Goal: Task Accomplishment & Management: Complete application form

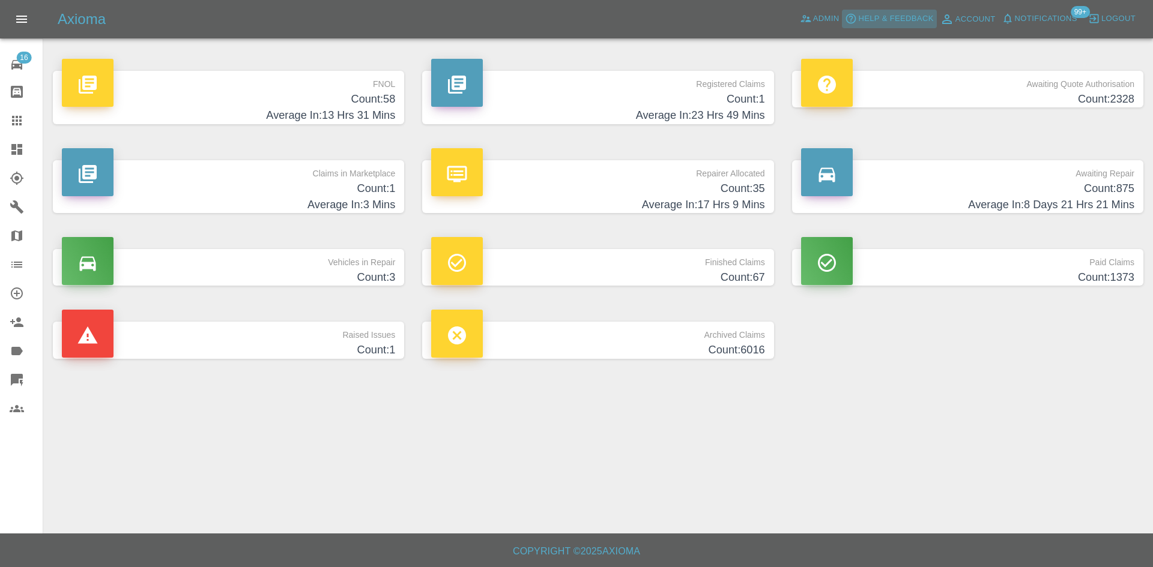
click at [845, 11] on button "Help & Feedback" at bounding box center [889, 19] width 94 height 19
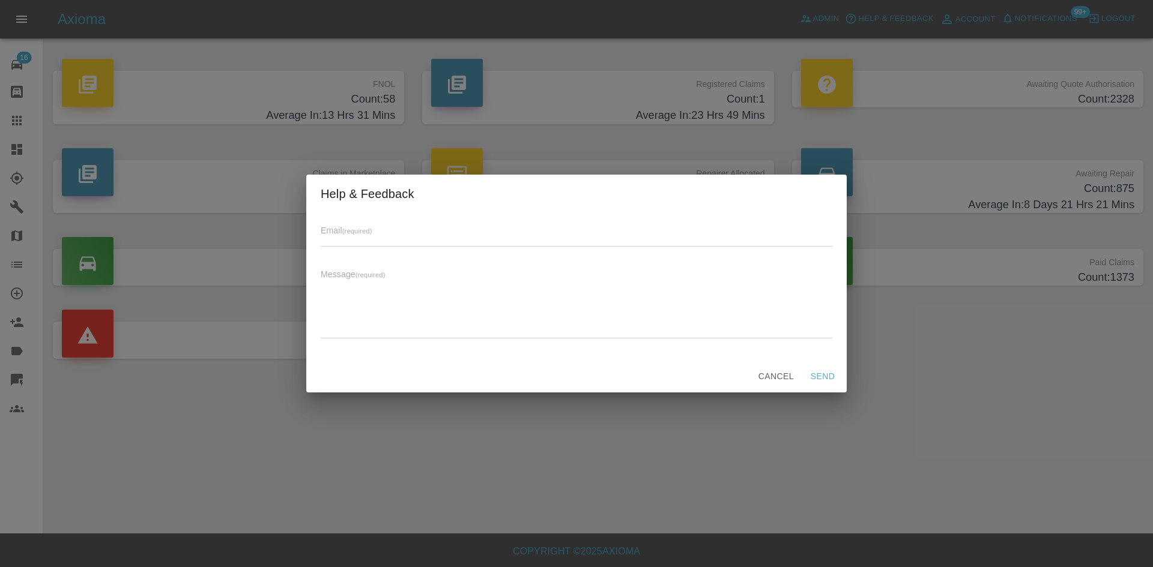
click at [841, 16] on div "Help & Feedback Email (required) Message (required) x Cancel Send" at bounding box center [576, 283] width 1153 height 567
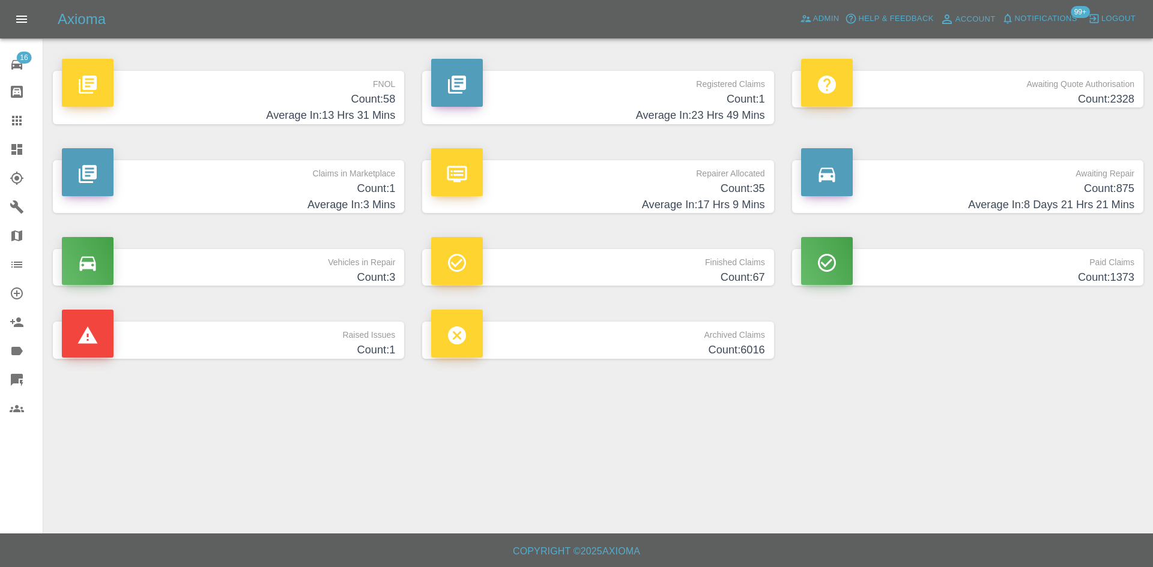
click at [659, 80] on p "Registered Claims" at bounding box center [597, 81] width 333 height 20
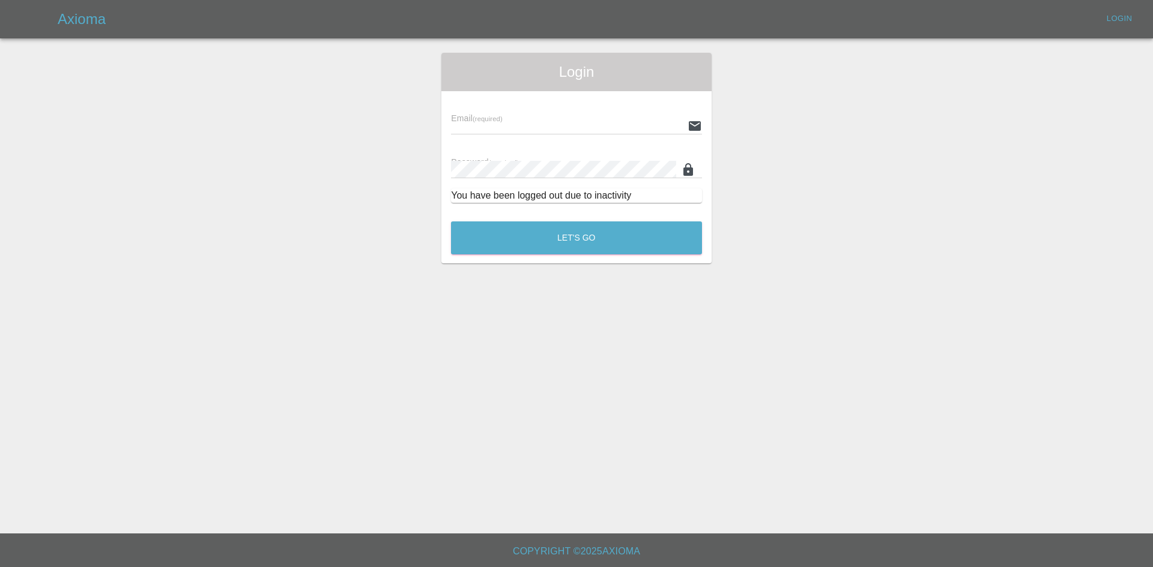
type input "alex.kennett@axioma.co.uk"
click at [553, 199] on div "You have been logged out due to inactivity" at bounding box center [576, 195] width 251 height 14
click at [541, 255] on div "Let's Go" at bounding box center [576, 234] width 252 height 45
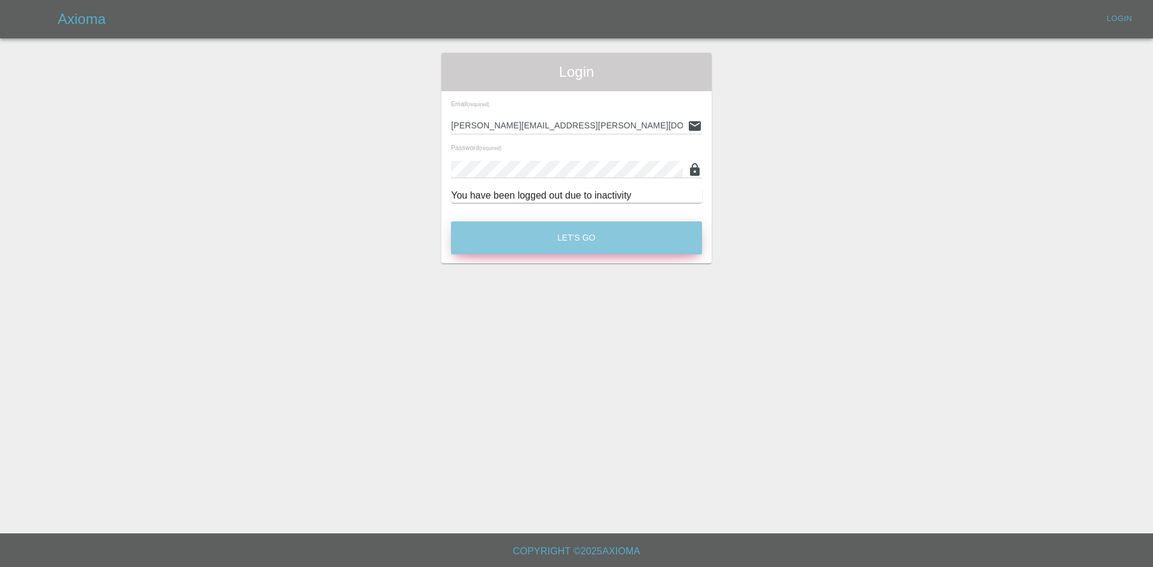
click at [540, 245] on button "Let's Go" at bounding box center [576, 238] width 251 height 33
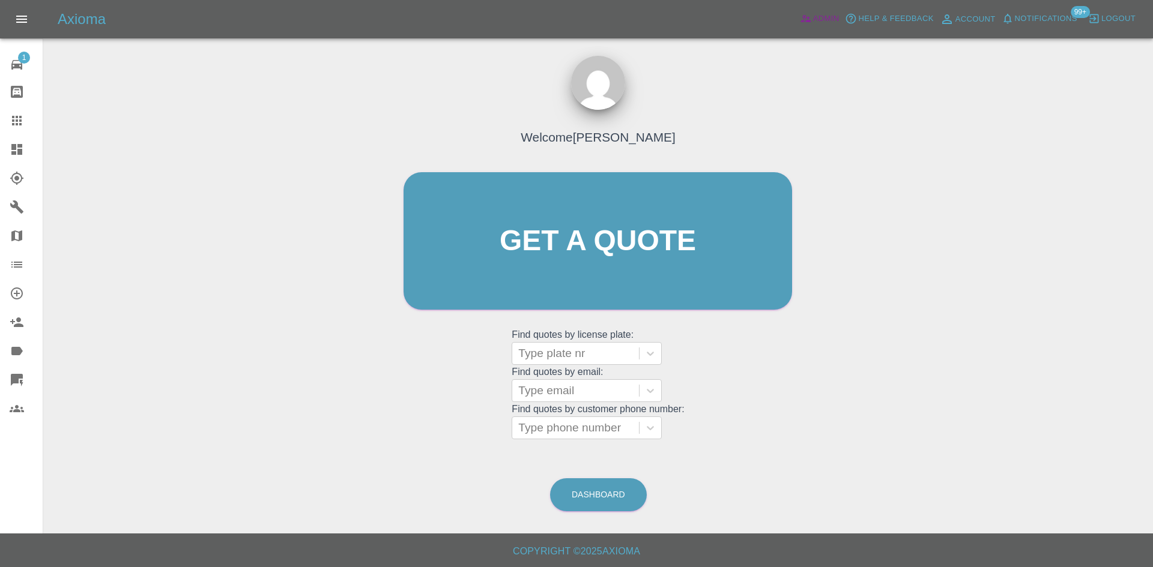
click at [811, 23] on icon at bounding box center [806, 19] width 12 height 12
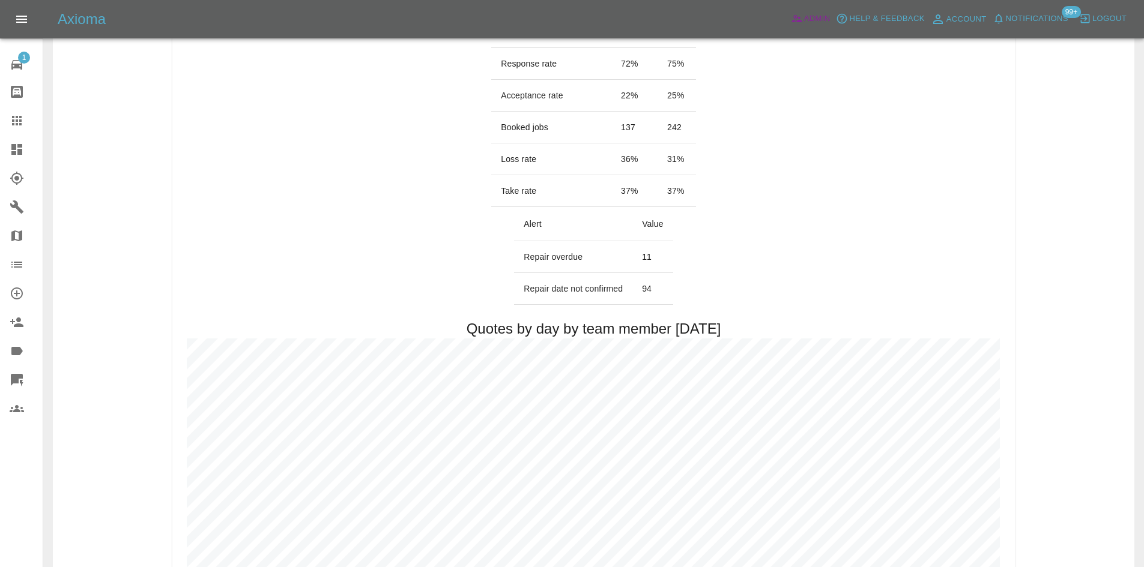
scroll to position [300, 0]
click at [23, 145] on icon at bounding box center [17, 149] width 14 height 14
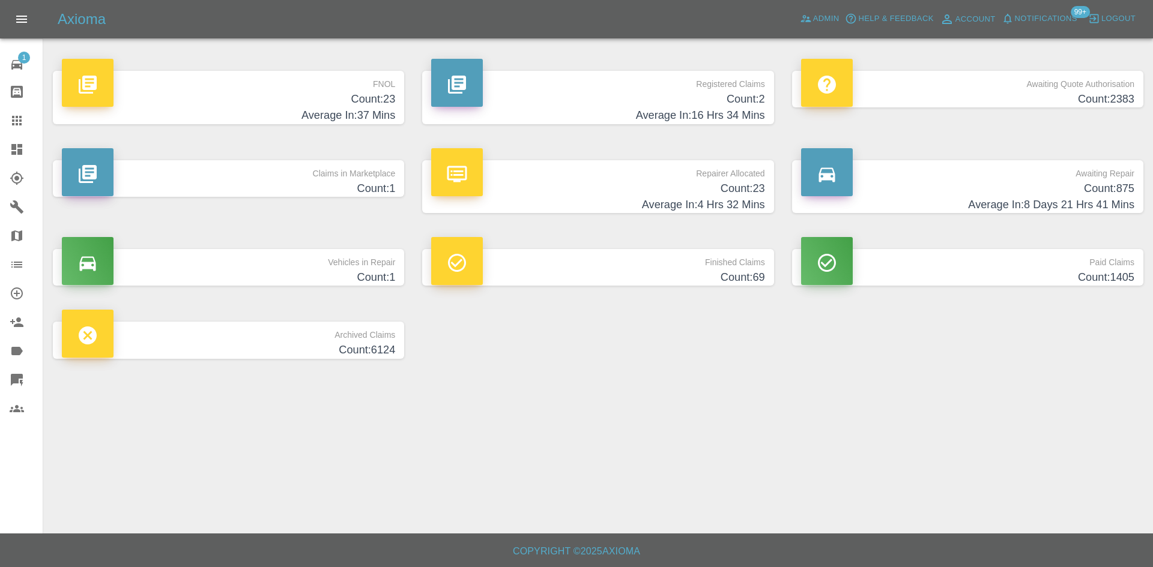
click at [1031, 19] on span "Notifications" at bounding box center [1045, 19] width 62 height 14
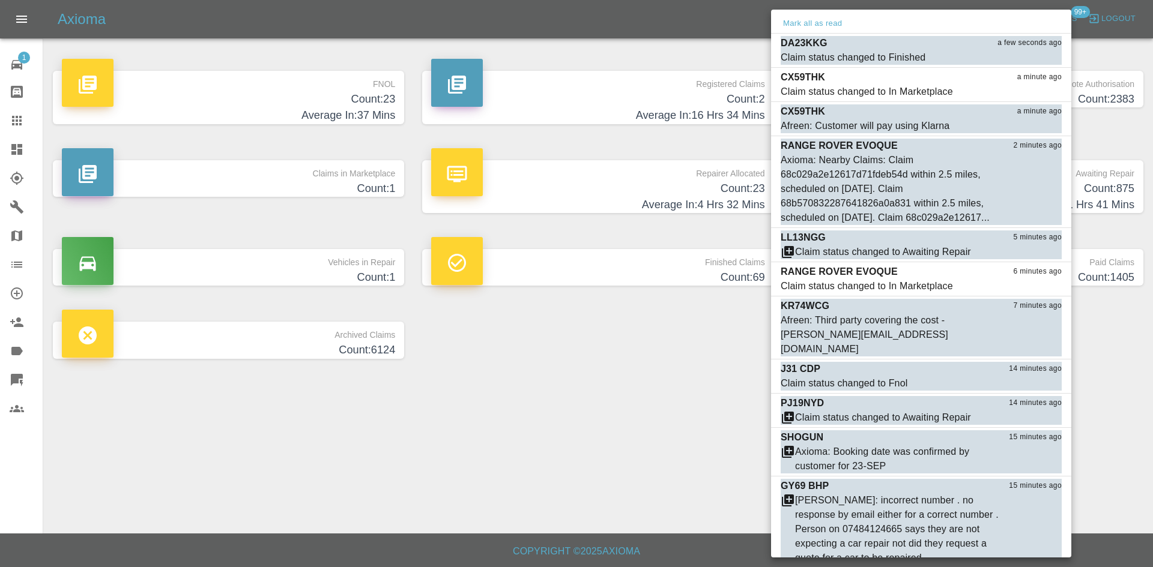
click at [531, 432] on div at bounding box center [576, 283] width 1153 height 567
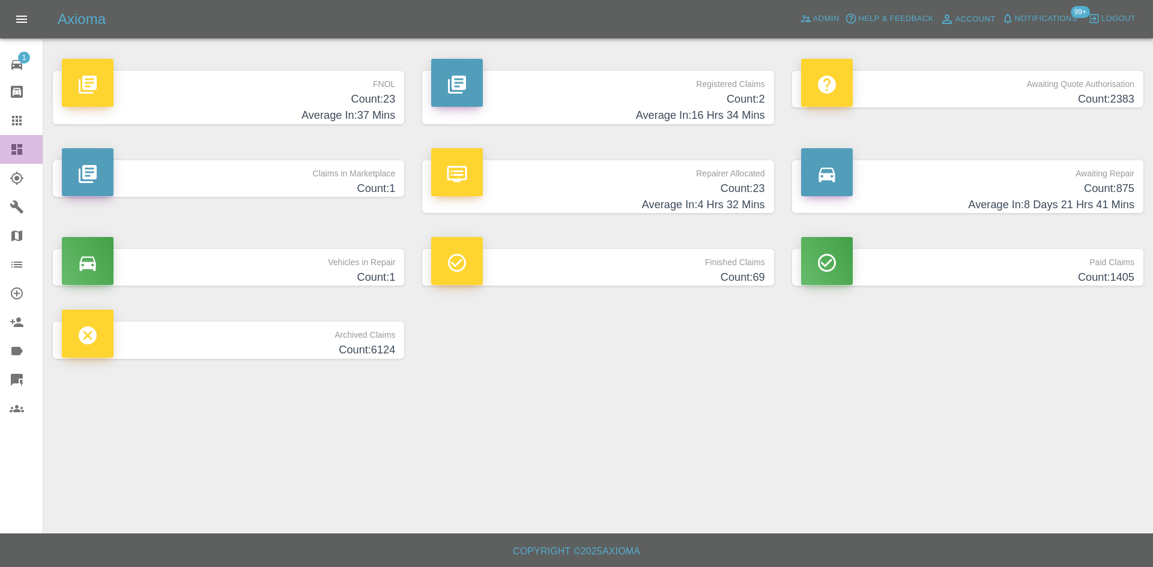
click at [0, 157] on link "Dashboard" at bounding box center [21, 149] width 43 height 29
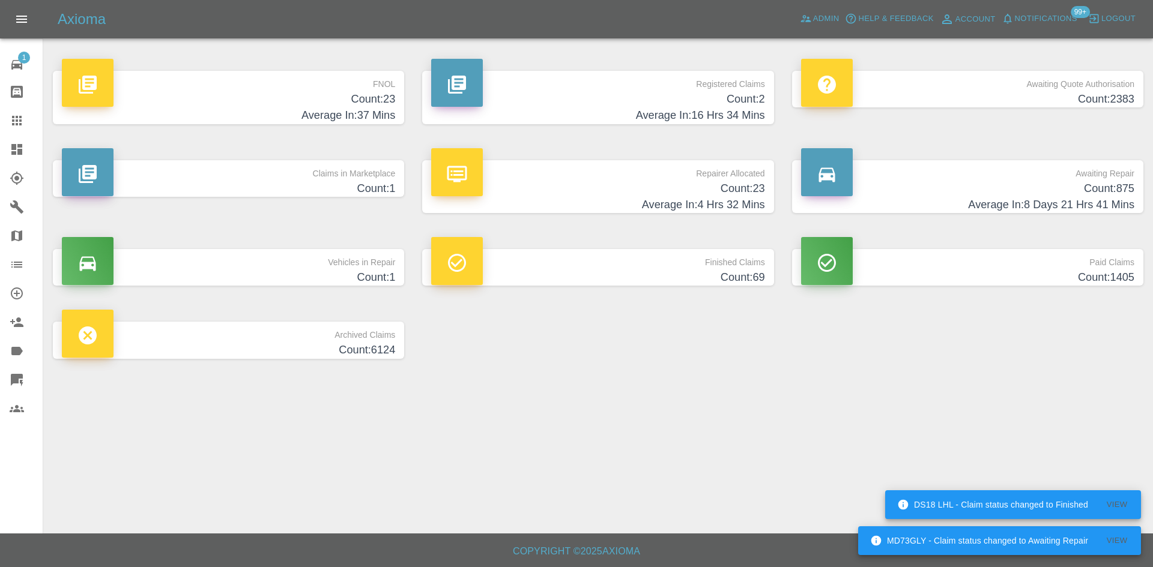
click at [229, 199] on div "Claims in Marketplace Count: 1" at bounding box center [228, 186] width 369 height 89
click at [228, 193] on h4 "Count: 1" at bounding box center [228, 189] width 333 height 16
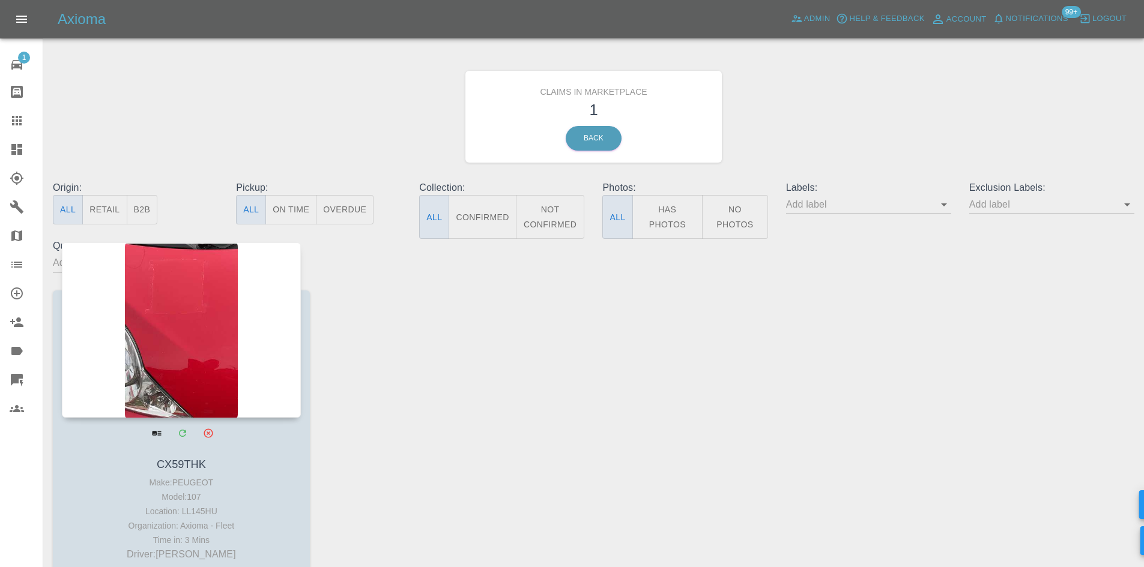
click at [194, 312] on div at bounding box center [181, 330] width 239 height 175
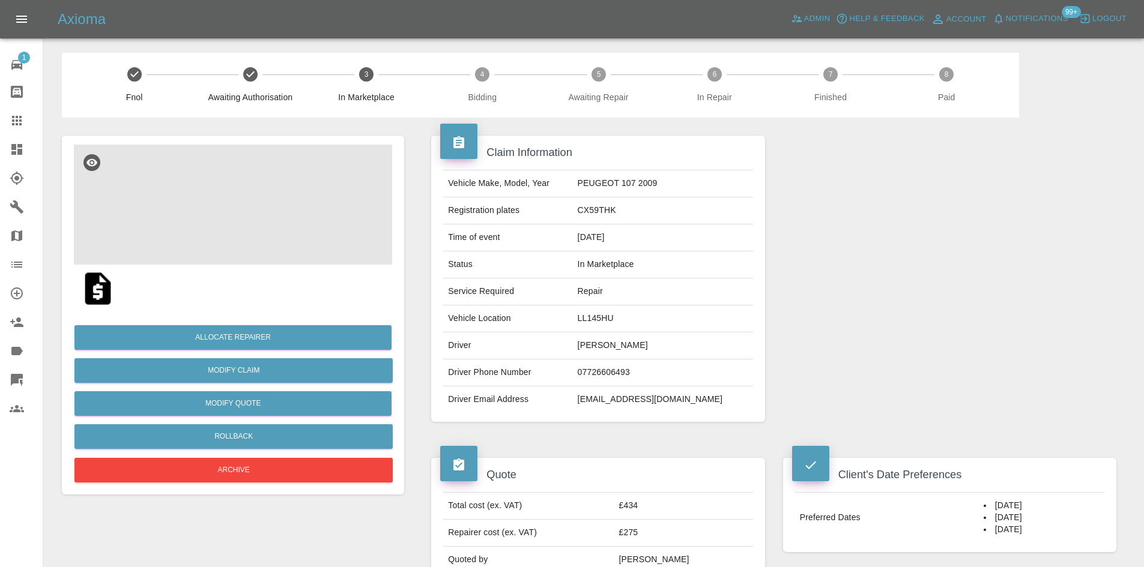
click at [247, 228] on img at bounding box center [233, 205] width 318 height 120
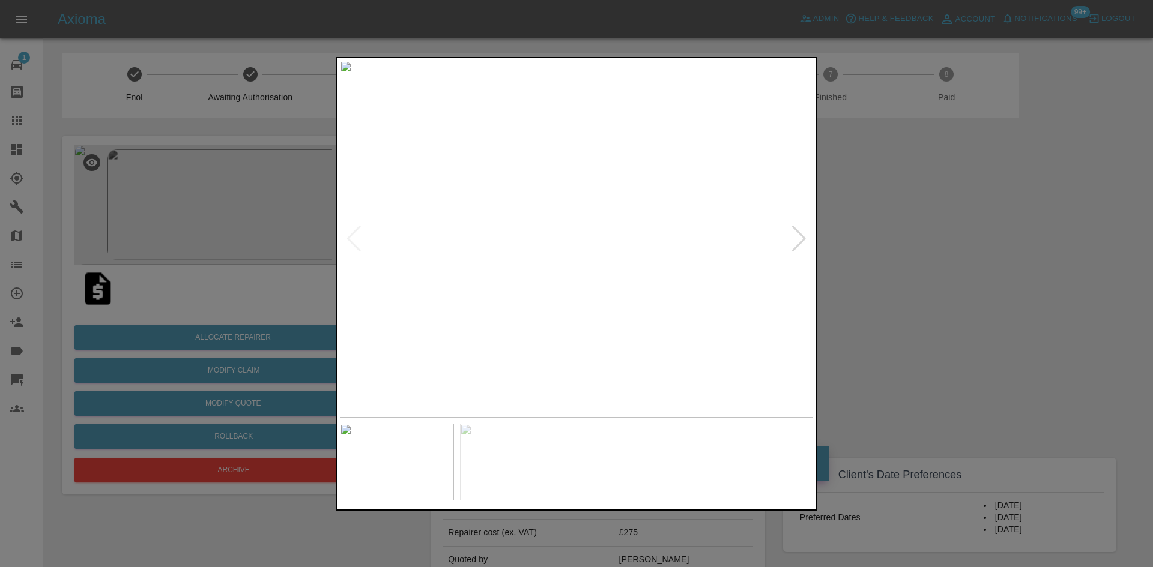
click at [800, 239] on div at bounding box center [799, 239] width 16 height 26
click at [980, 206] on div at bounding box center [576, 283] width 1153 height 567
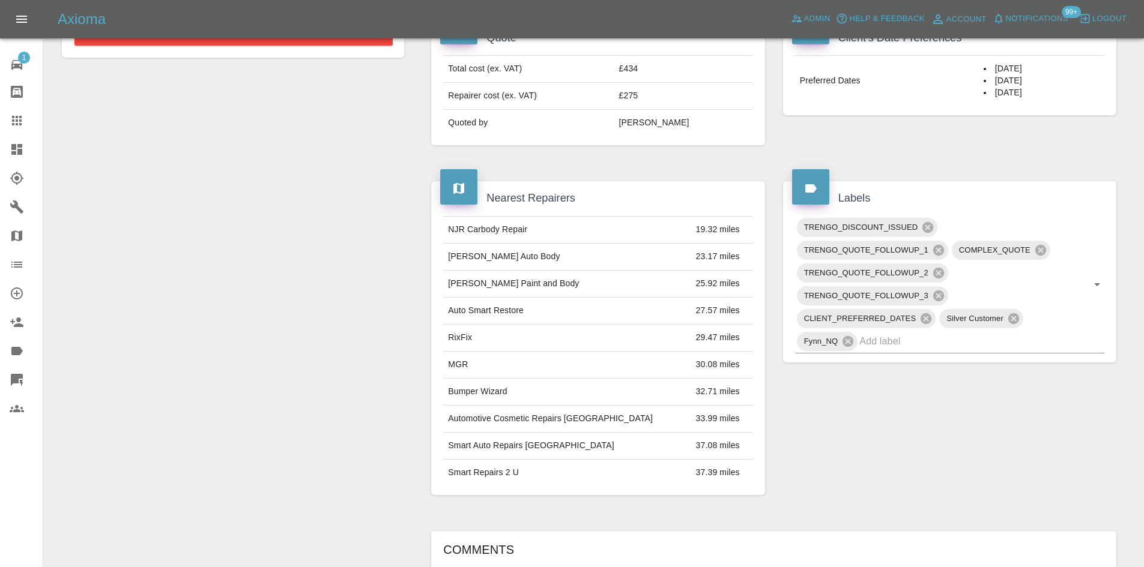
scroll to position [137, 0]
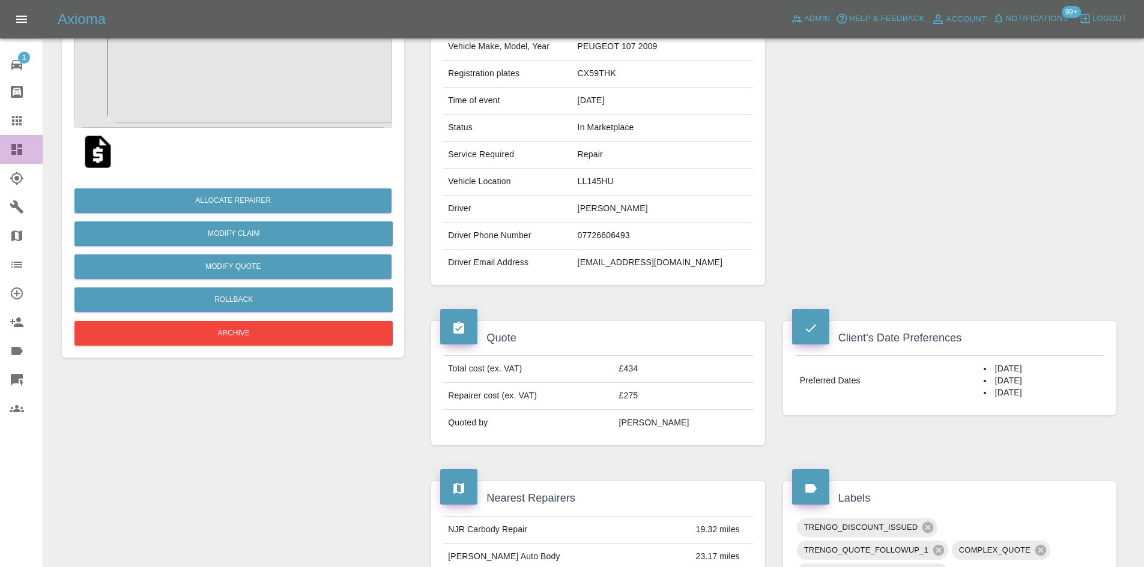
click at [11, 156] on link "Dashboard" at bounding box center [21, 149] width 43 height 29
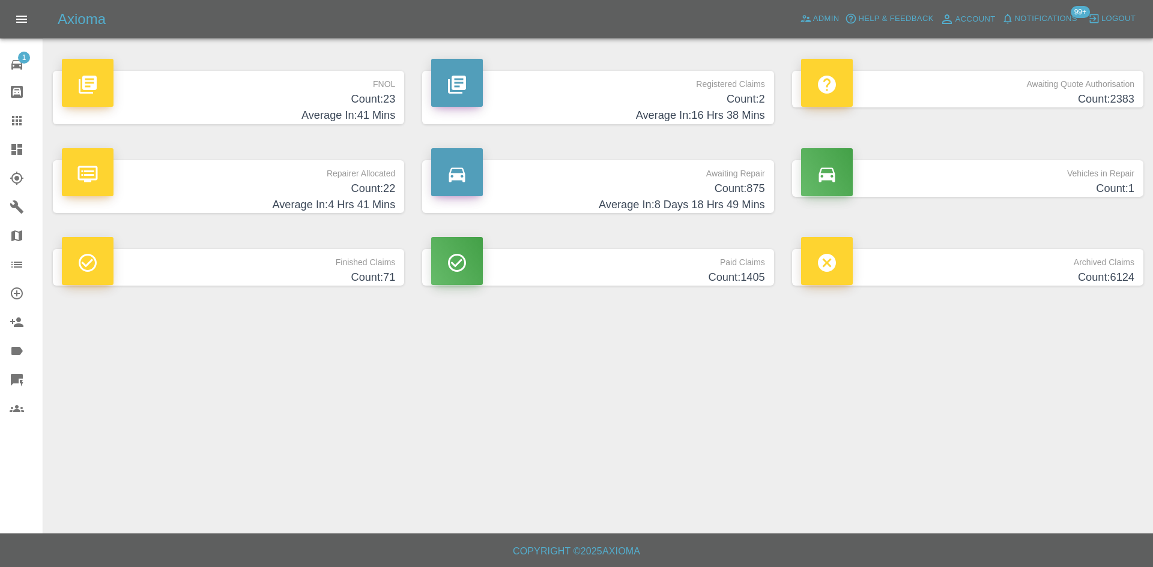
click at [337, 91] on p "FNOL" at bounding box center [228, 81] width 333 height 20
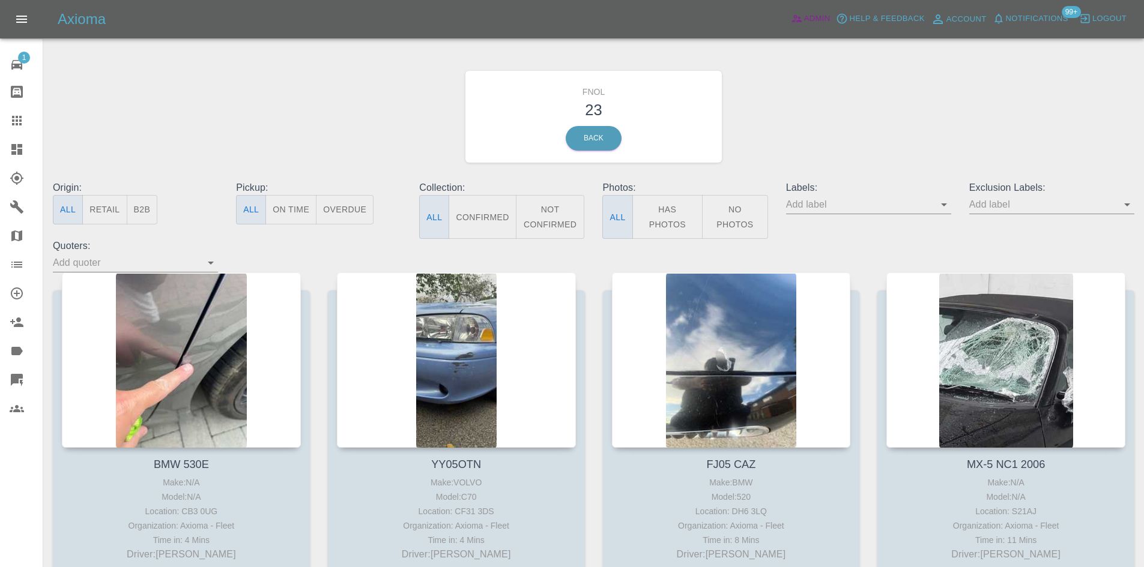
click at [821, 15] on span "Admin" at bounding box center [817, 19] width 26 height 14
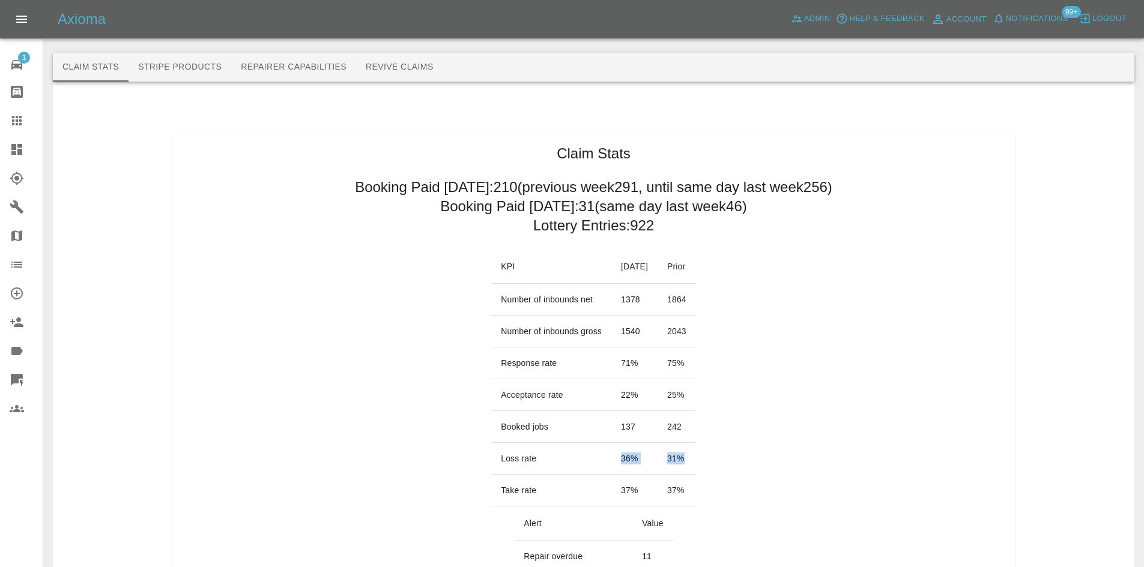
drag, startPoint x: 702, startPoint y: 457, endPoint x: 592, endPoint y: 459, distance: 109.3
click at [592, 459] on tr "Loss rate 36 % 31 %" at bounding box center [593, 459] width 205 height 32
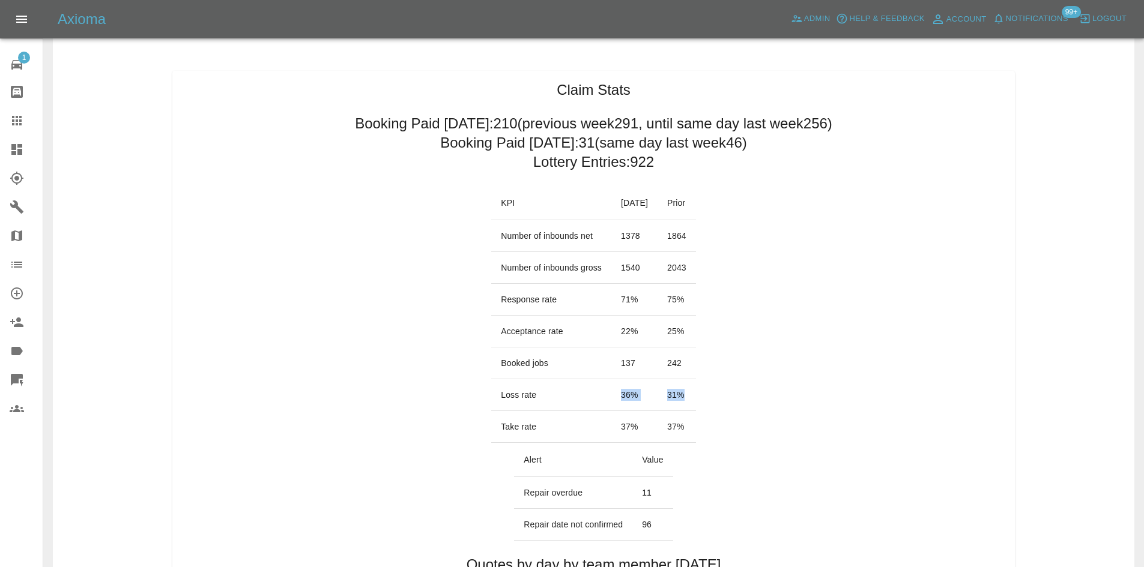
scroll to position [120, 0]
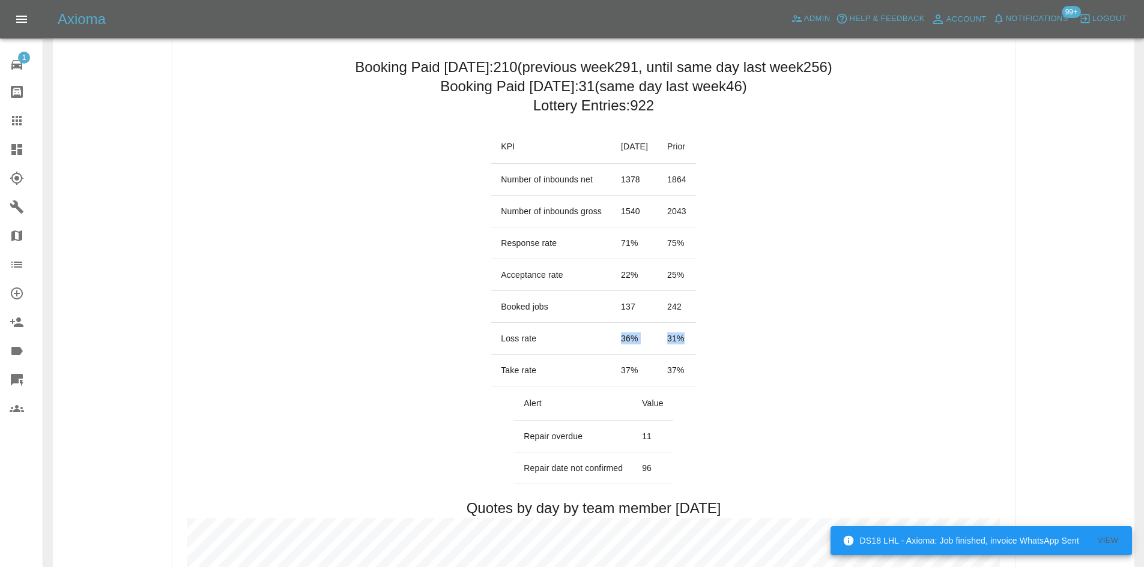
drag, startPoint x: 18, startPoint y: 139, endPoint x: 28, endPoint y: 143, distance: 11.0
click at [18, 139] on link "Dashboard" at bounding box center [21, 149] width 43 height 29
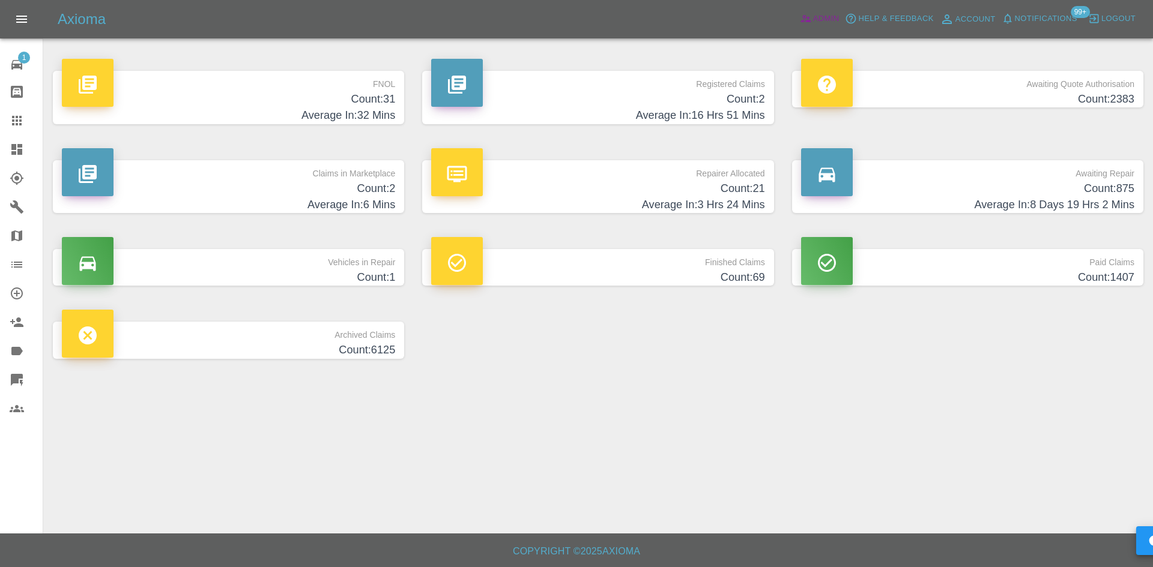
click at [801, 25] on link "Admin" at bounding box center [820, 19] width 46 height 19
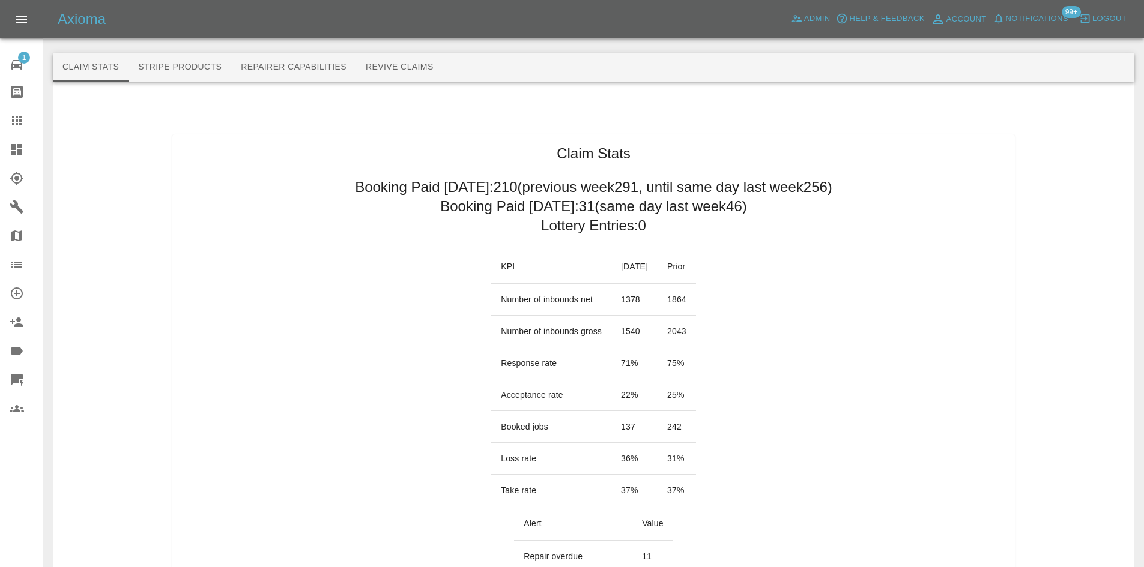
click at [13, 149] on icon at bounding box center [16, 149] width 11 height 11
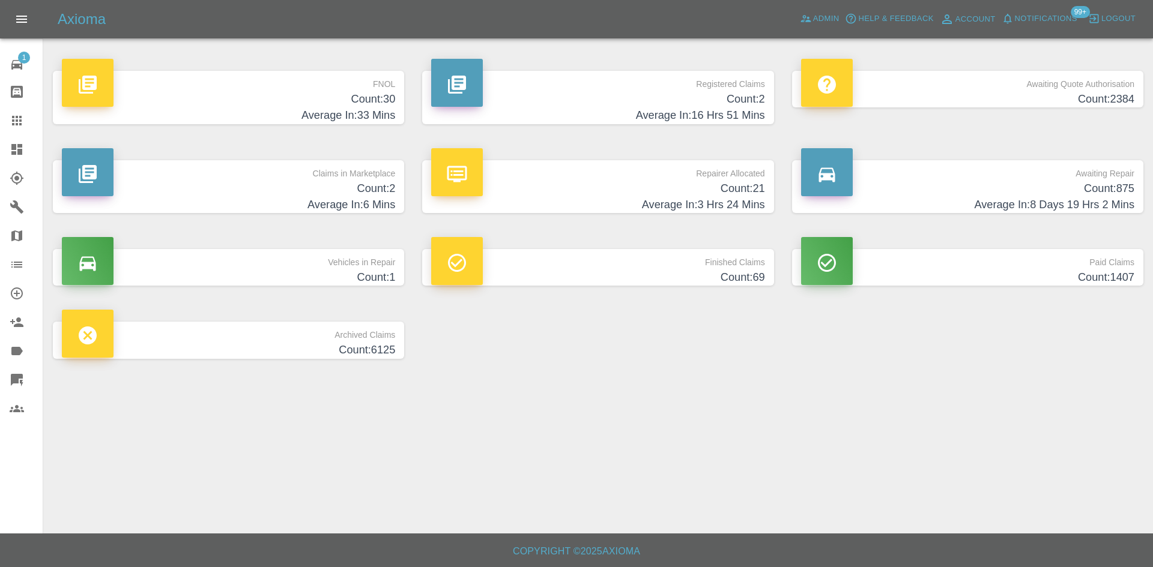
click at [609, 194] on h4 "Count: 21" at bounding box center [597, 189] width 333 height 16
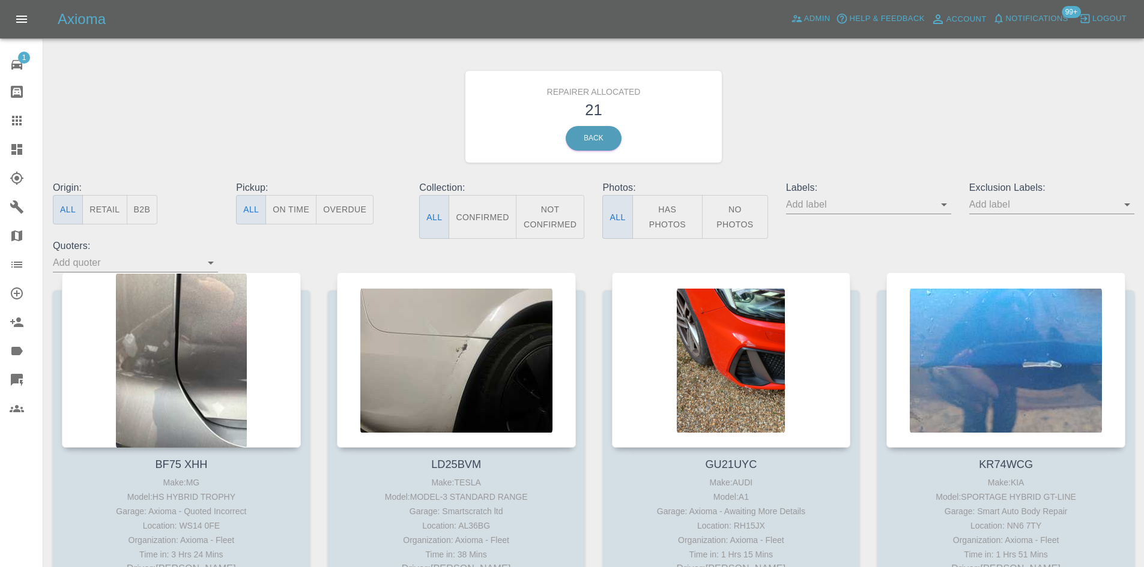
click at [149, 215] on button "B2B" at bounding box center [142, 209] width 31 height 29
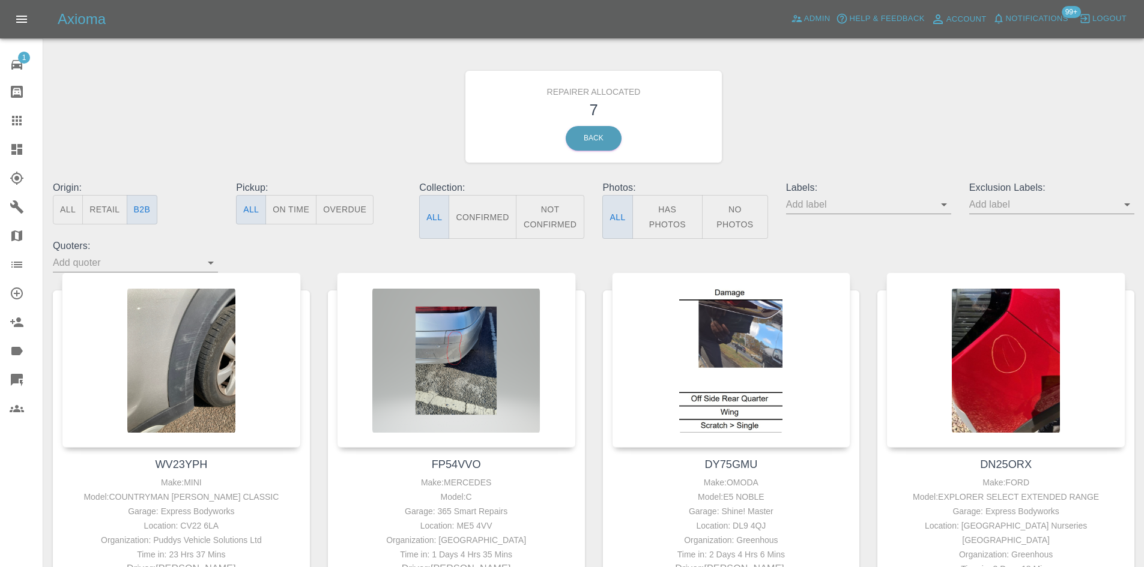
click at [11, 151] on icon at bounding box center [17, 149] width 14 height 14
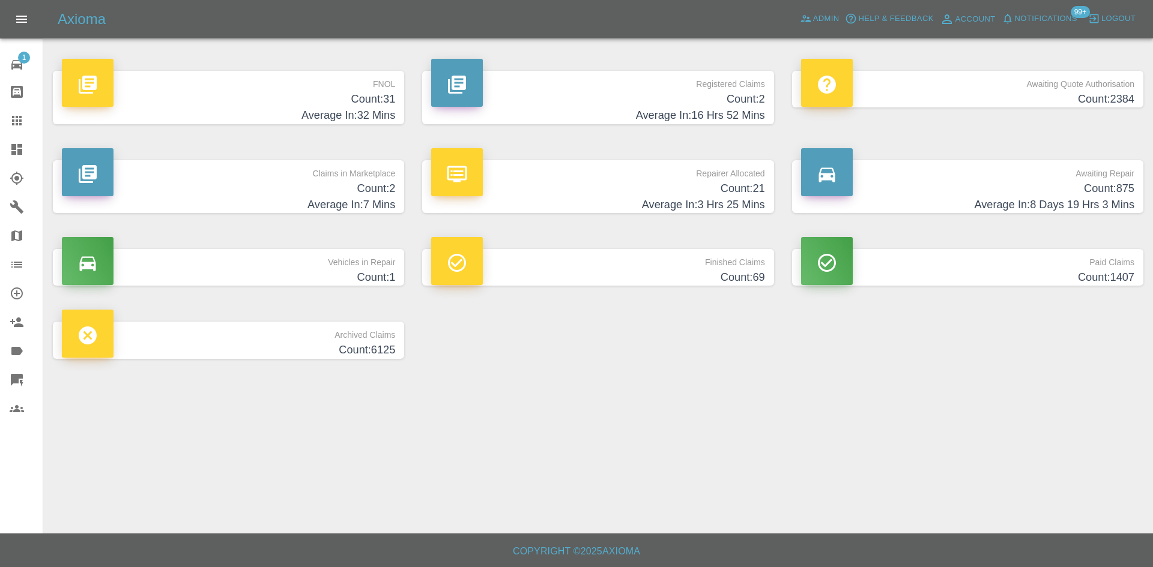
click at [967, 191] on h4 "Count: 875" at bounding box center [967, 189] width 333 height 16
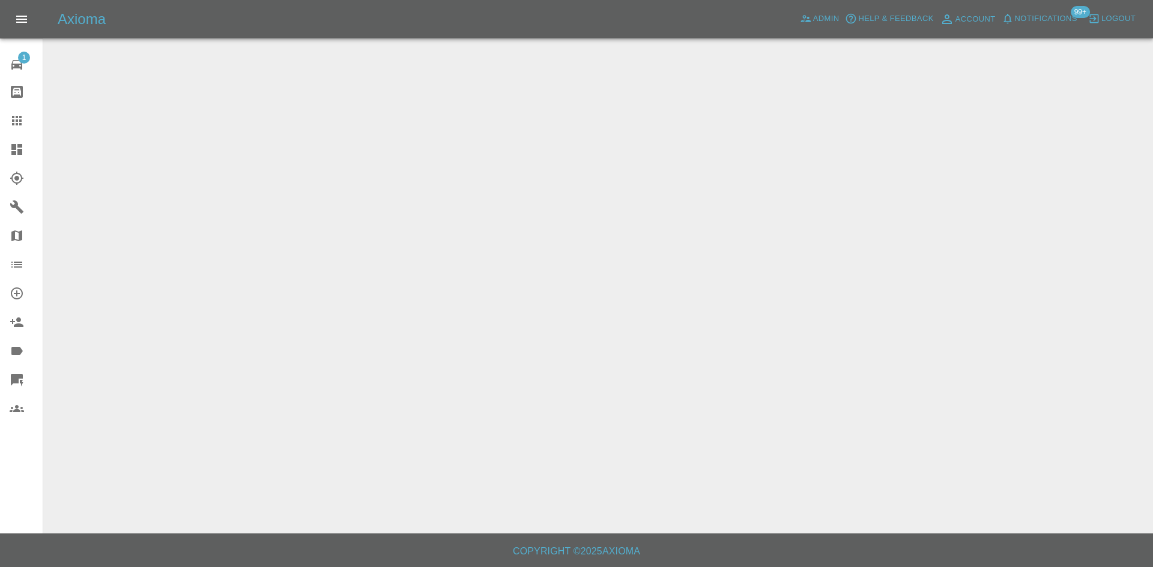
click at [31, 137] on link "Dashboard" at bounding box center [21, 149] width 43 height 29
click at [16, 150] on icon at bounding box center [16, 149] width 11 height 11
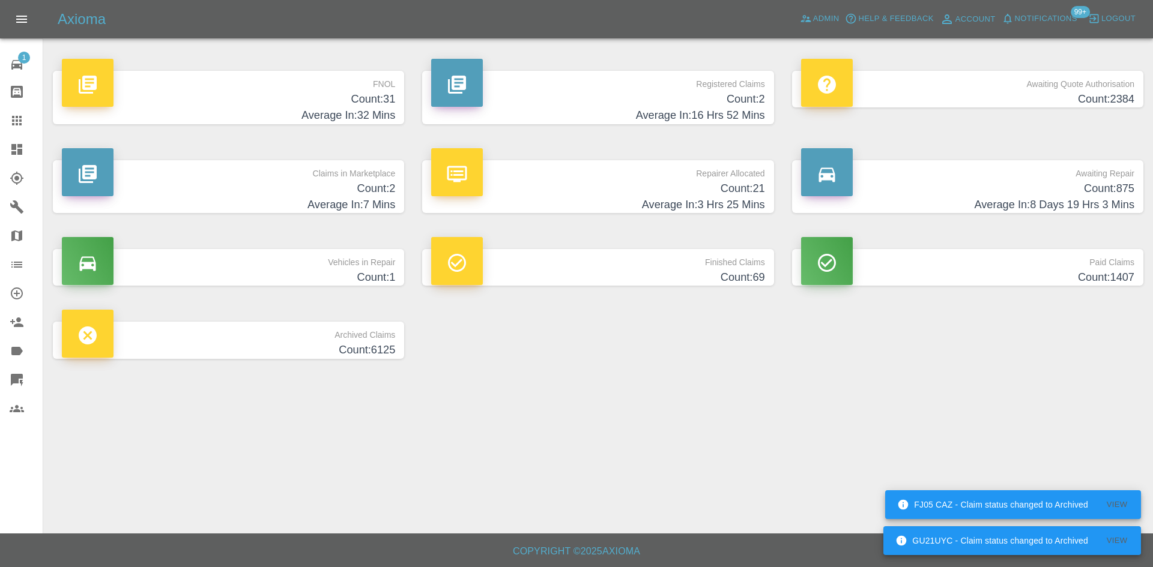
drag, startPoint x: 715, startPoint y: 101, endPoint x: 705, endPoint y: 86, distance: 18.3
click at [715, 101] on h4 "Count: 2" at bounding box center [597, 99] width 333 height 16
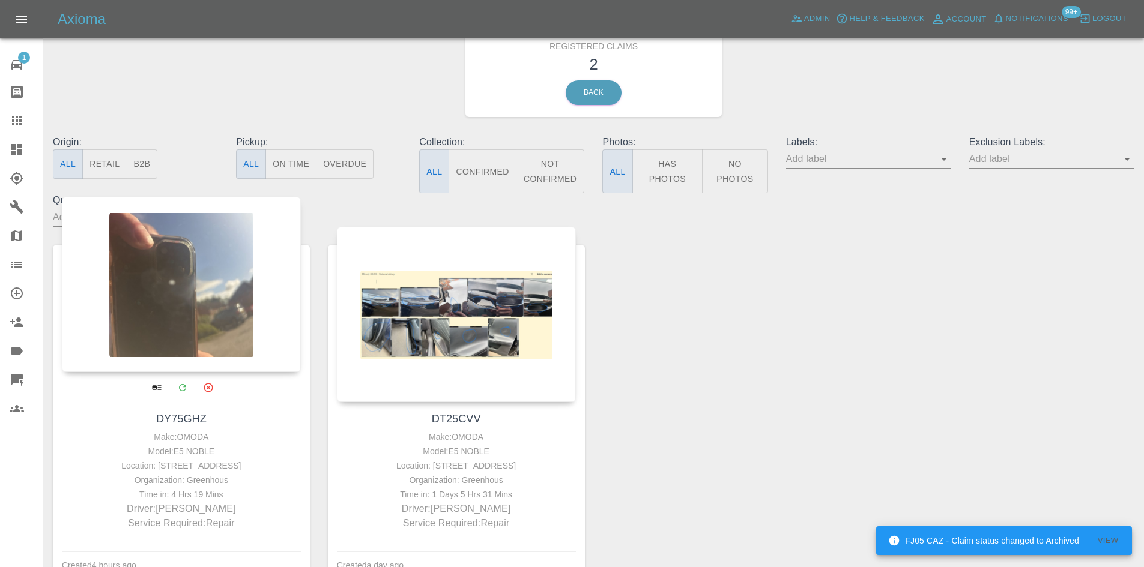
scroll to position [120, 0]
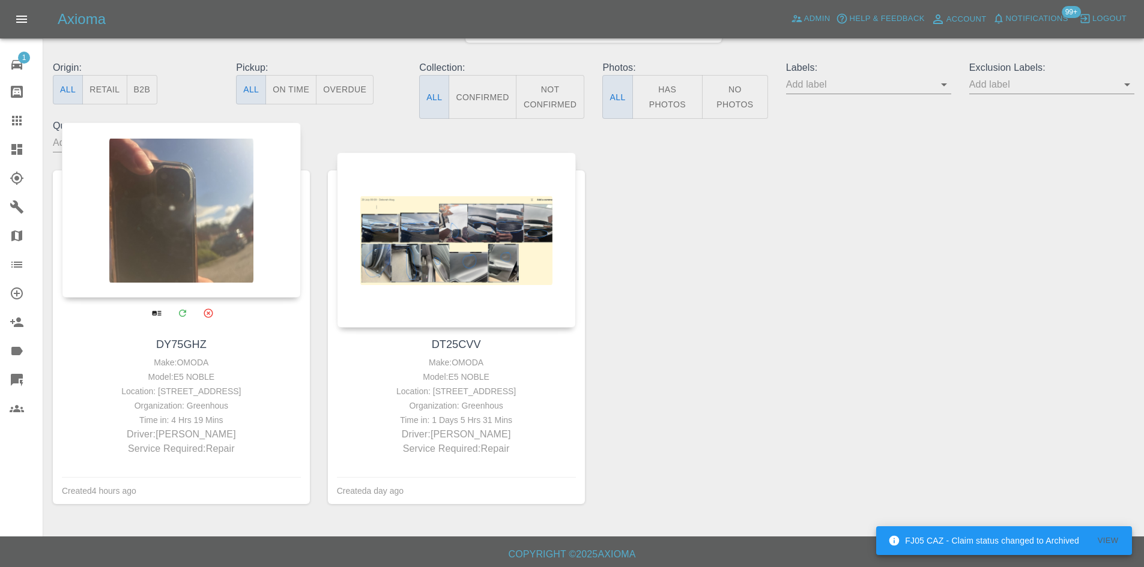
click at [221, 204] on div at bounding box center [181, 209] width 239 height 175
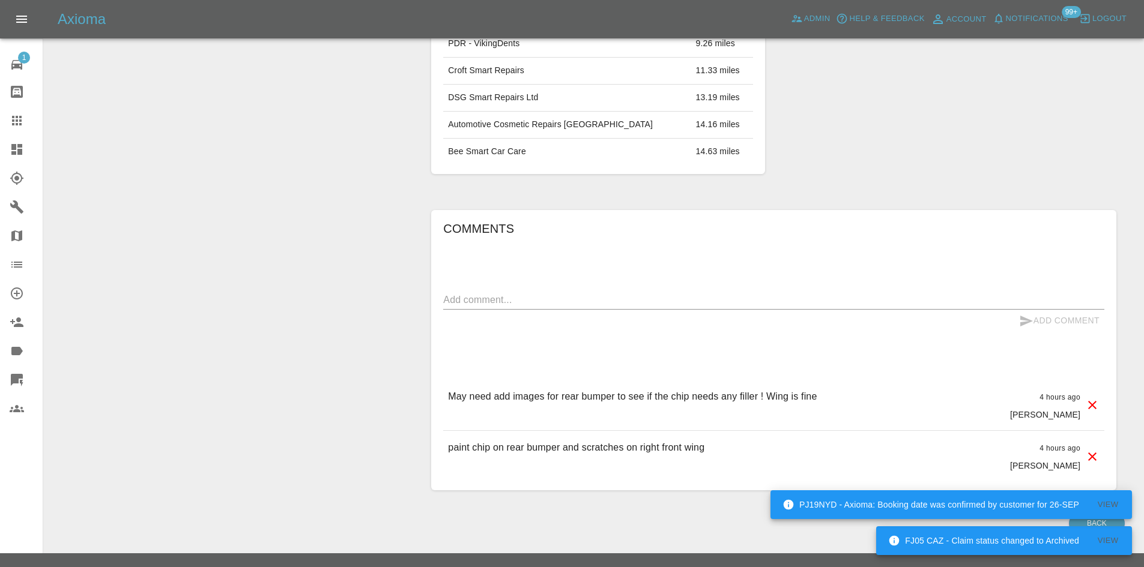
scroll to position [626, 0]
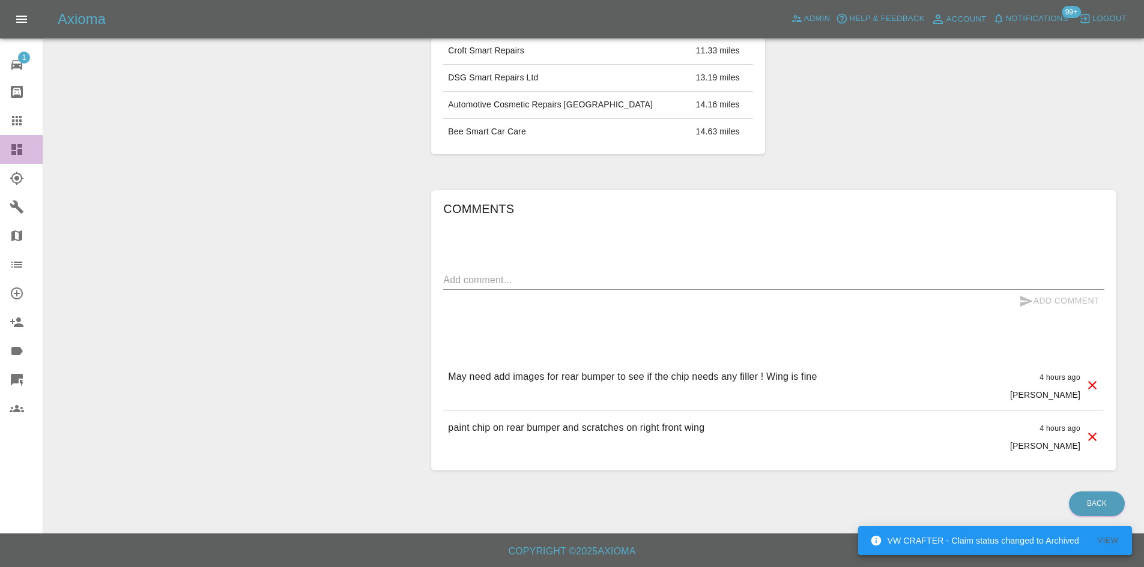
click at [17, 158] on link "Dashboard" at bounding box center [21, 149] width 43 height 29
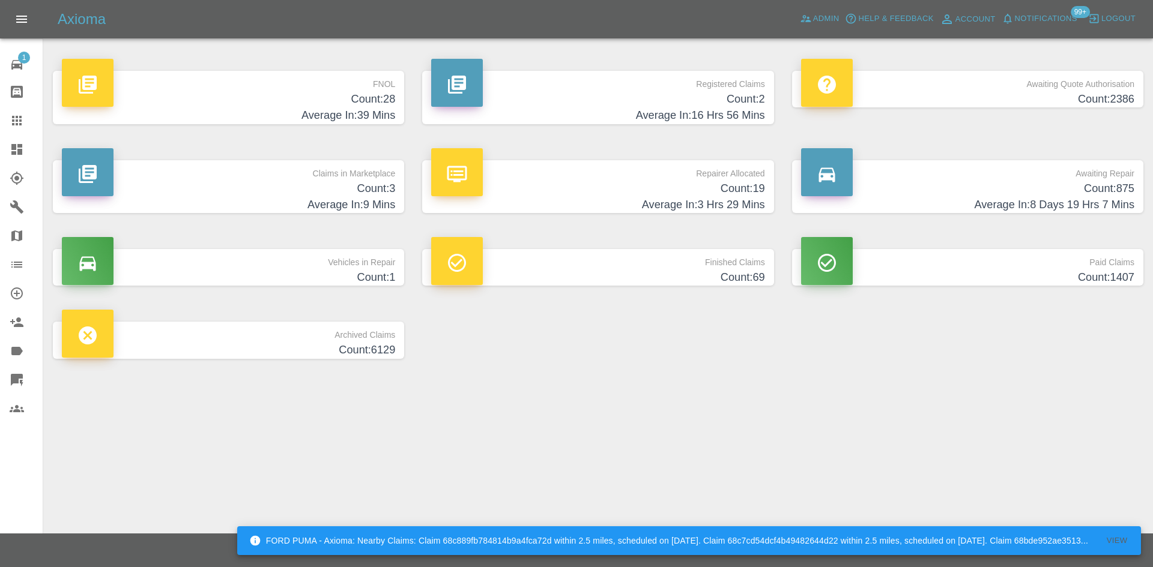
click at [382, 167] on p "Claims in Marketplace" at bounding box center [228, 170] width 333 height 20
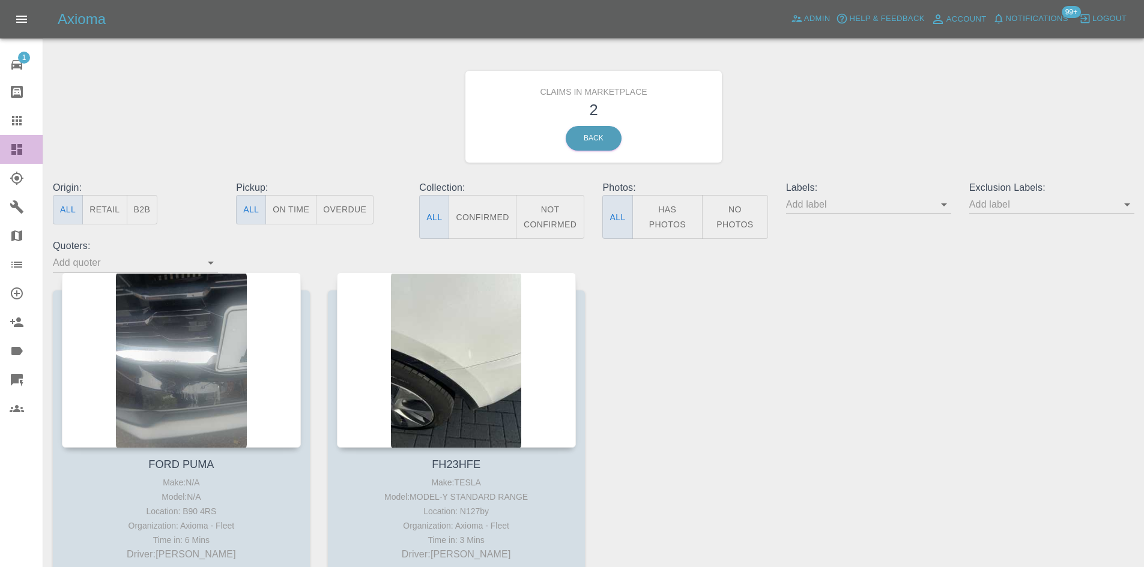
click at [22, 144] on icon at bounding box center [16, 149] width 11 height 11
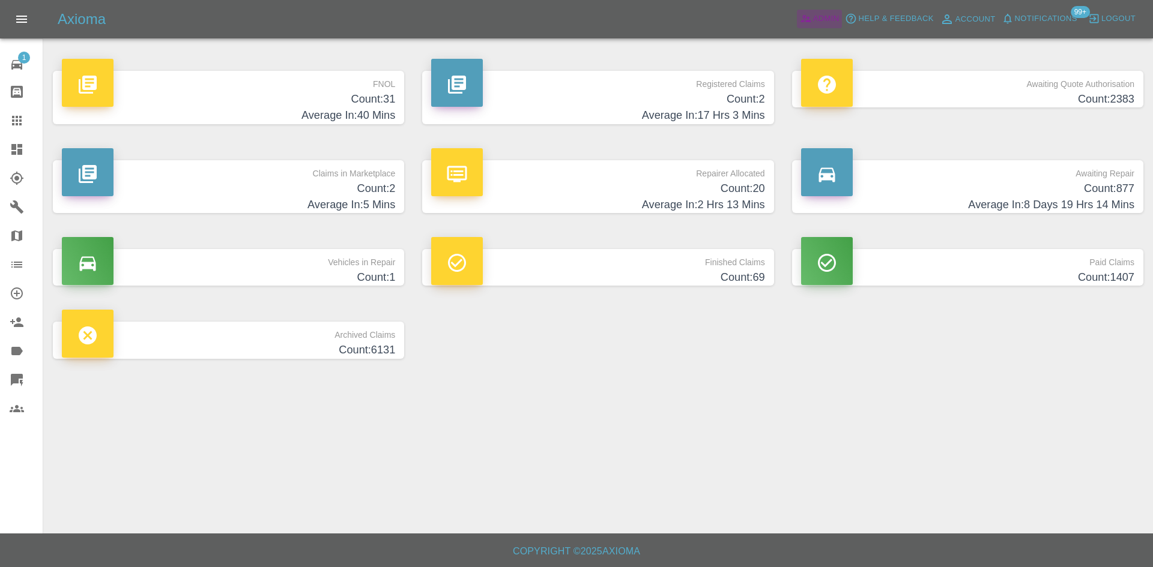
click at [813, 14] on span "Admin" at bounding box center [826, 19] width 26 height 14
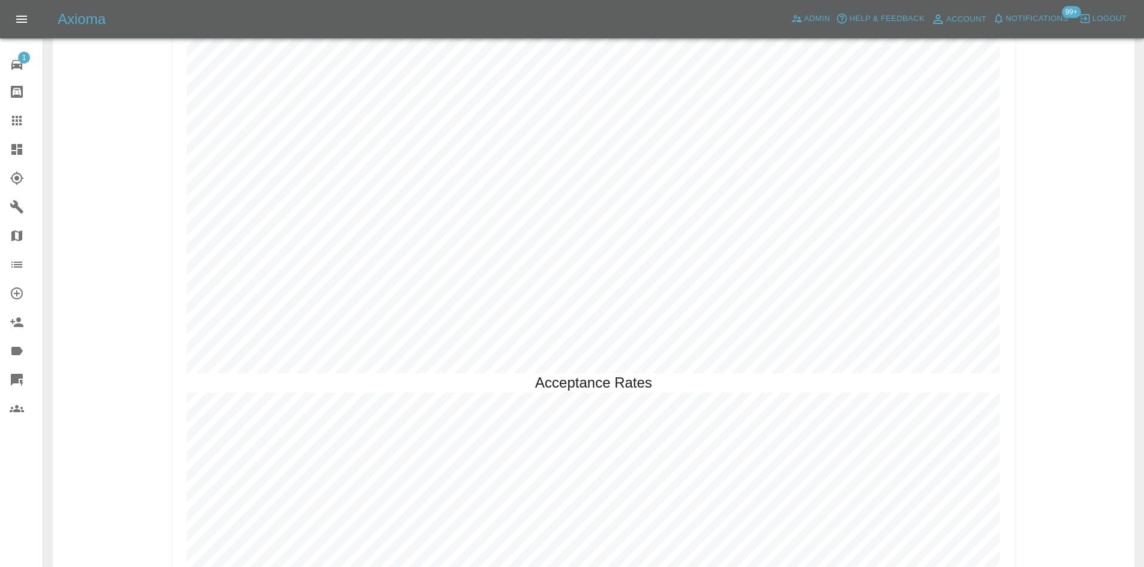
scroll to position [2440, 0]
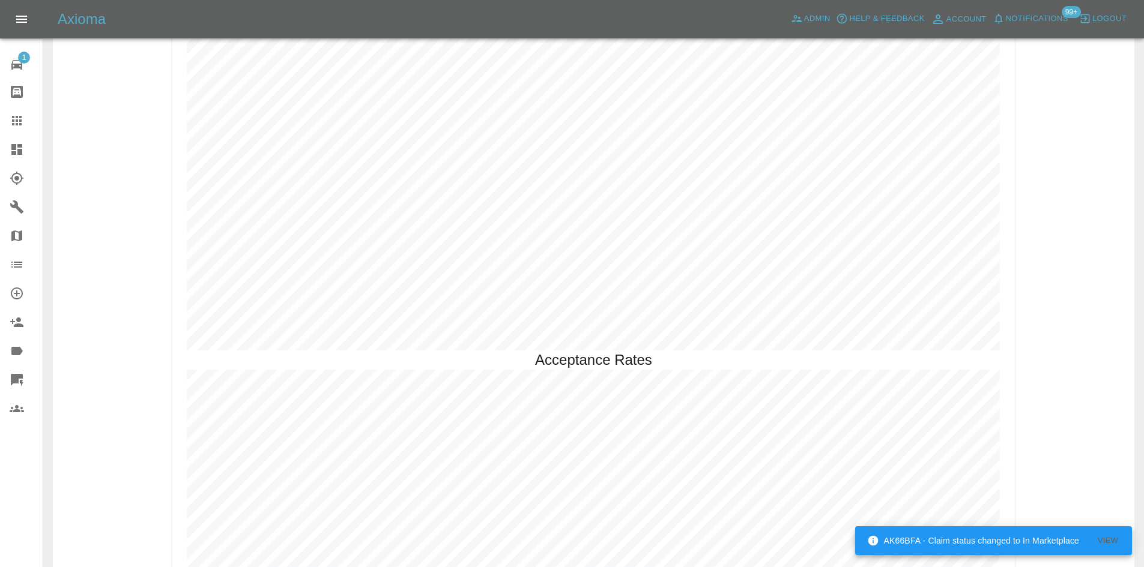
click at [23, 117] on icon at bounding box center [17, 120] width 14 height 14
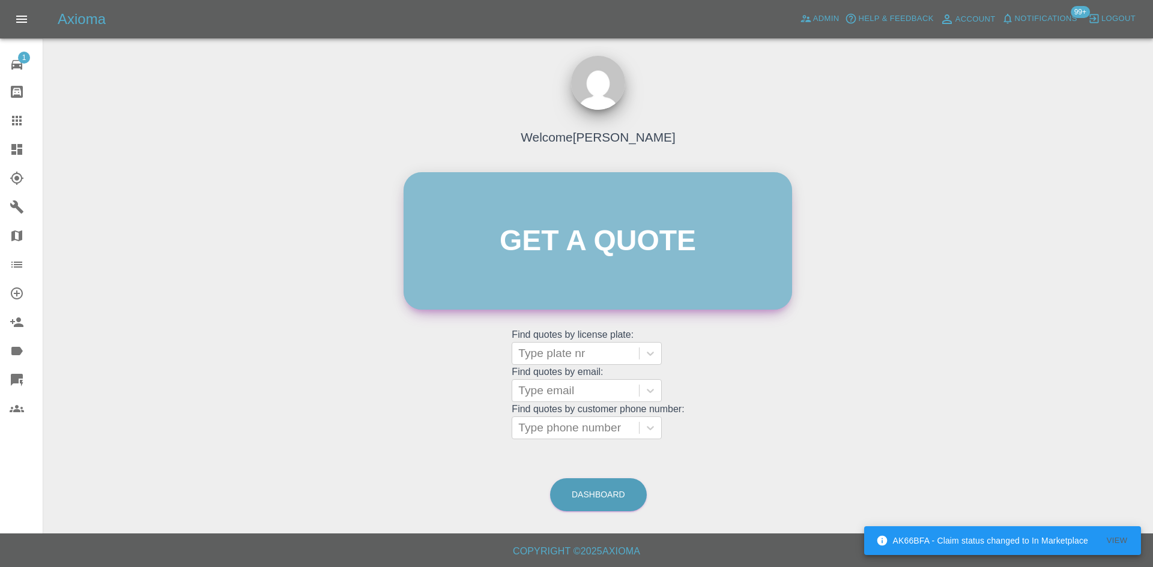
drag, startPoint x: 659, startPoint y: 253, endPoint x: 650, endPoint y: 248, distance: 10.2
click at [657, 252] on link "Get a quote" at bounding box center [597, 240] width 388 height 137
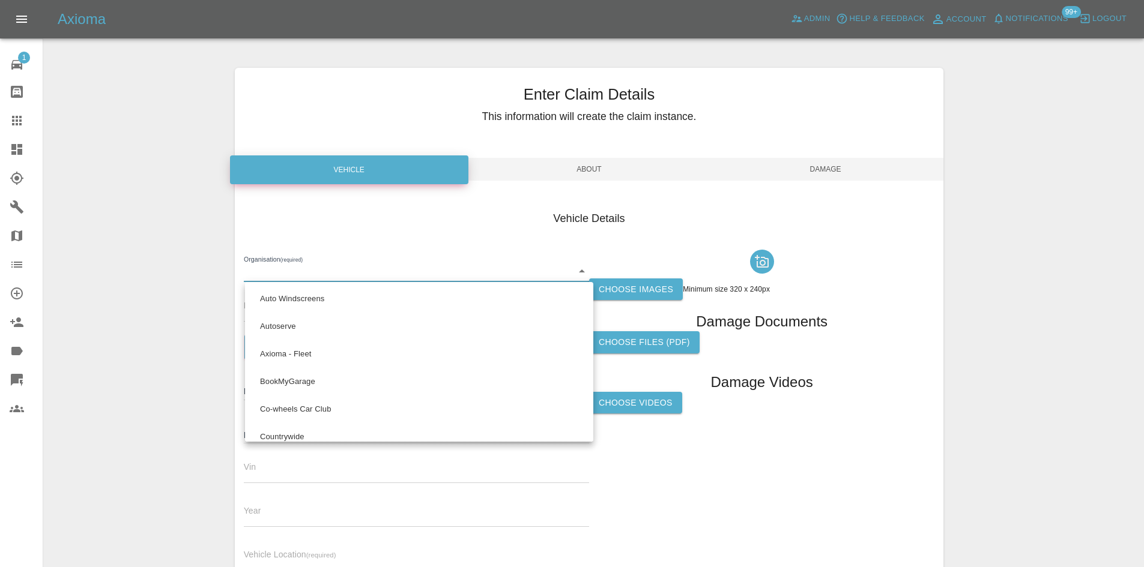
click at [309, 276] on body "AK66BFA - Claim status changed to In Marketplace View Axioma Admin Help & Feedb…" at bounding box center [572, 343] width 1144 height 687
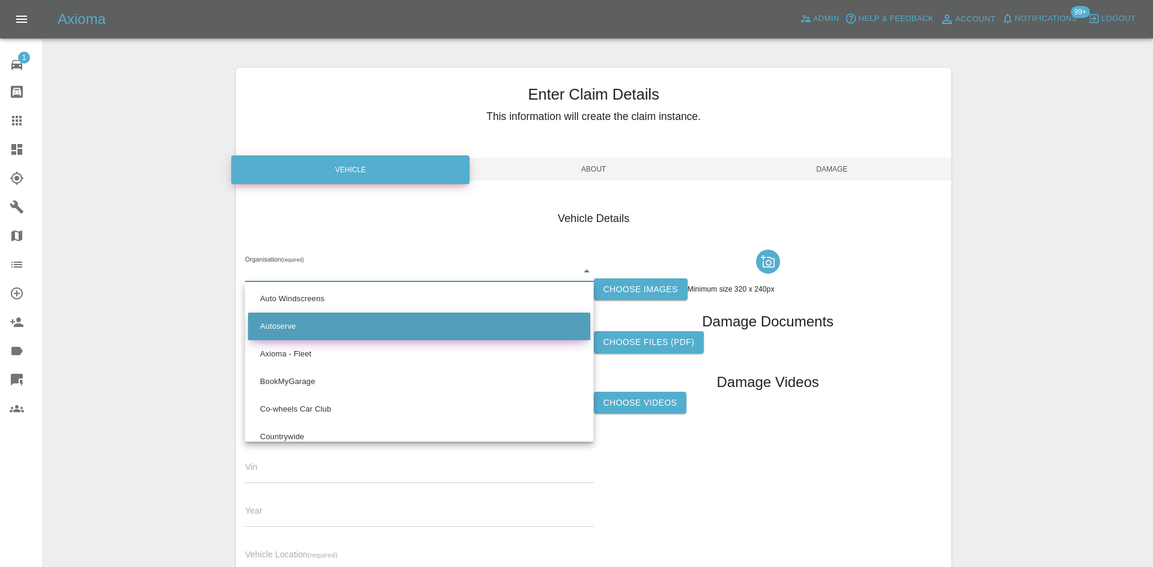
click at [307, 325] on li "Autoserve" at bounding box center [419, 327] width 342 height 28
type input "68b192af64389dd82bf7f9fd"
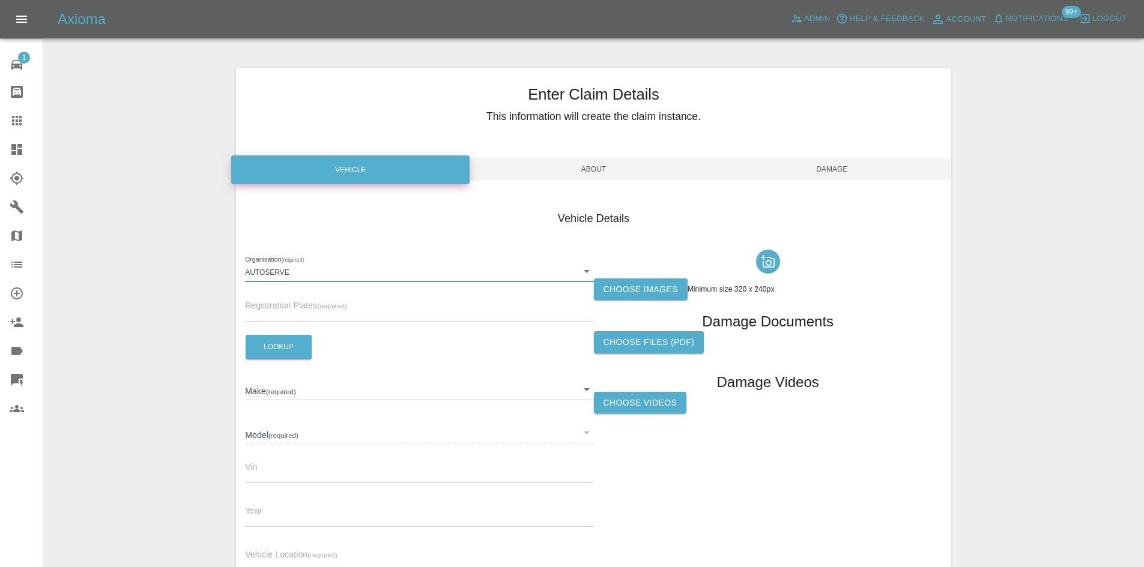
click at [288, 324] on div "Organisation (required) Autoserve 68b192af64389dd82bf7f9fd Registration Plates …" at bounding box center [419, 413] width 348 height 336
click at [286, 315] on input "text" at bounding box center [419, 312] width 348 height 17
paste input "YK25BNE"
click at [276, 342] on button "Lookup" at bounding box center [279, 347] width 66 height 25
click at [295, 320] on input "YK25BNE" at bounding box center [419, 312] width 348 height 17
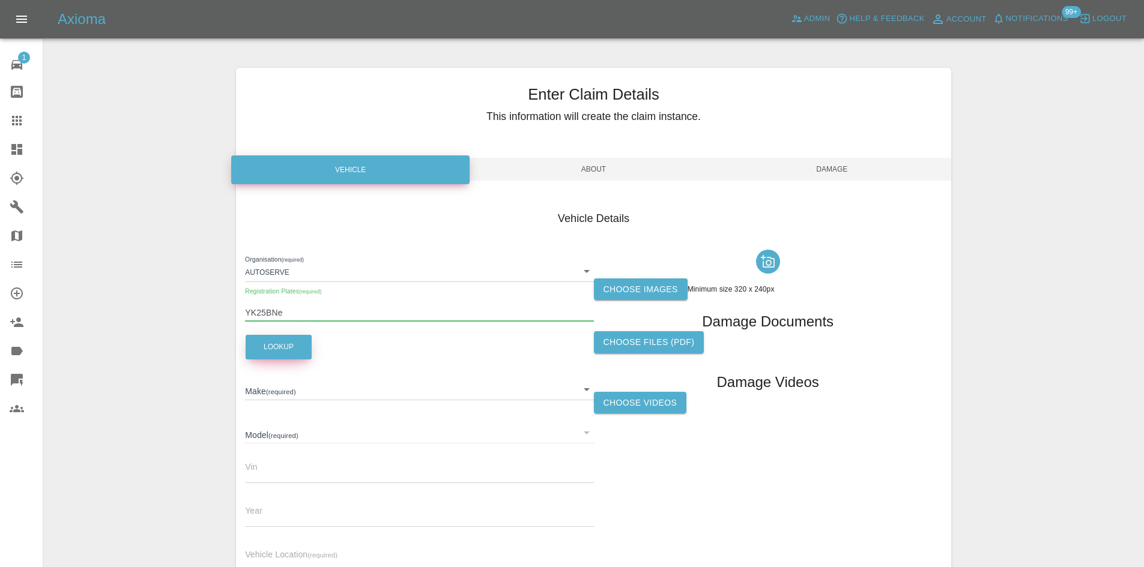
type input "YK25BNe"
click at [299, 347] on button "Lookup" at bounding box center [279, 347] width 66 height 25
type input "MERCEDES-BENZ"
type input "EQA 250+ AMG LINE PREMIUM PLUS"
type input "W1N9N0CB1SJ160643"
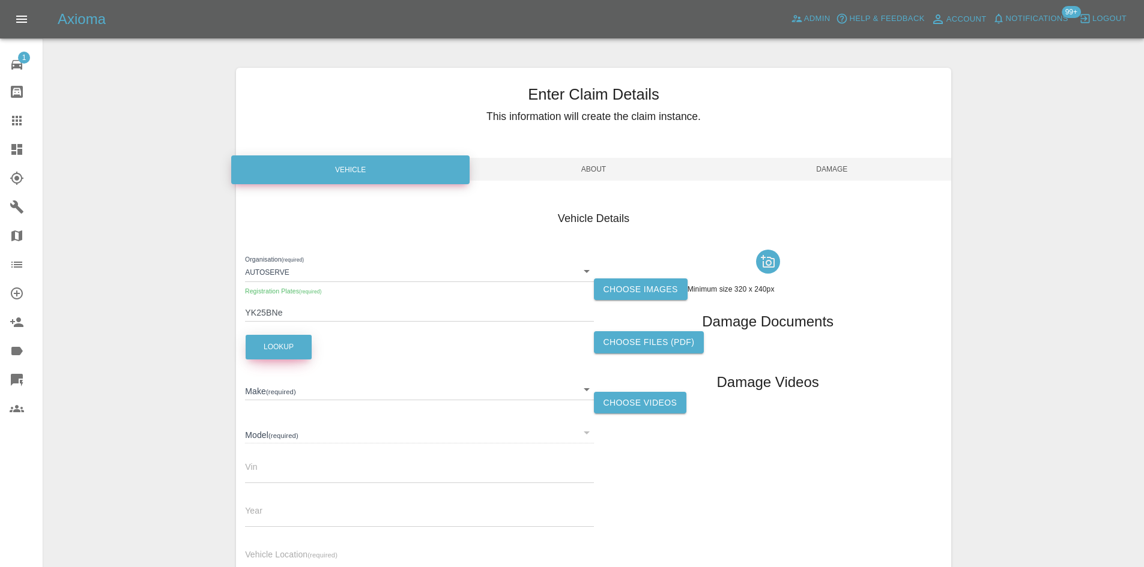
type input "2025"
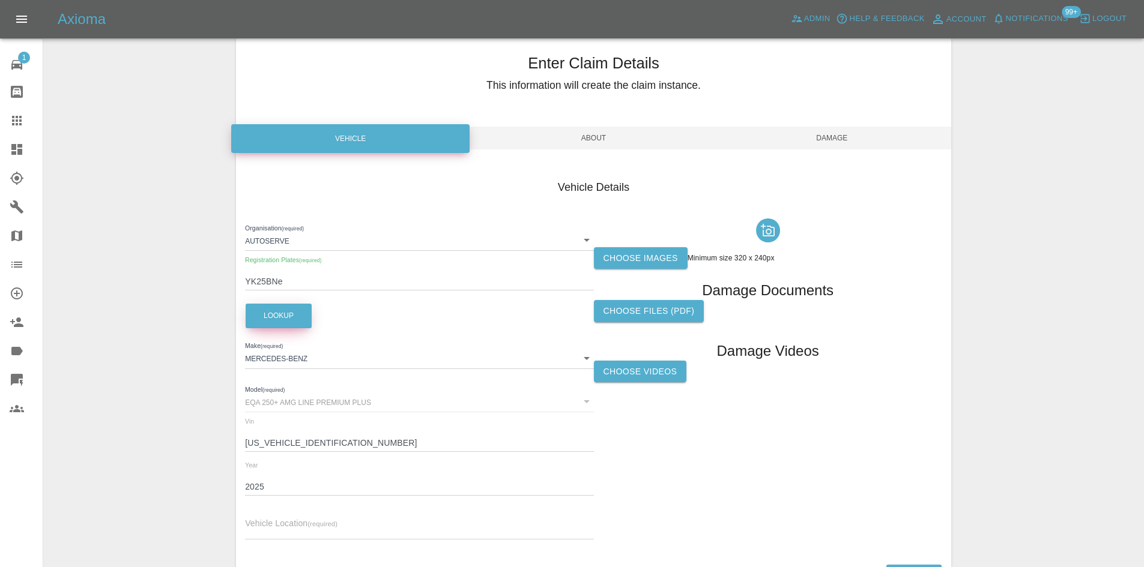
scroll to position [60, 0]
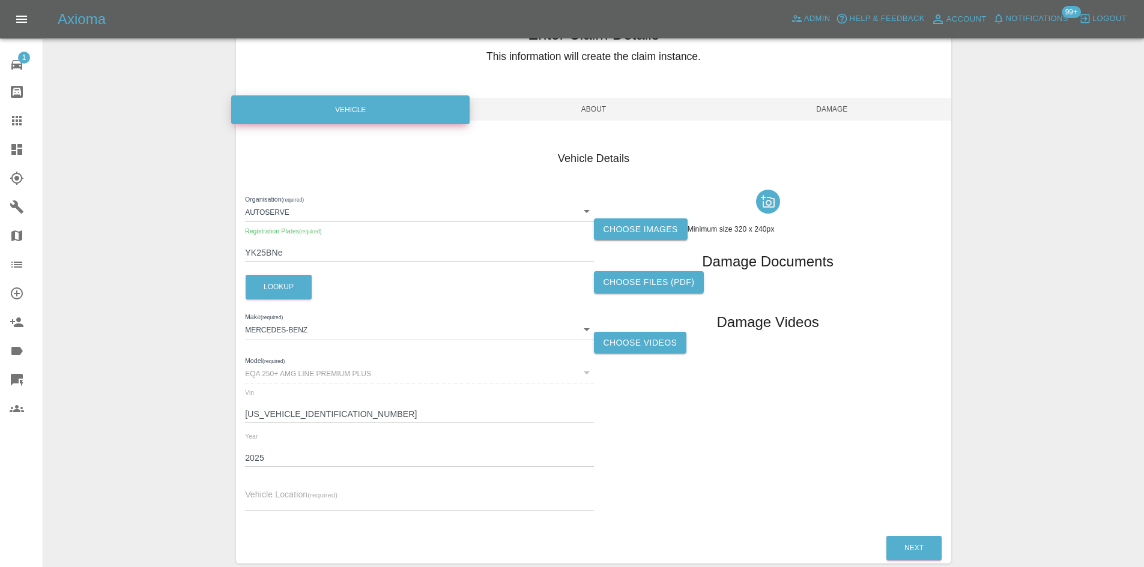
click at [333, 496] on input "text" at bounding box center [419, 501] width 348 height 17
paste input "2 St Kenelm Court, Steelpark Road, Halesowen, B62 8HD"
type input "2 St Kenelm Court, Steelpark Road, Halesowen, B62 8HD"
click at [621, 235] on label "Choose images" at bounding box center [641, 230] width 94 height 22
click at [0, 0] on input "Choose images" at bounding box center [0, 0] width 0 height 0
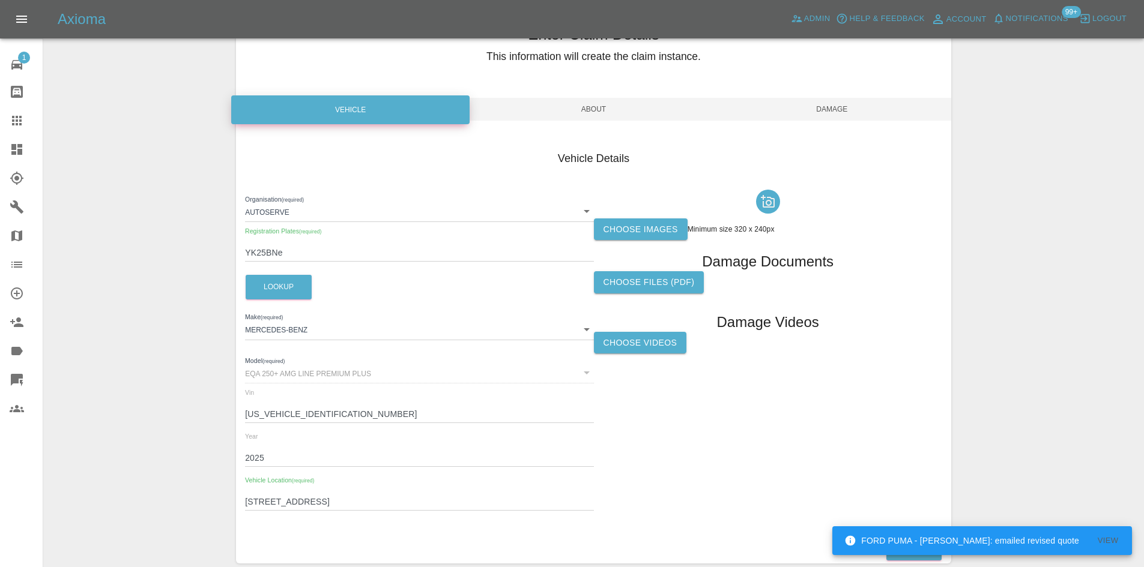
click at [595, 114] on span "About" at bounding box center [593, 109] width 238 height 23
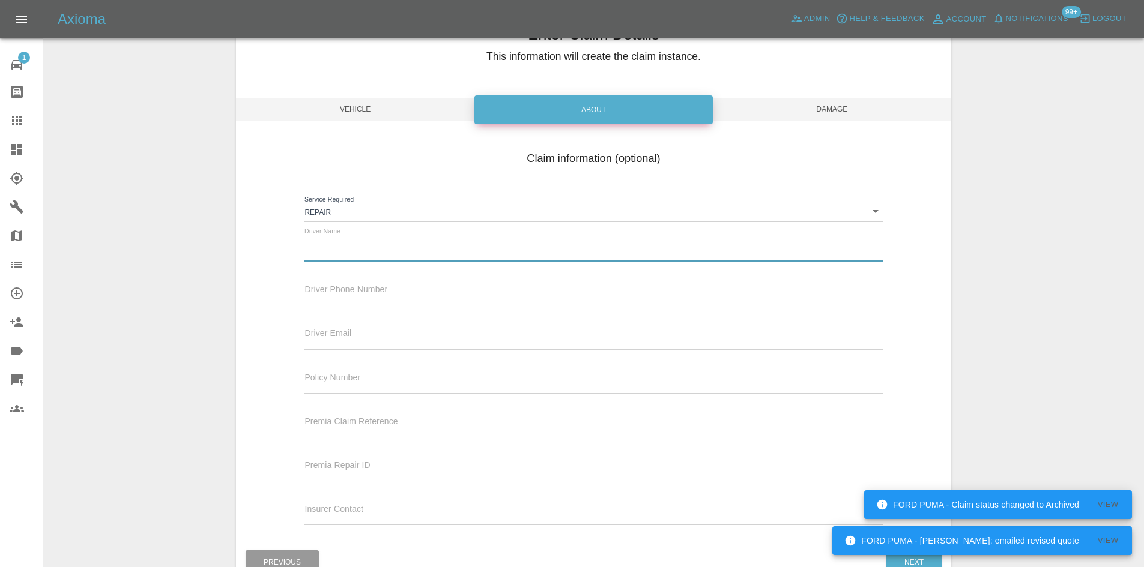
click at [371, 247] on input "text" at bounding box center [592, 252] width 577 height 17
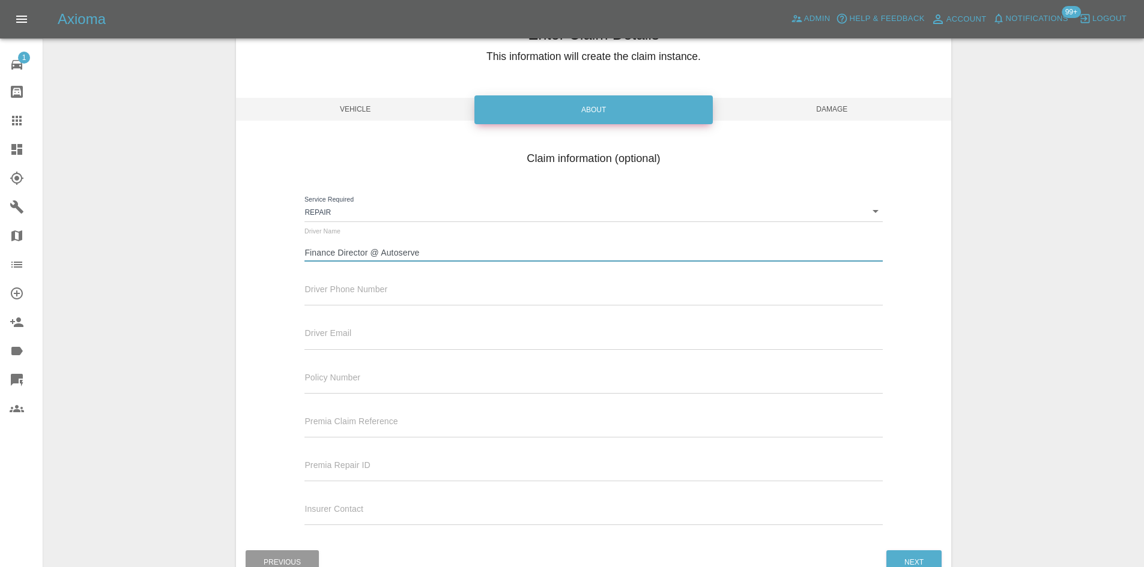
type input "Finance Director @ Autoserve"
click at [779, 110] on span "Damage" at bounding box center [832, 109] width 238 height 23
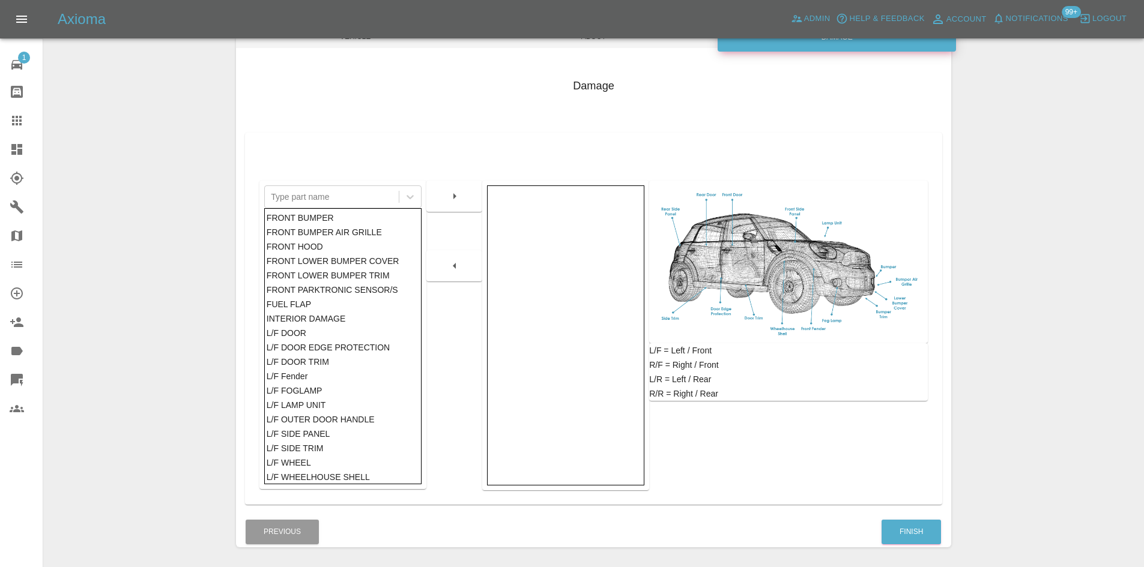
scroll to position [176, 0]
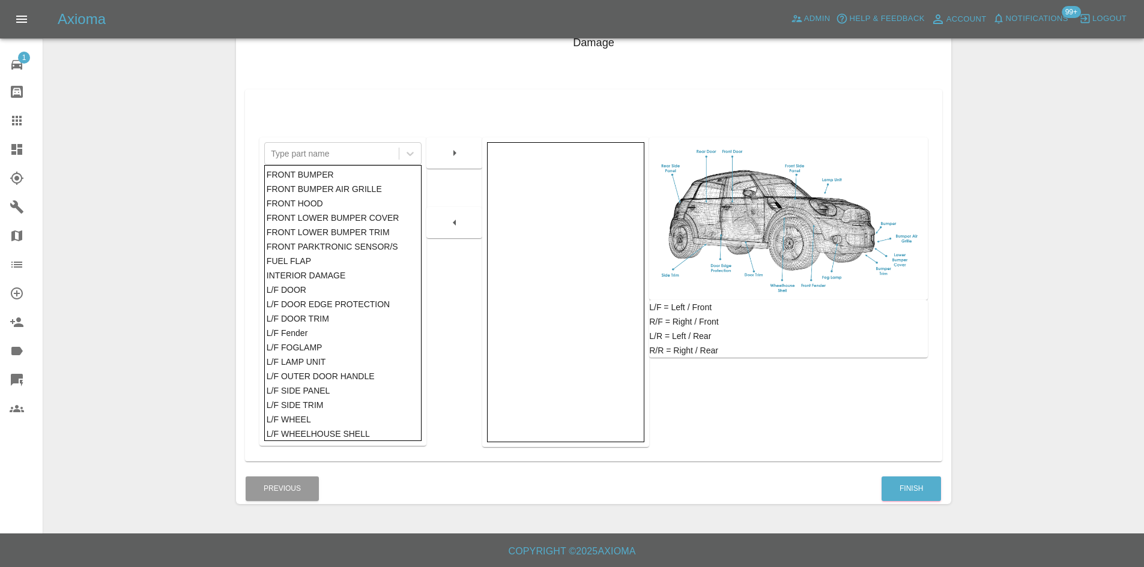
click at [925, 505] on div "Enter Claim Details This information will create the claim instance. Vehicle Ab…" at bounding box center [593, 198] width 715 height 642
click at [918, 490] on button "Finish" at bounding box center [910, 489] width 59 height 25
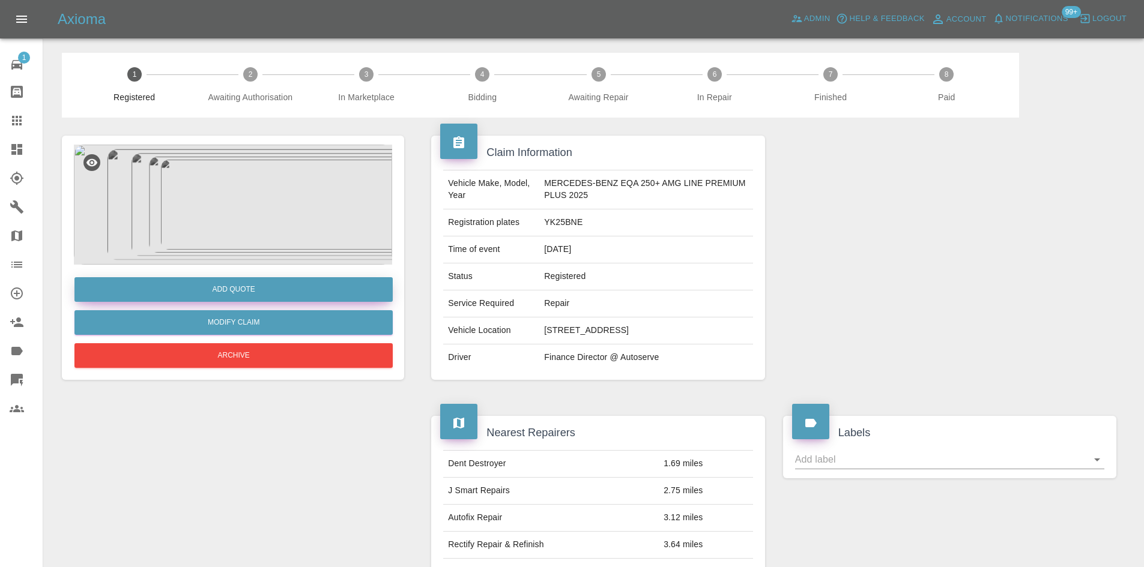
click at [259, 293] on button "Add Quote" at bounding box center [233, 289] width 318 height 25
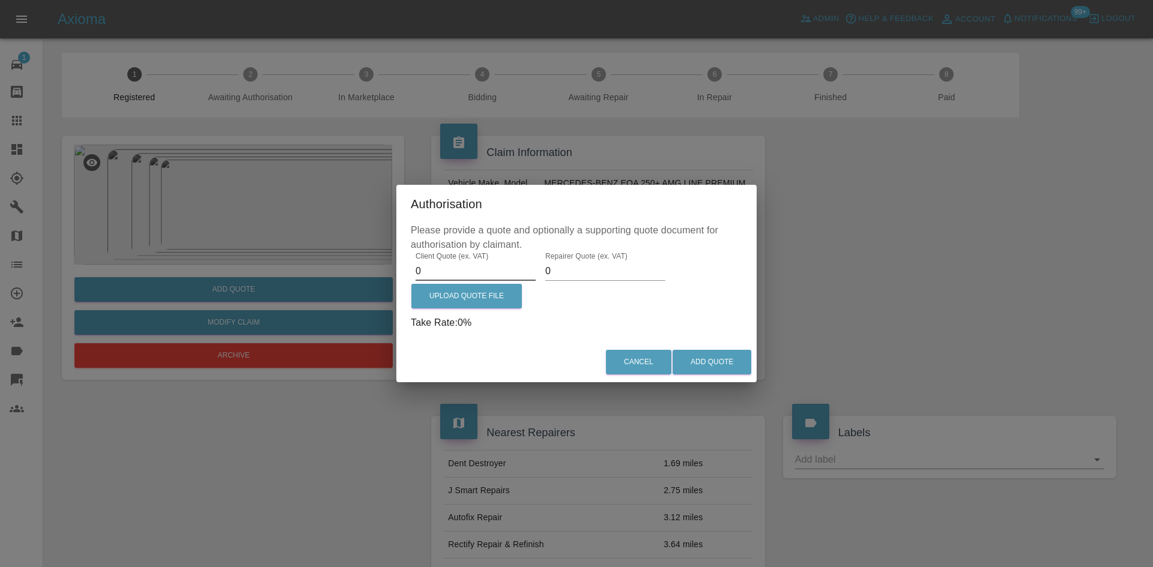
click at [460, 269] on input "0" at bounding box center [475, 271] width 120 height 19
click at [457, 268] on input "0" at bounding box center [475, 271] width 120 height 19
type input "0"
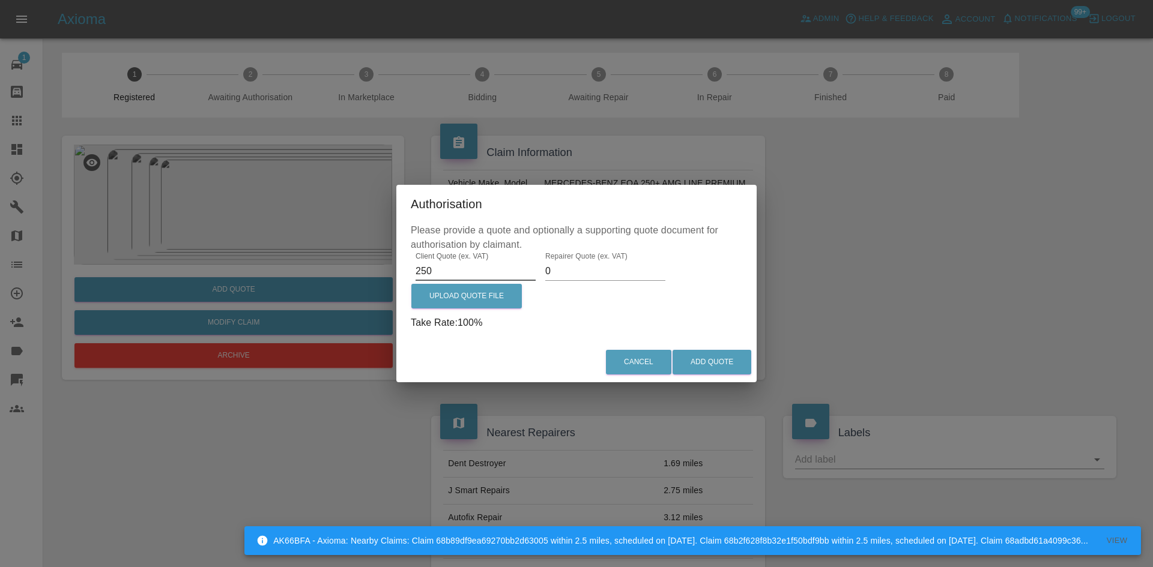
type input "250"
type input "150"
click at [707, 369] on button "Add Quote" at bounding box center [711, 362] width 79 height 25
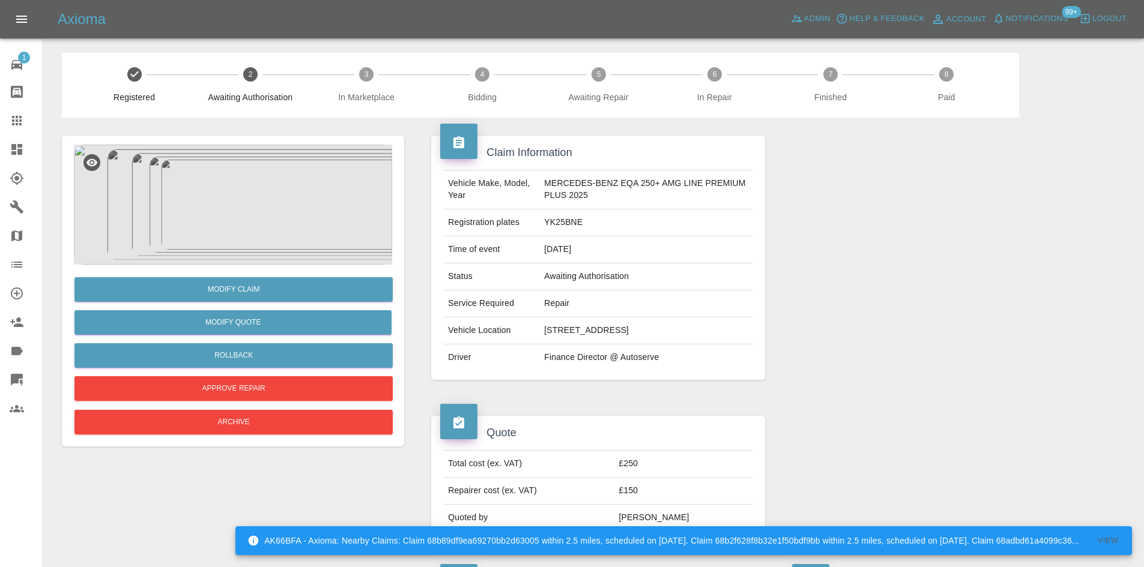
click at [2, 149] on link "Dashboard" at bounding box center [21, 149] width 43 height 29
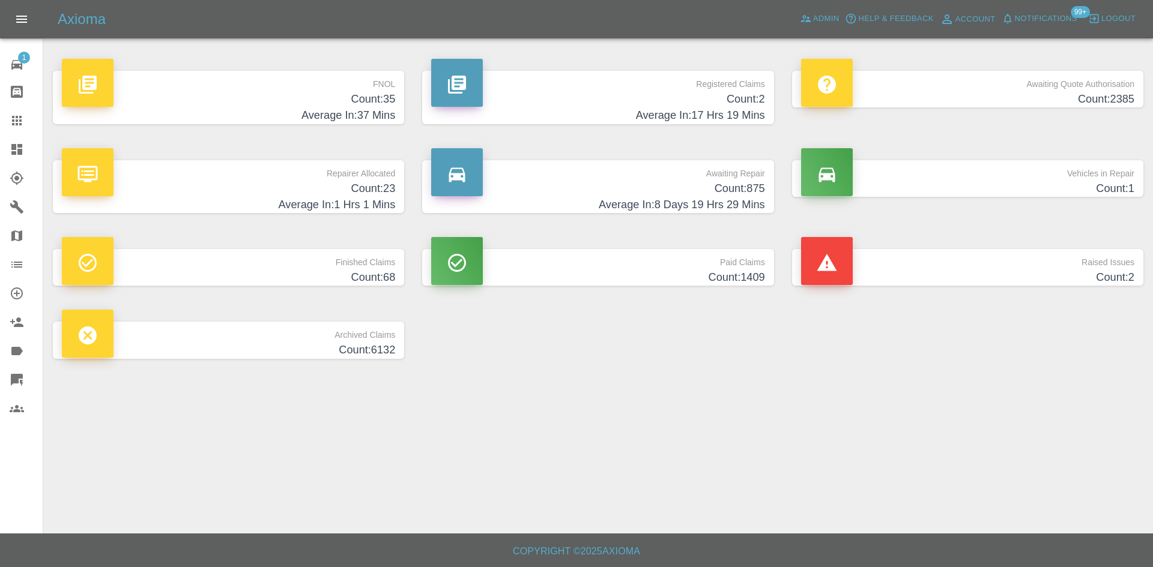
click at [315, 200] on h4 "Average In: 1 Hrs 1 Mins" at bounding box center [228, 205] width 333 height 16
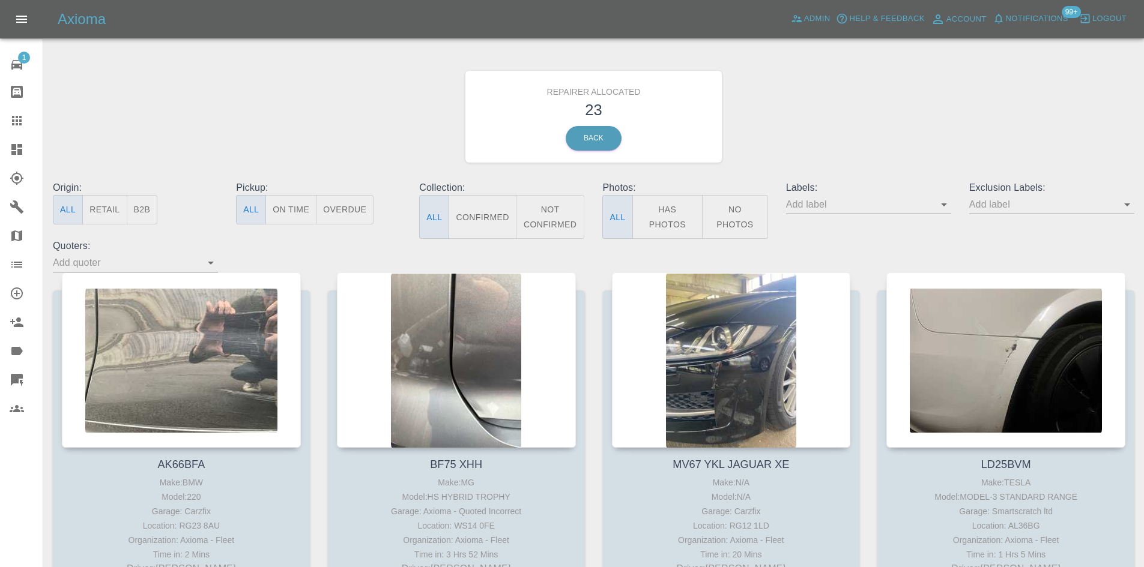
click at [142, 210] on button "B2B" at bounding box center [142, 209] width 31 height 29
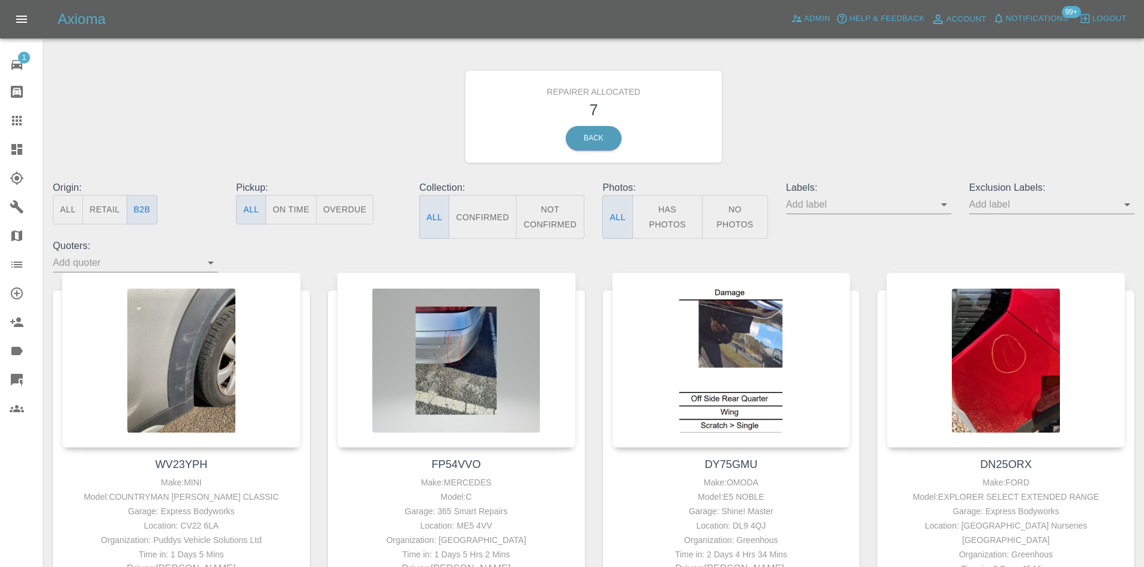
drag, startPoint x: 27, startPoint y: 159, endPoint x: 24, endPoint y: 149, distance: 10.1
click at [27, 159] on link "Dashboard" at bounding box center [21, 149] width 43 height 29
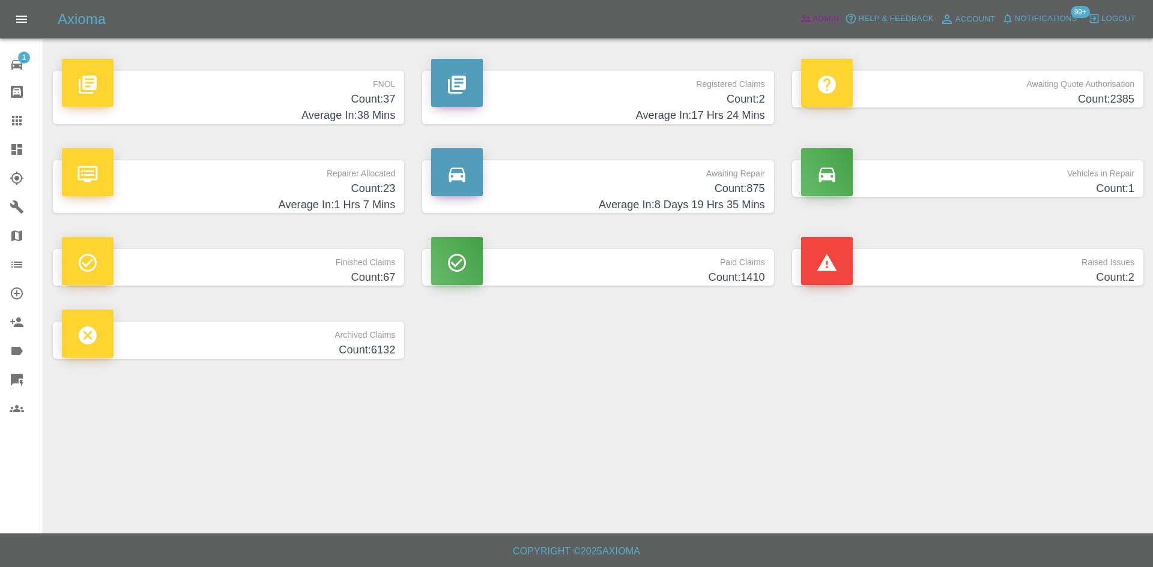
click at [825, 21] on span "Admin" at bounding box center [826, 19] width 26 height 14
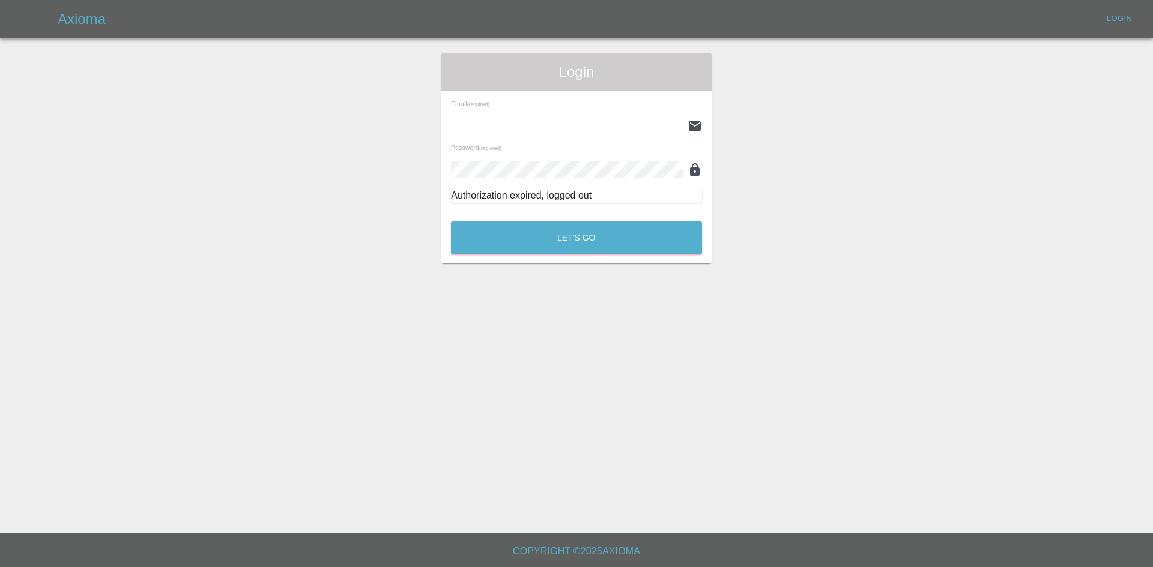
type input "[PERSON_NAME][EMAIL_ADDRESS][PERSON_NAME][DOMAIN_NAME]"
click at [526, 266] on main "Login Email (required) alex.kennett@axioma.co.uk Password (required) Authorizat…" at bounding box center [576, 267] width 1153 height 534
click at [532, 248] on button "Let's Go" at bounding box center [576, 238] width 251 height 33
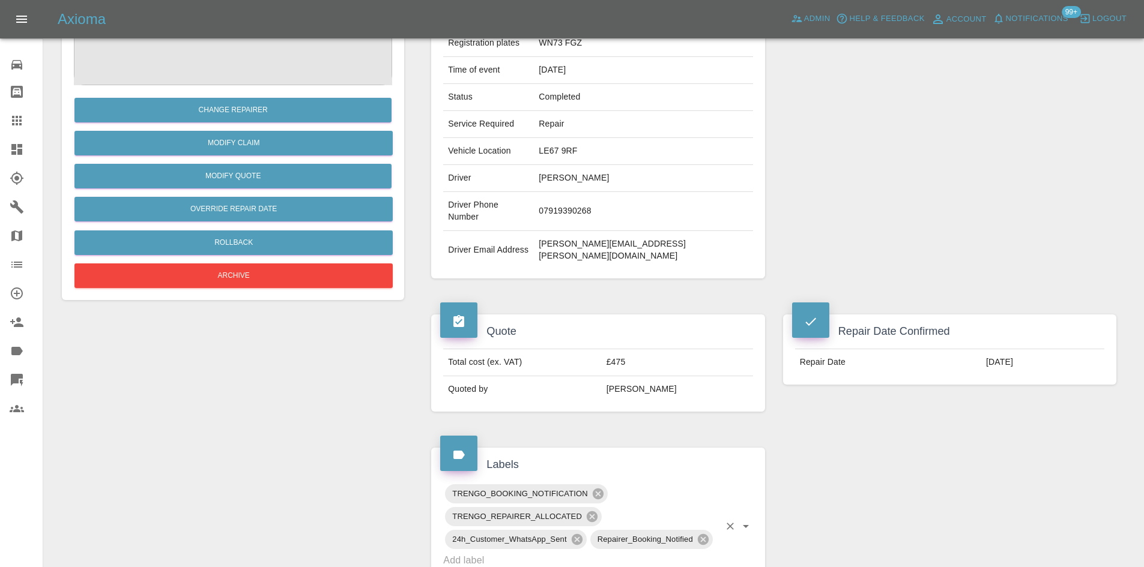
scroll to position [180, 0]
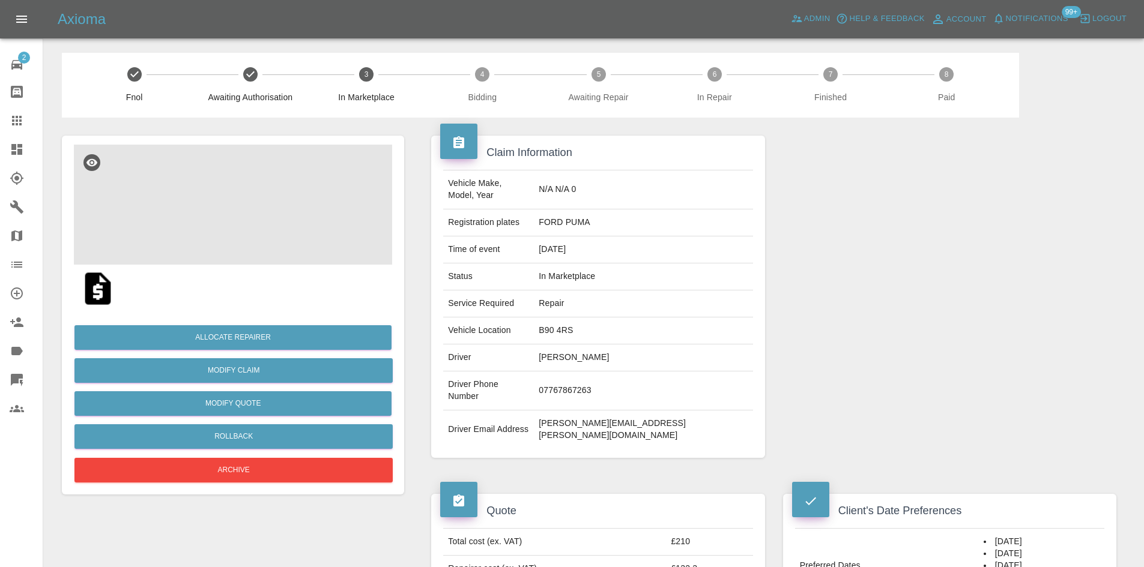
click at [250, 203] on img at bounding box center [233, 205] width 318 height 120
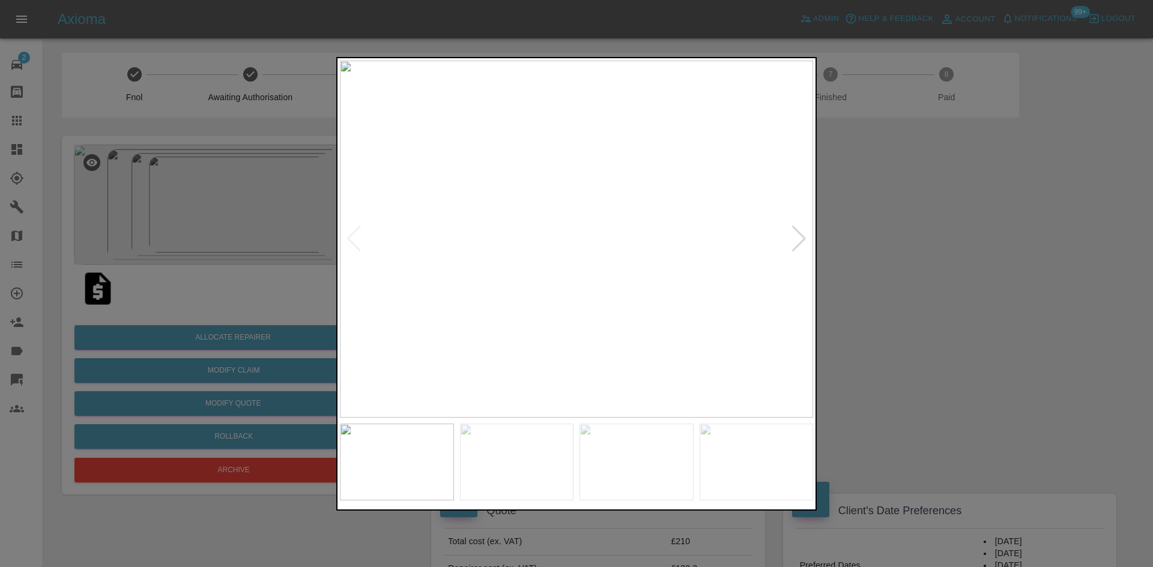
click at [794, 247] on div at bounding box center [799, 239] width 16 height 26
click at [618, 161] on img at bounding box center [576, 239] width 473 height 357
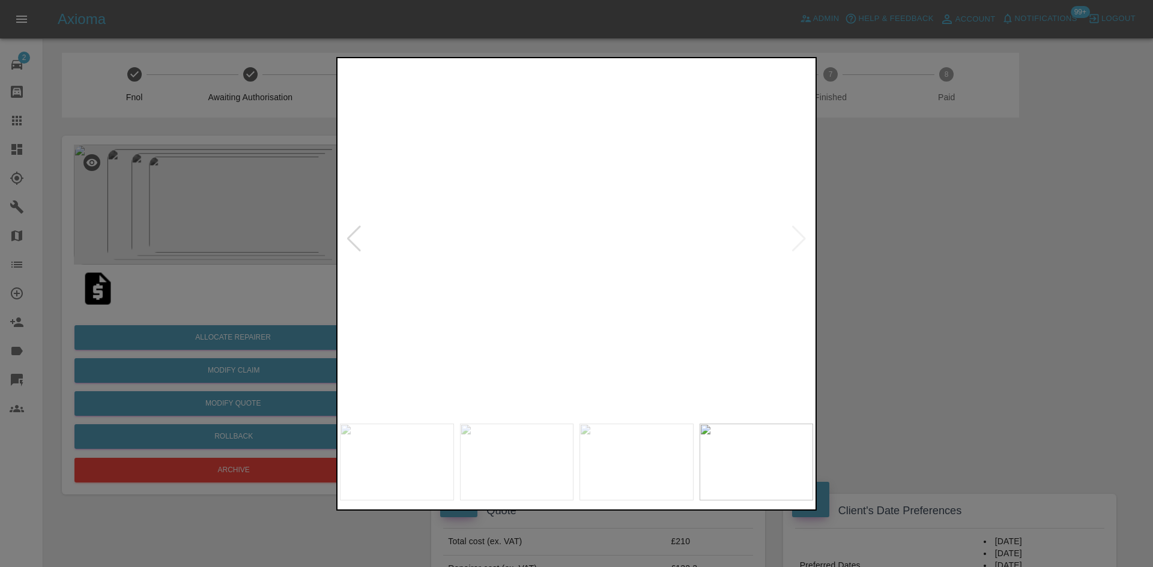
click at [618, 161] on img at bounding box center [451, 473] width 1419 height 1072
click at [795, 238] on img at bounding box center [576, 239] width 473 height 357
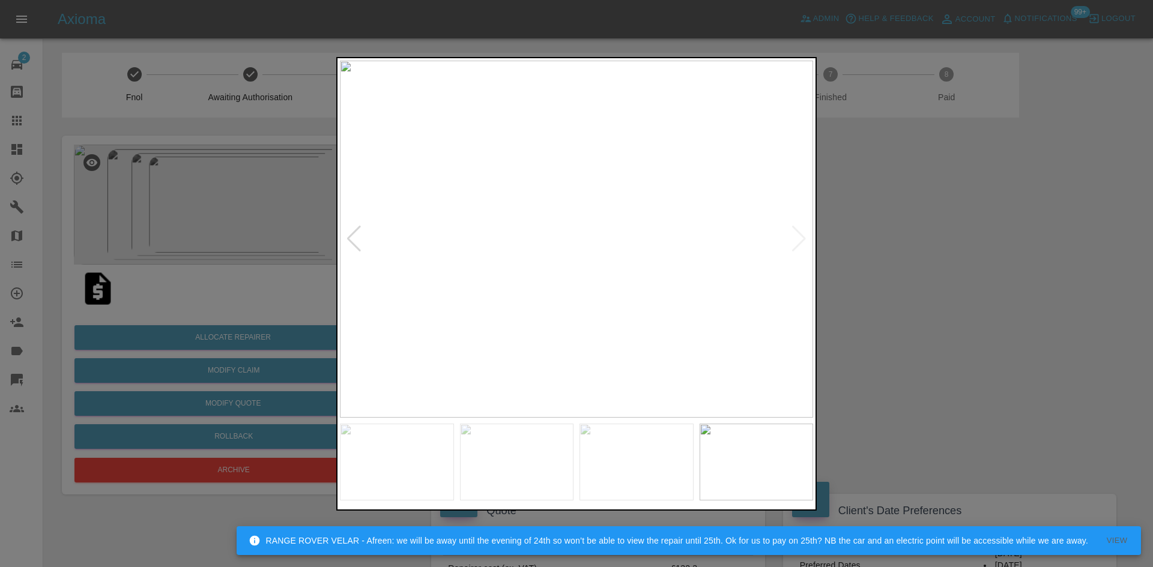
click at [776, 496] on img at bounding box center [756, 462] width 114 height 77
click at [648, 459] on img at bounding box center [636, 462] width 114 height 77
click at [537, 462] on img at bounding box center [517, 462] width 114 height 77
click at [456, 459] on div at bounding box center [576, 462] width 473 height 77
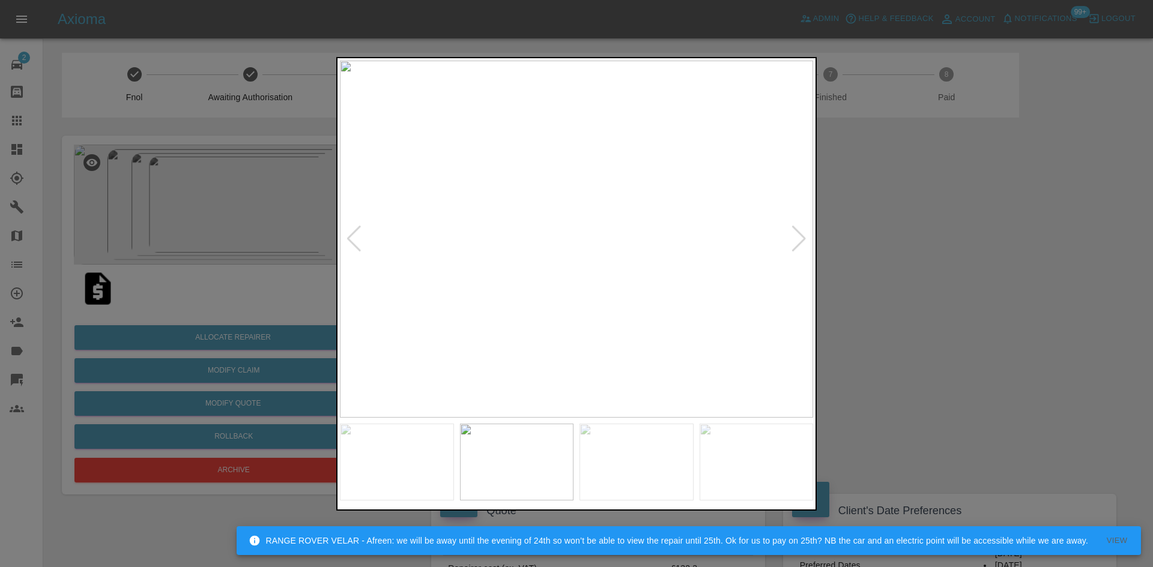
click at [429, 443] on img at bounding box center [397, 462] width 114 height 77
click at [432, 430] on img at bounding box center [397, 462] width 114 height 77
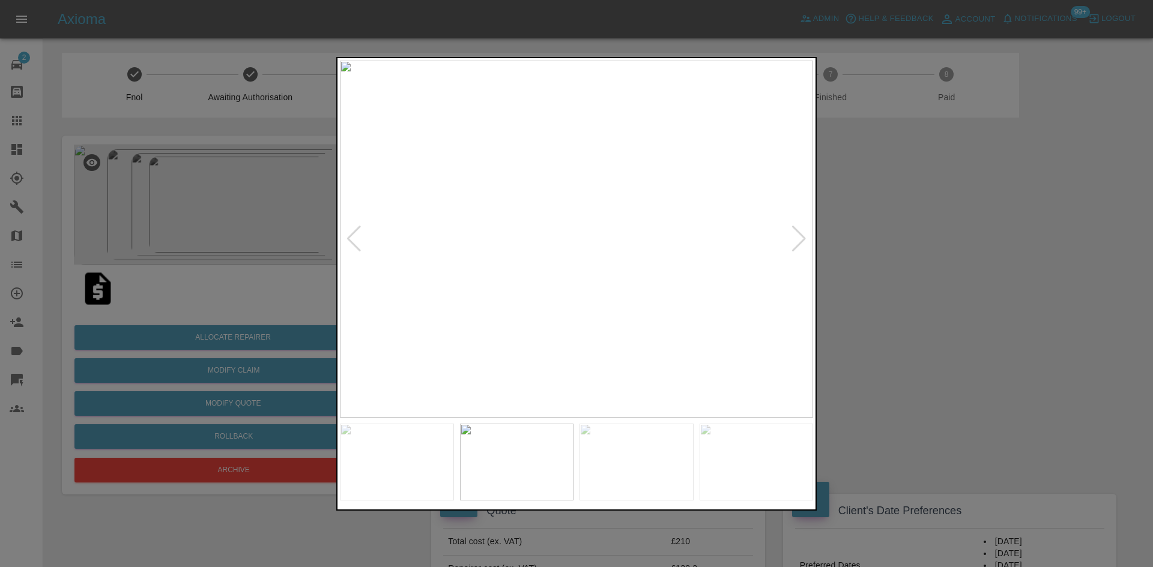
click at [818, 226] on div at bounding box center [576, 283] width 1153 height 567
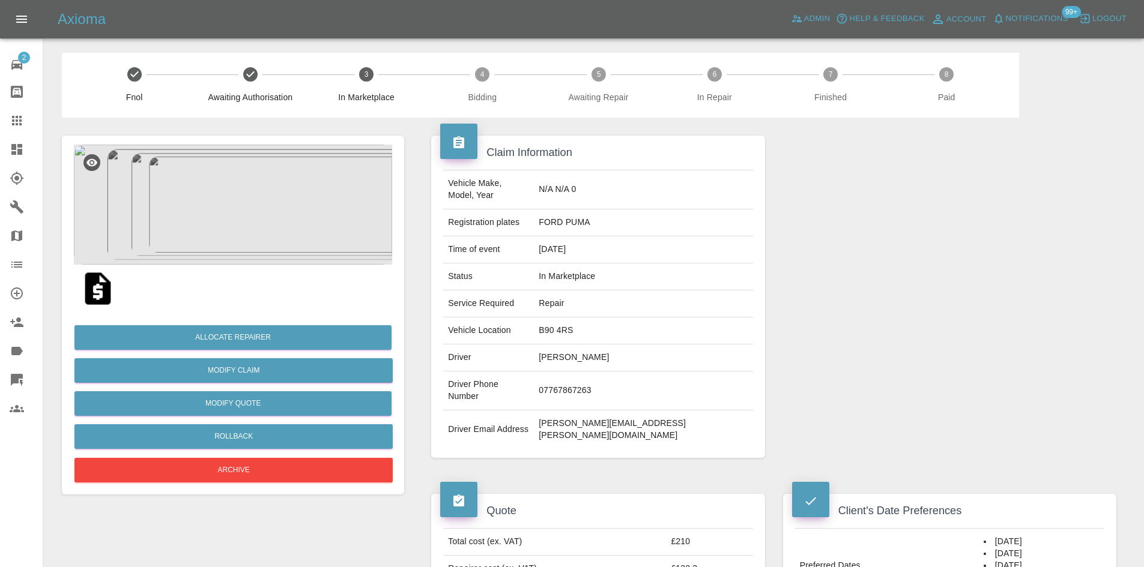
click at [931, 226] on div at bounding box center [949, 297] width 351 height 358
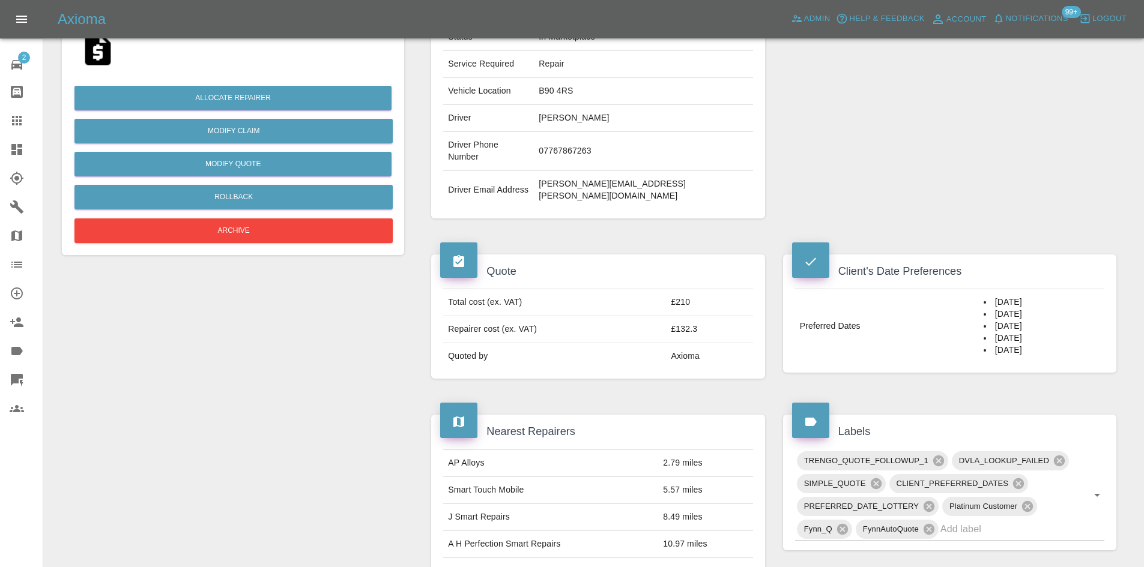
scroll to position [240, 0]
click at [1, 122] on link "Claims" at bounding box center [21, 120] width 43 height 29
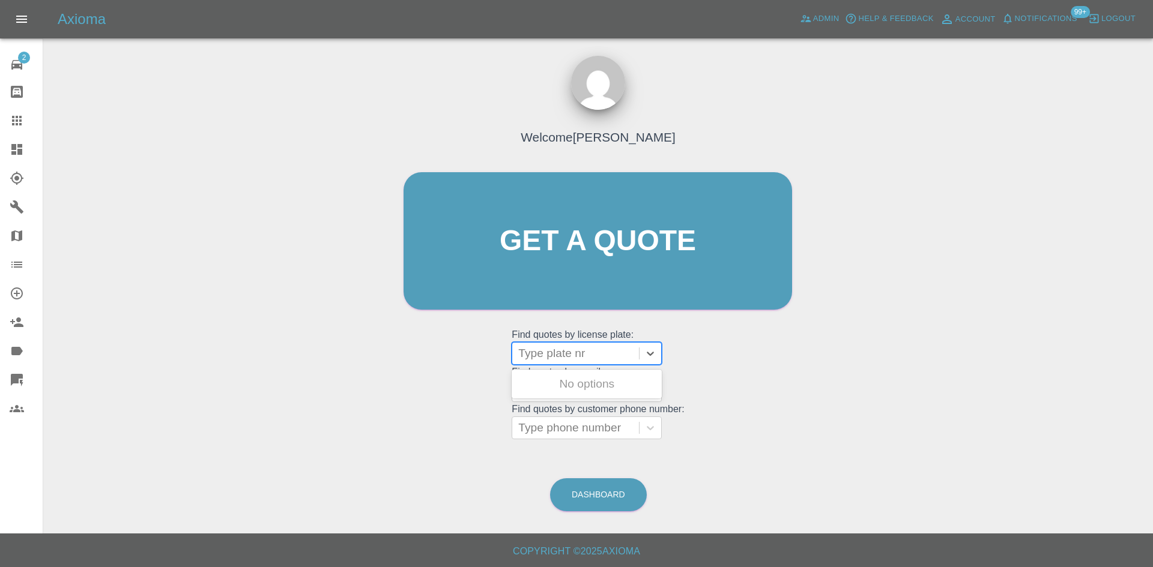
click at [571, 363] on div "Type plate nr" at bounding box center [575, 354] width 127 height 22
paste input "DA21XTO"
type input "DA21XTO"
click at [586, 382] on div "DA21XTO, Awaiting Repair" at bounding box center [586, 391] width 150 height 38
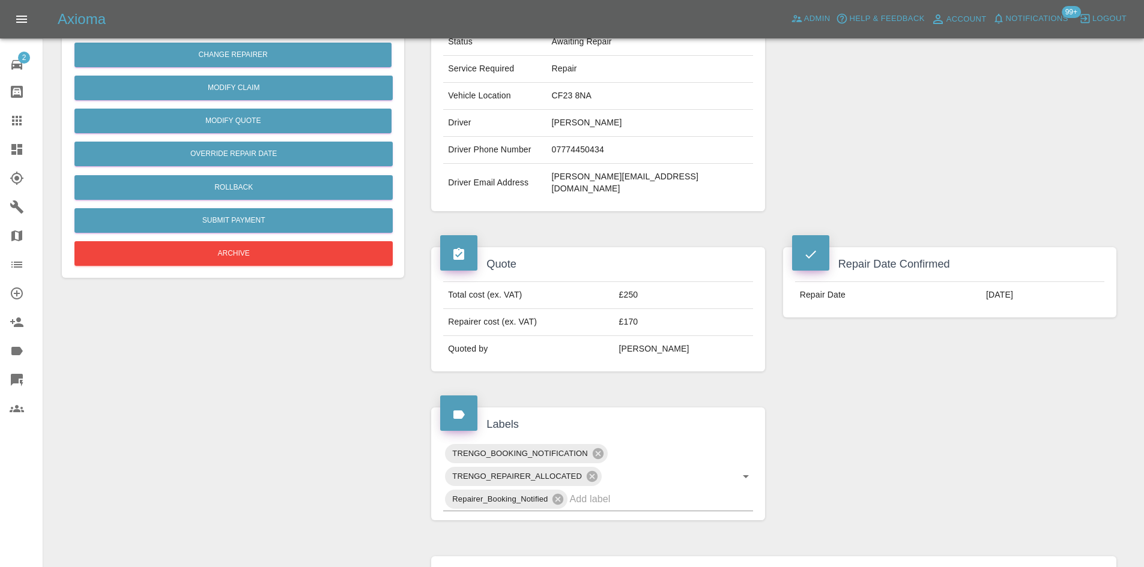
scroll to position [240, 0]
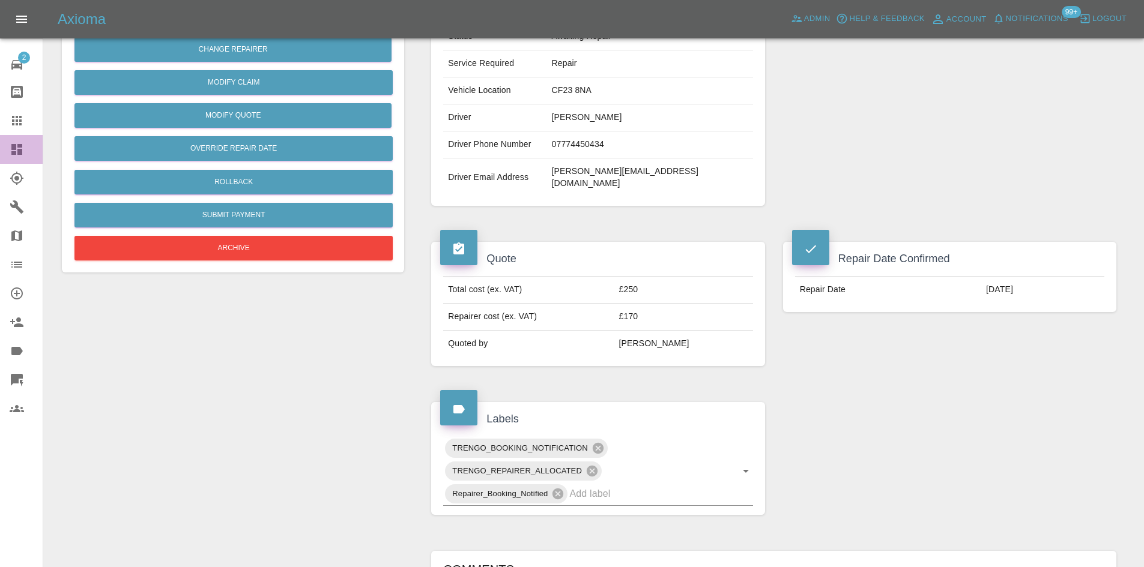
click at [1, 144] on link "Dashboard" at bounding box center [21, 149] width 43 height 29
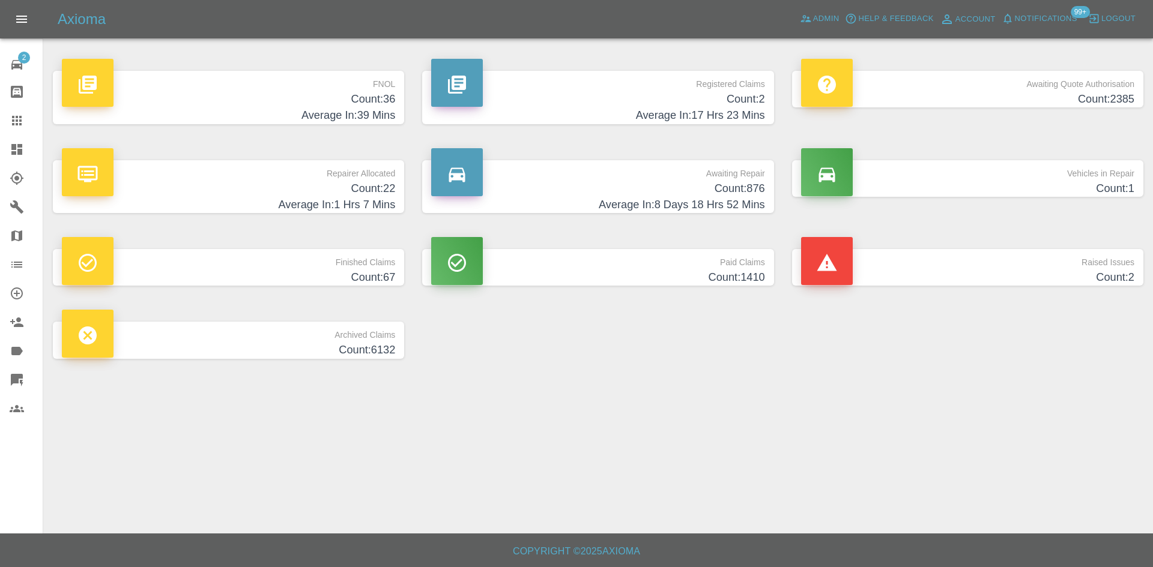
click at [646, 182] on h4 "Count: 876" at bounding box center [597, 189] width 333 height 16
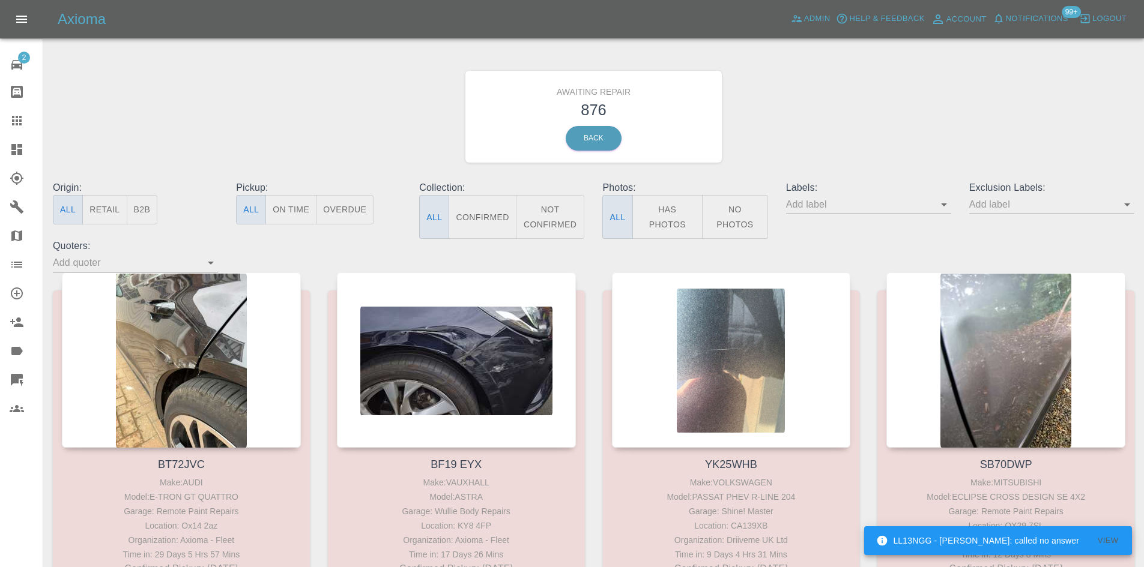
click at [166, 206] on div "Origin: All Retail B2B" at bounding box center [135, 210] width 183 height 58
click at [128, 206] on button "B2B" at bounding box center [142, 209] width 31 height 29
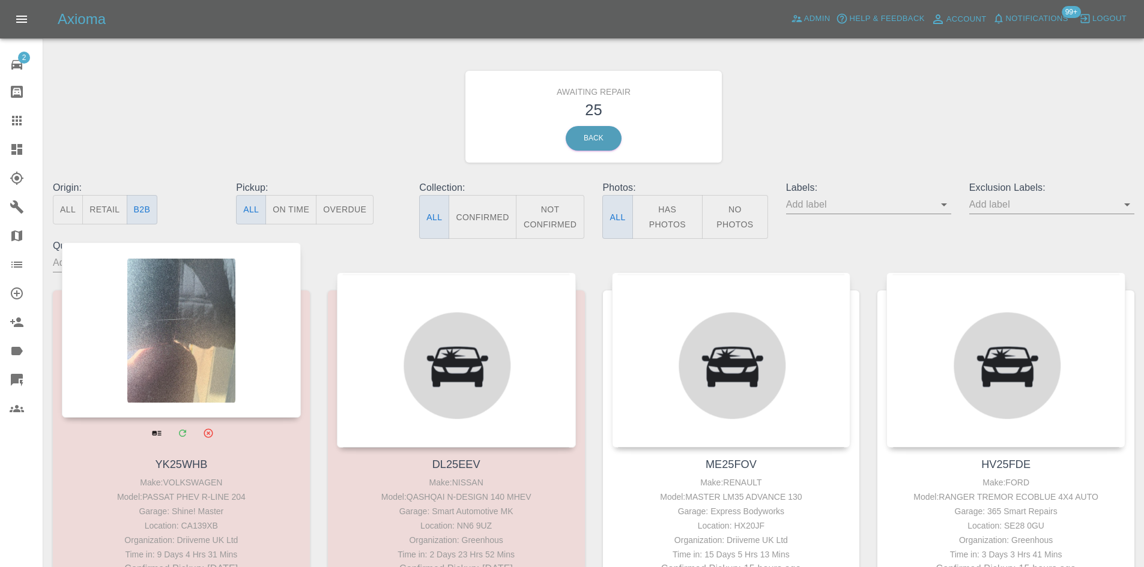
click at [210, 290] on div at bounding box center [181, 330] width 239 height 175
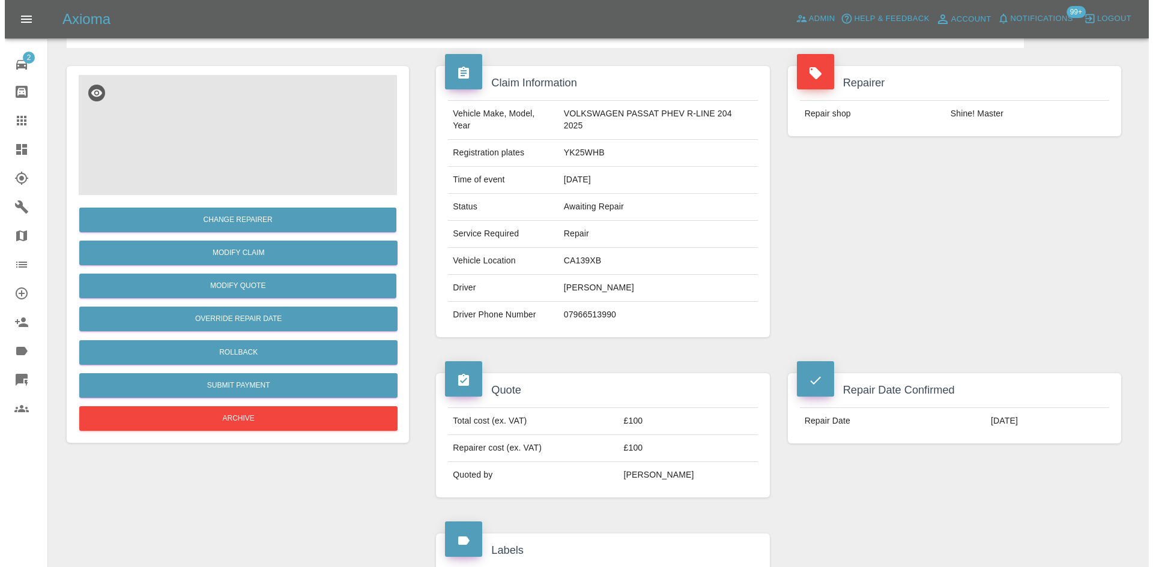
scroll to position [60, 0]
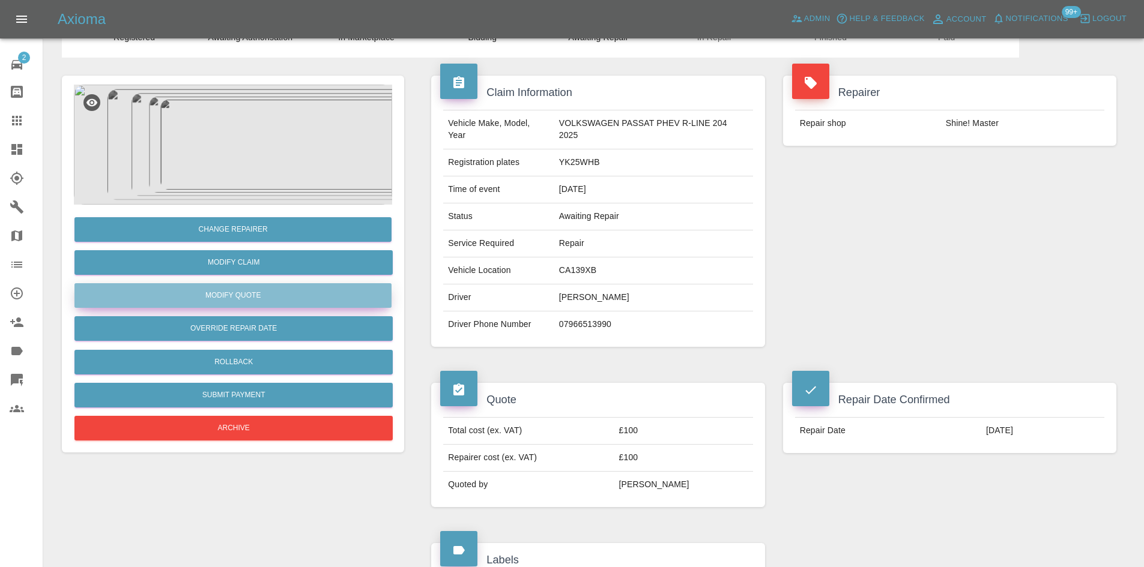
click at [253, 291] on button "Modify Quote" at bounding box center [232, 295] width 317 height 25
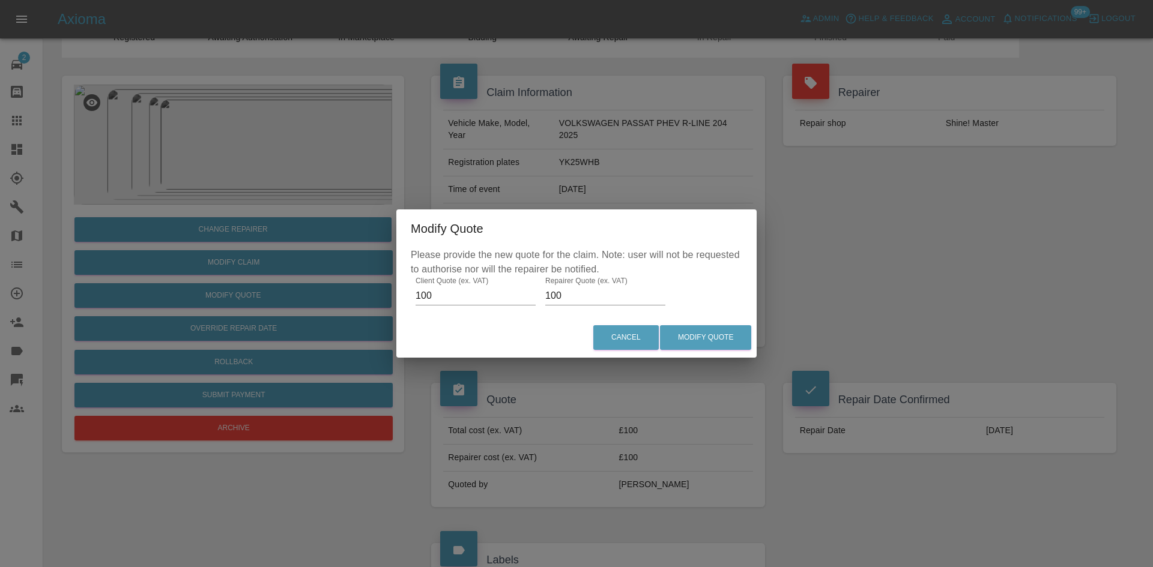
click at [475, 293] on input "100" at bounding box center [475, 295] width 120 height 19
type input "400"
type input "200"
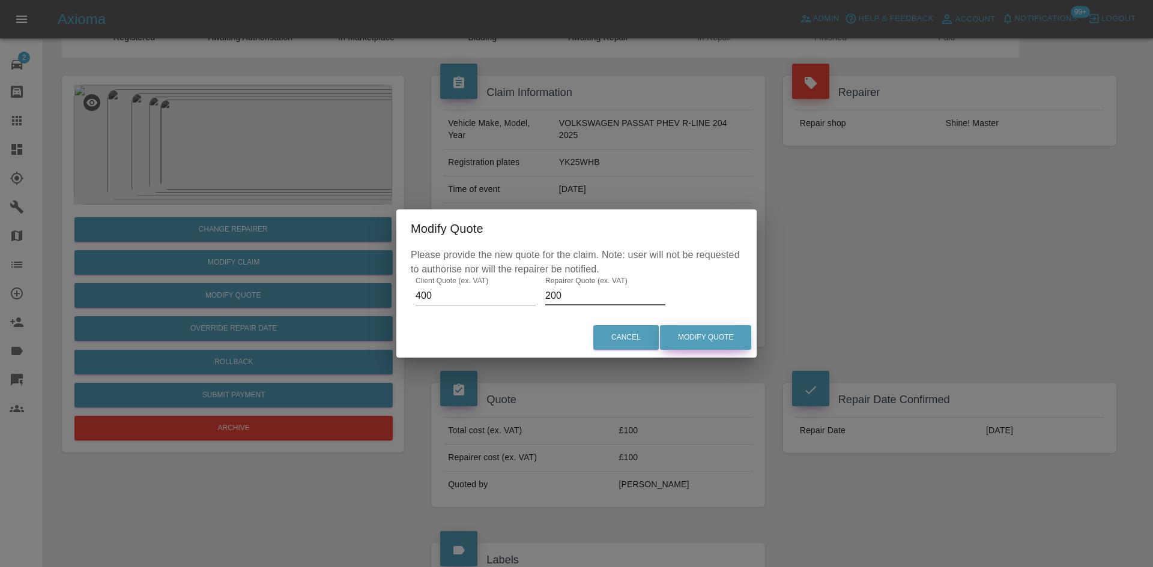
click at [709, 336] on button "Modify Quote" at bounding box center [705, 337] width 91 height 25
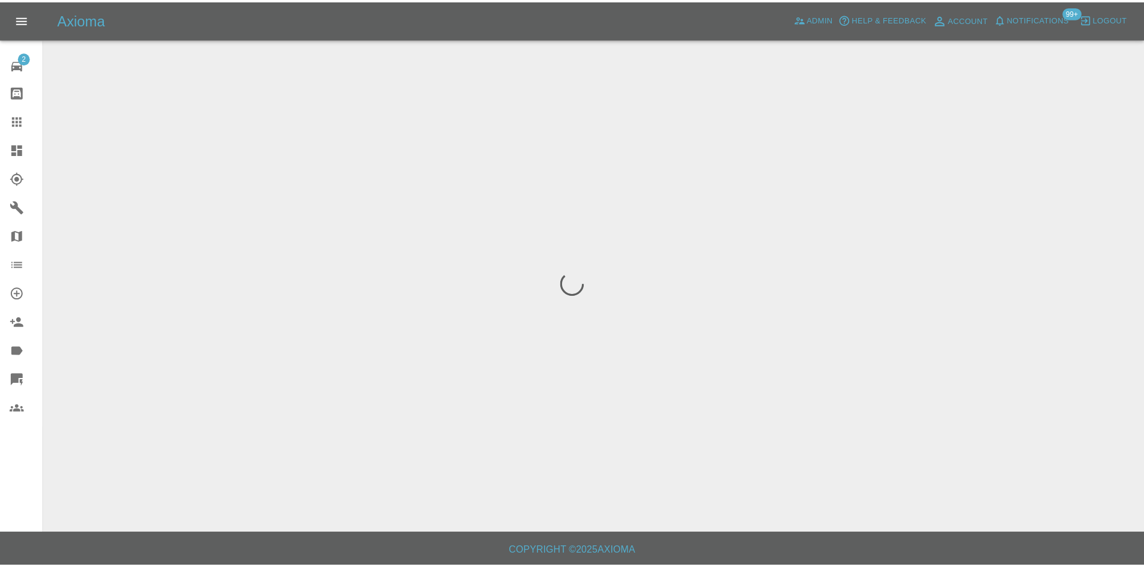
scroll to position [0, 0]
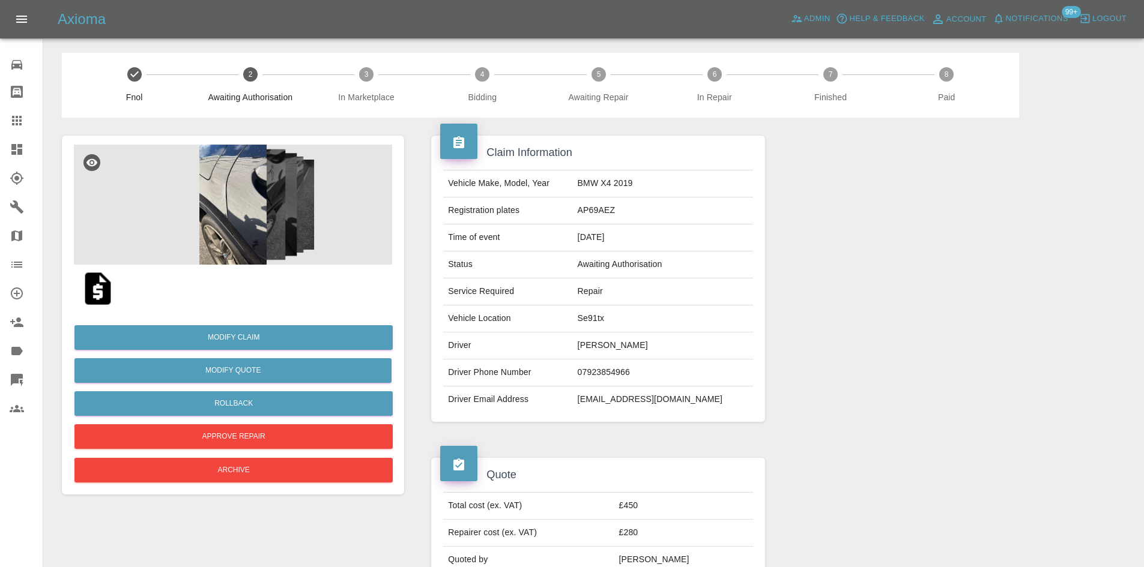
click at [248, 194] on img at bounding box center [233, 205] width 318 height 120
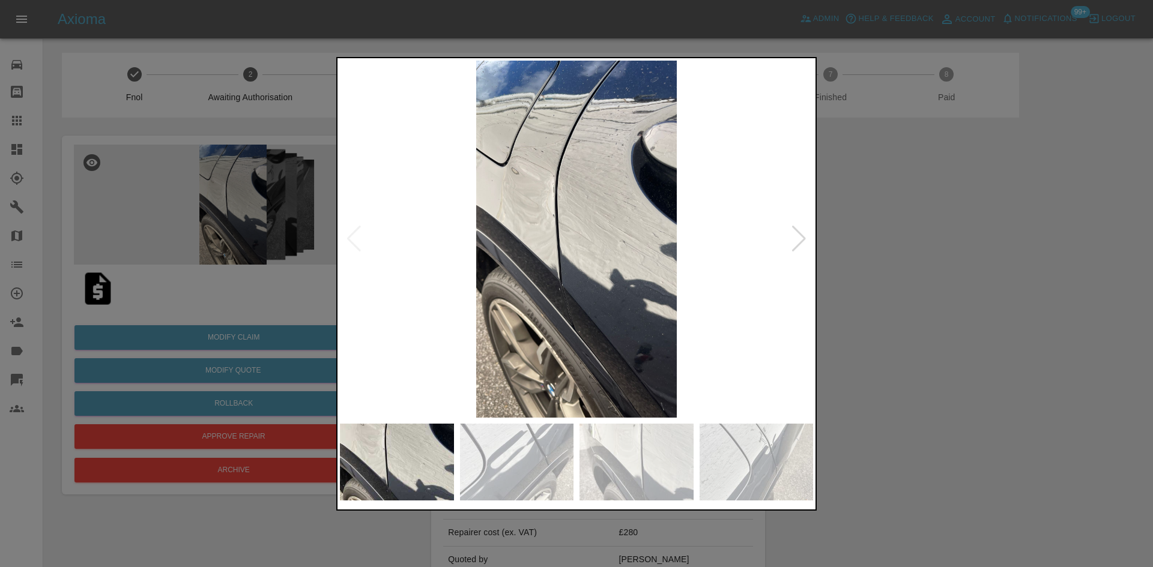
click at [791, 237] on div at bounding box center [799, 239] width 16 height 26
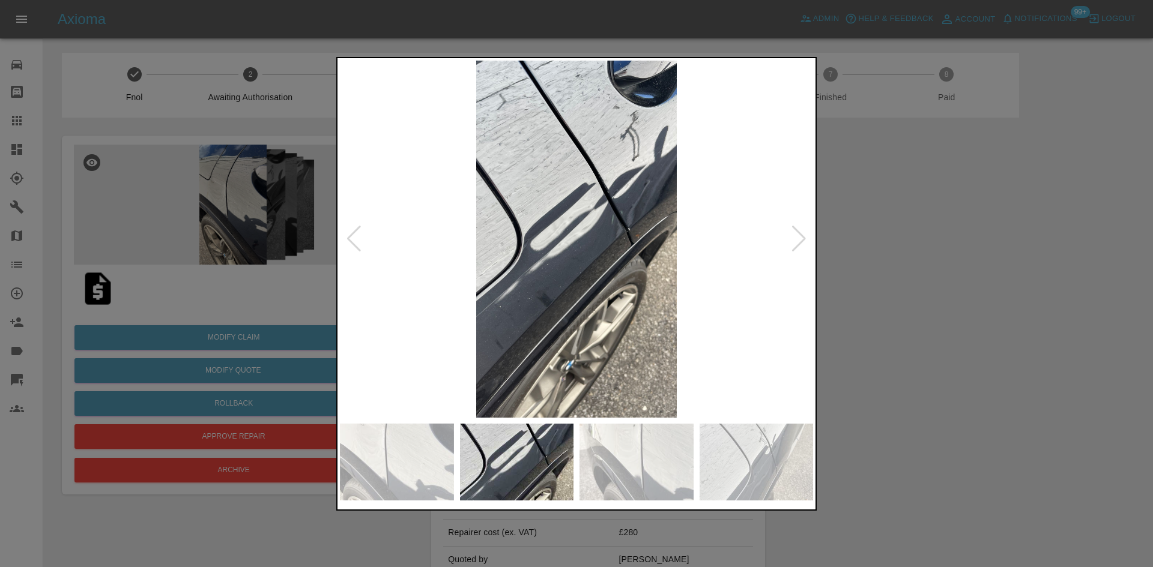
click at [791, 237] on div at bounding box center [799, 239] width 16 height 26
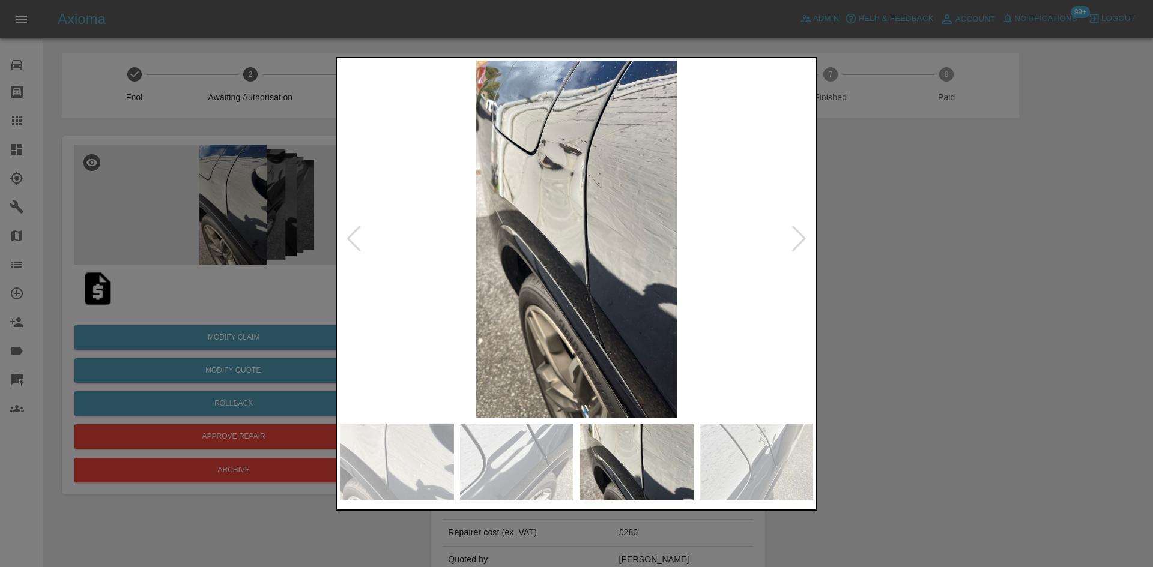
click at [791, 237] on div at bounding box center [799, 239] width 16 height 26
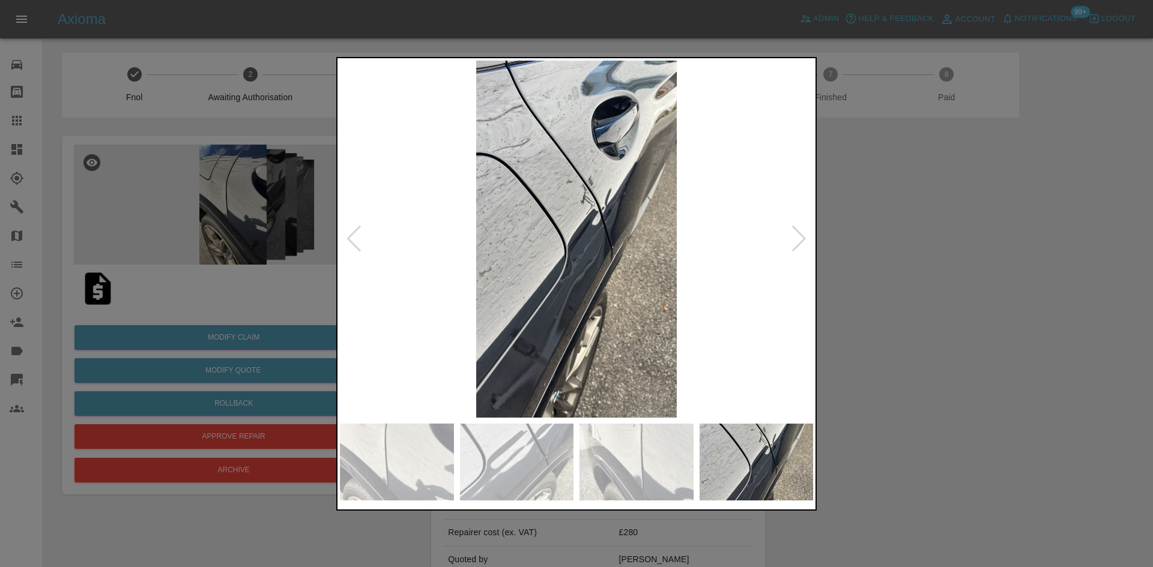
click at [791, 237] on div at bounding box center [799, 239] width 16 height 26
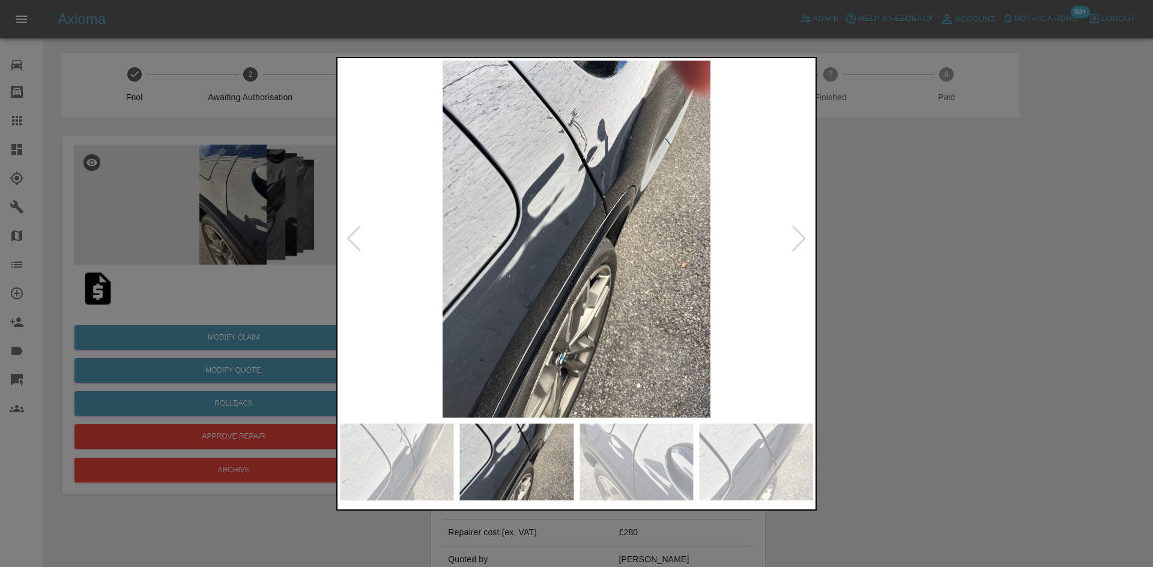
click at [791, 237] on div at bounding box center [799, 239] width 16 height 26
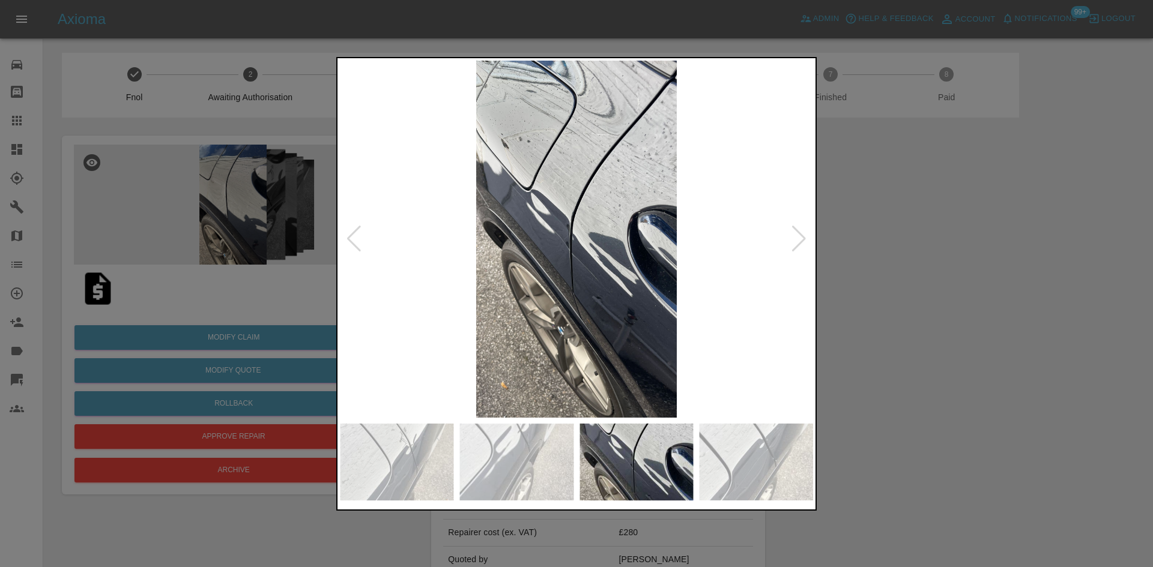
click at [927, 270] on div at bounding box center [576, 283] width 1153 height 567
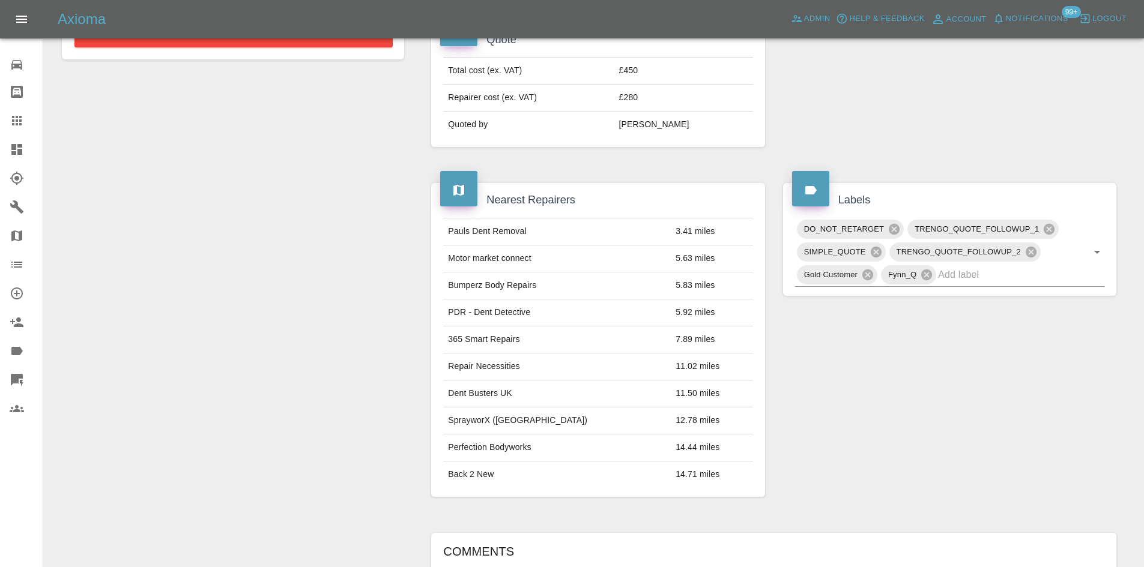
scroll to position [330, 0]
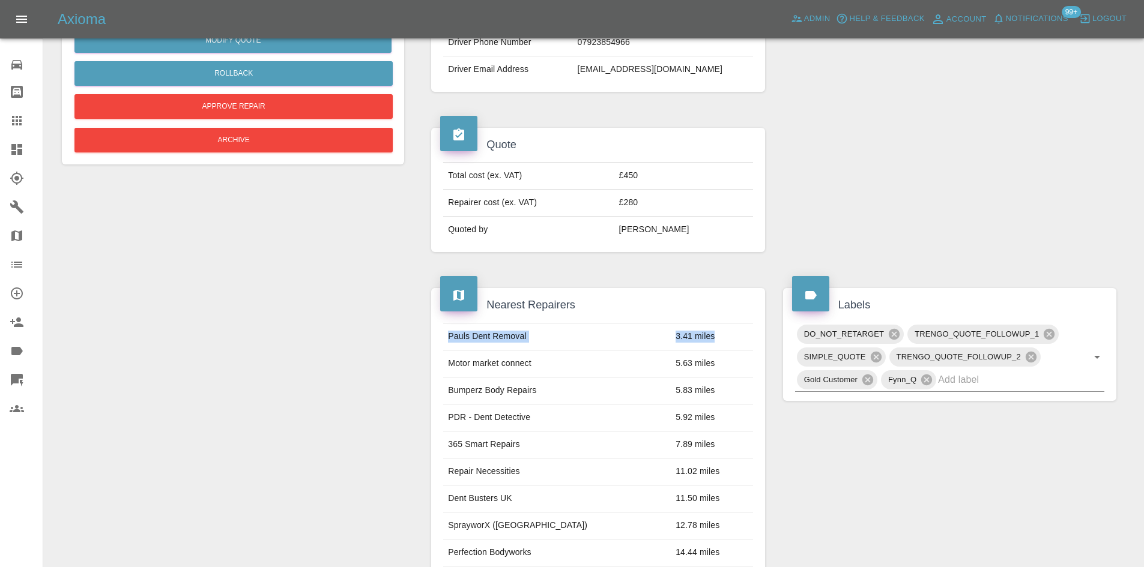
drag, startPoint x: 705, startPoint y: 338, endPoint x: 421, endPoint y: 338, distance: 283.9
click at [421, 338] on div "Claim Information Vehicle Make, Model, Year BMW X4 2019 Registration plates AP6…" at bounding box center [773, 378] width 721 height 1181
copy tbody "Pauls Dent Removal 3.41 miles"
click at [9, 130] on link "Claims" at bounding box center [21, 120] width 43 height 29
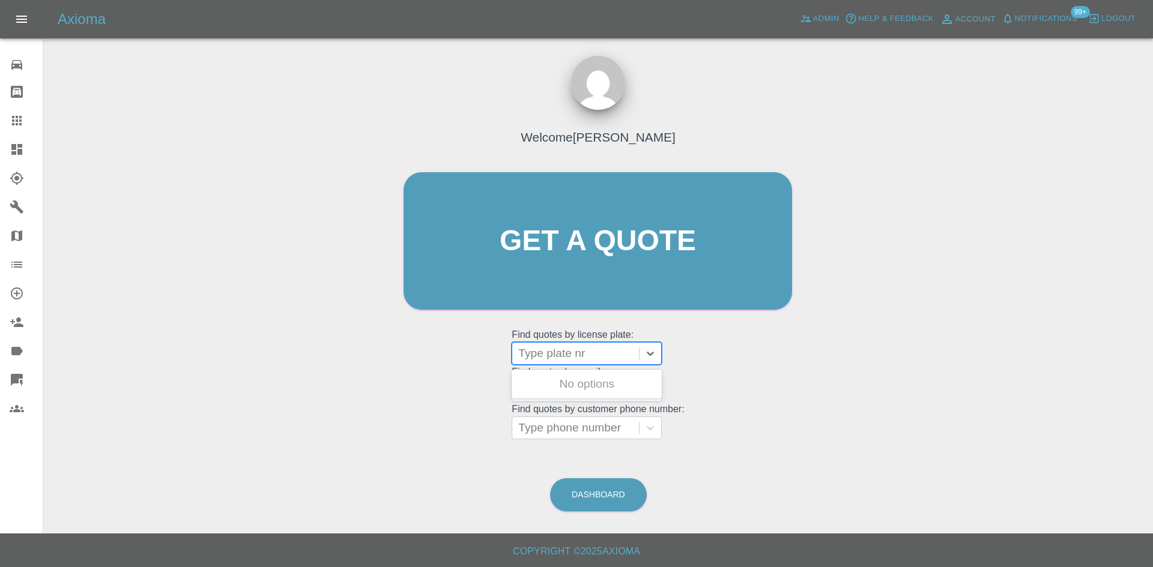
click at [584, 356] on div at bounding box center [575, 353] width 115 height 17
paste input "LC25VOV"
type input "LC25VOV"
click at [597, 388] on div "LC25VOV, Paid" at bounding box center [586, 384] width 150 height 24
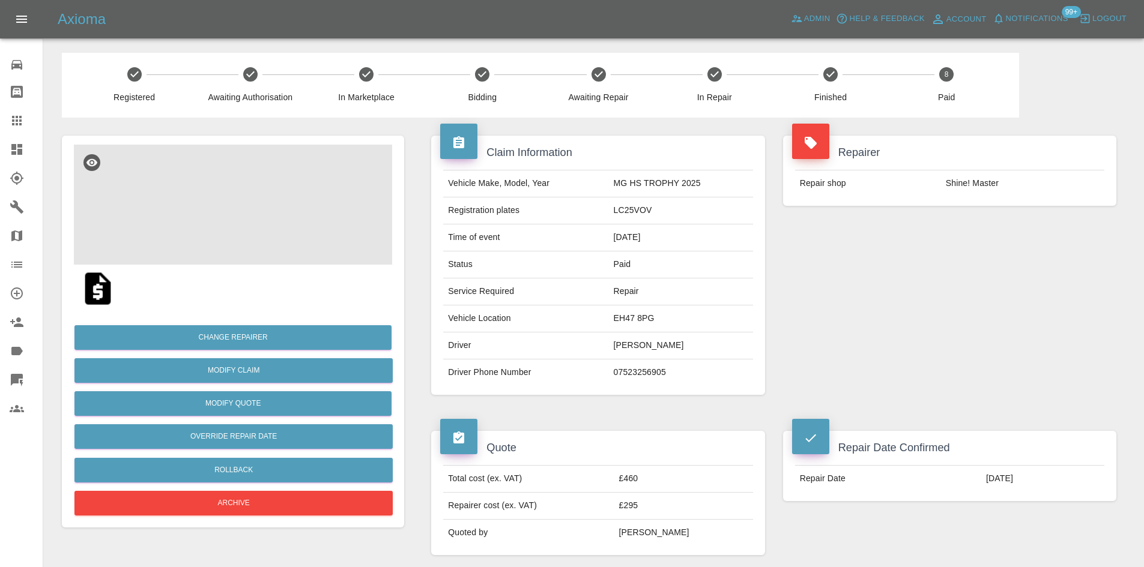
click at [295, 265] on div at bounding box center [233, 205] width 318 height 120
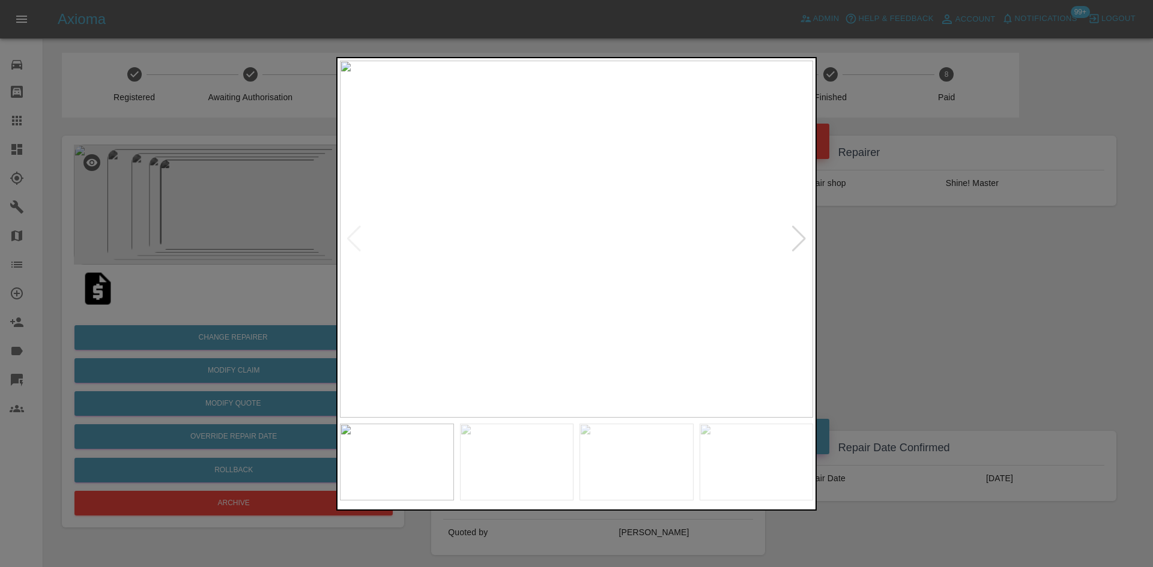
click at [794, 240] on div at bounding box center [799, 239] width 16 height 26
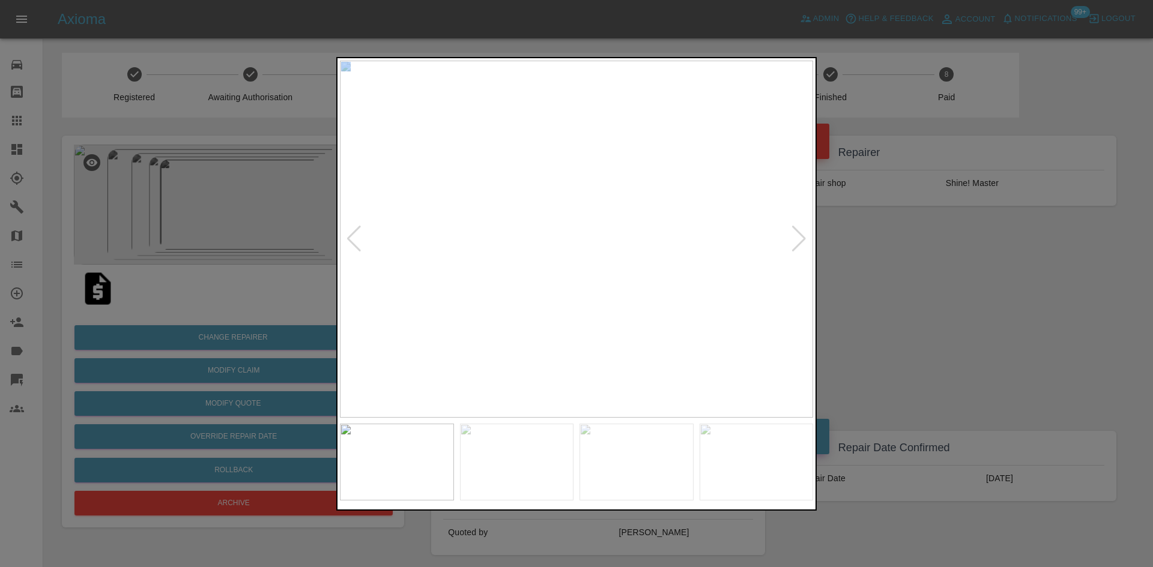
click at [794, 240] on div at bounding box center [799, 239] width 16 height 26
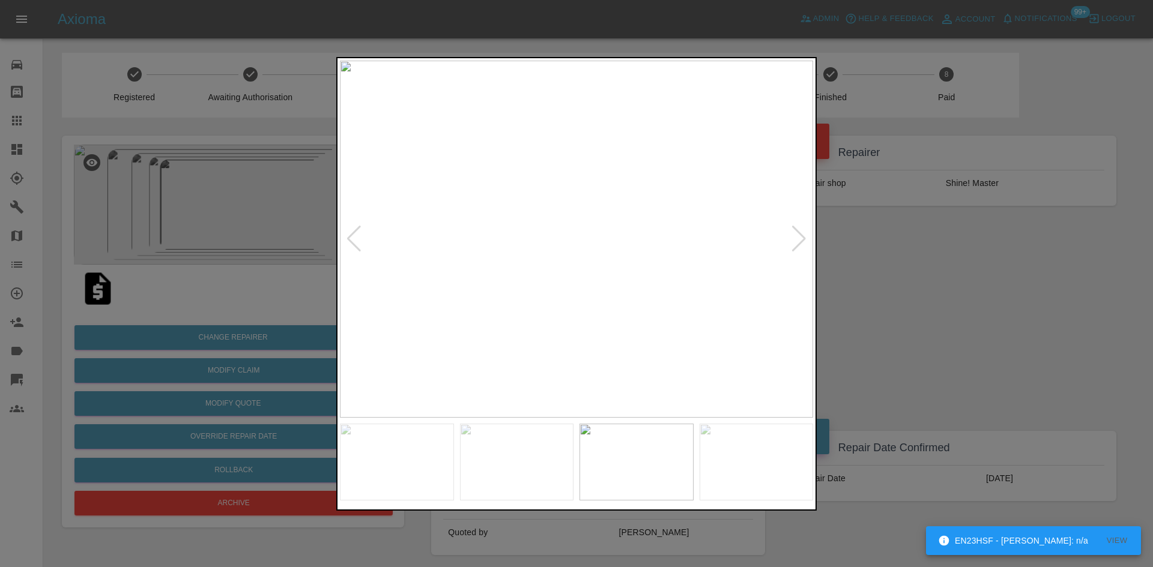
click at [794, 240] on div at bounding box center [799, 239] width 16 height 26
click at [979, 258] on div at bounding box center [576, 283] width 1153 height 567
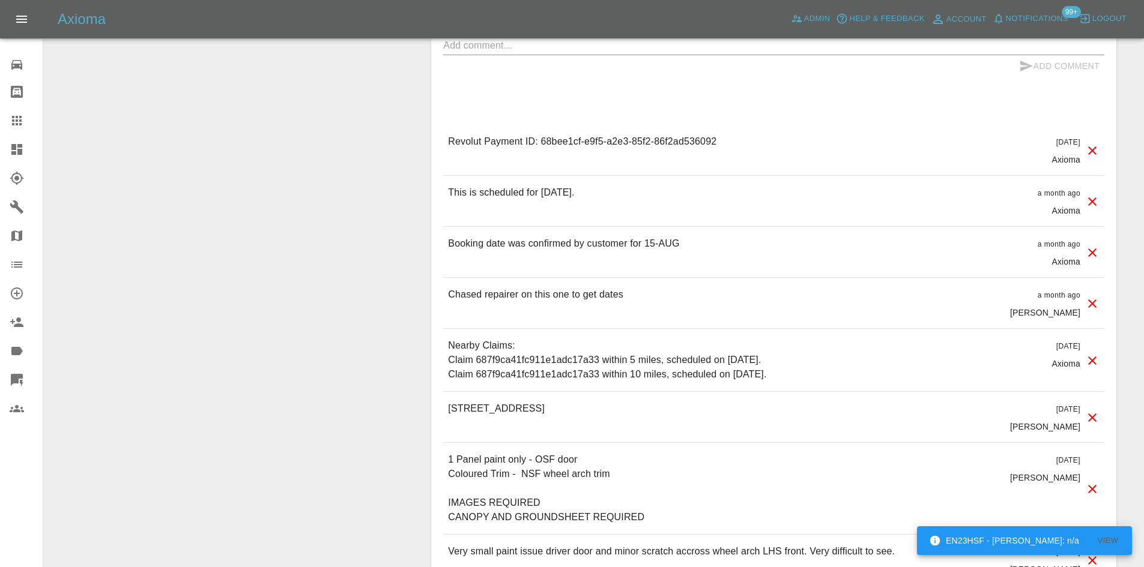
scroll to position [1007, 0]
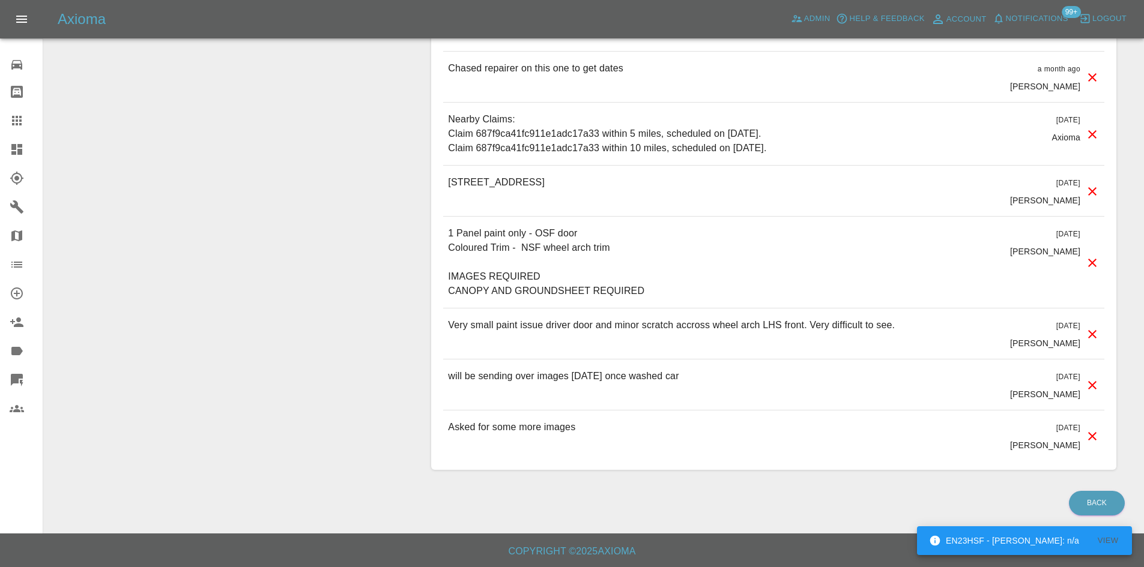
drag, startPoint x: 632, startPoint y: 243, endPoint x: 627, endPoint y: 247, distance: 6.4
click at [628, 247] on p "1 Panel paint only - OSF door Coloured Trim - NSF wheel arch trim IMAGES REQUIR…" at bounding box center [629, 262] width 363 height 72
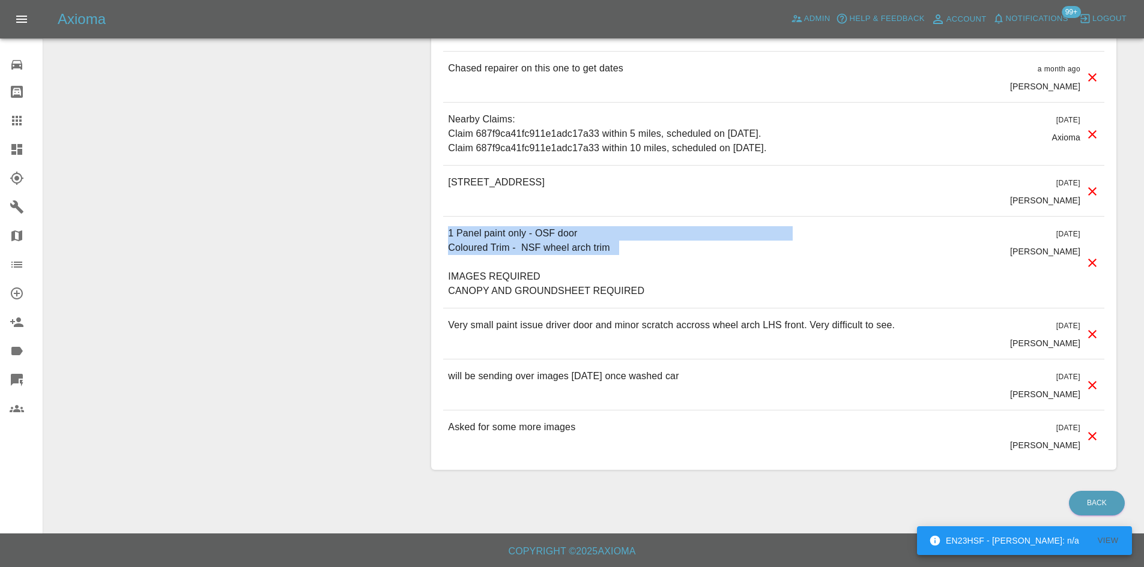
drag, startPoint x: 633, startPoint y: 251, endPoint x: 435, endPoint y: 228, distance: 200.0
click at [435, 228] on div "Comments x Add Comment Revolut Payment ID: 68bee1cf-e9f5-a2e3-85f2-86f2ad536092…" at bounding box center [773, 99] width 685 height 741
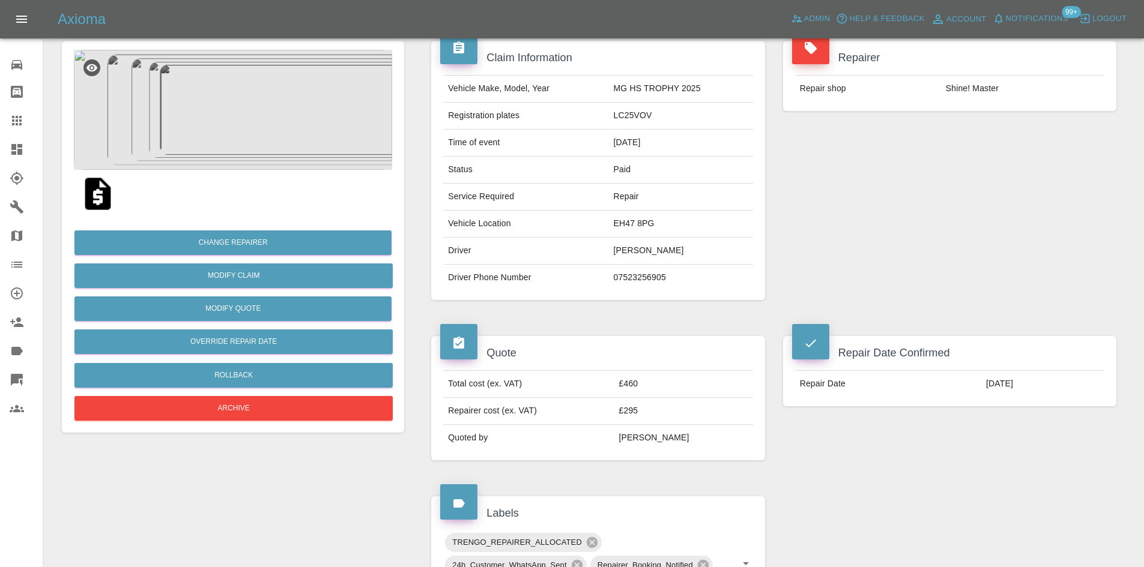
scroll to position [0, 0]
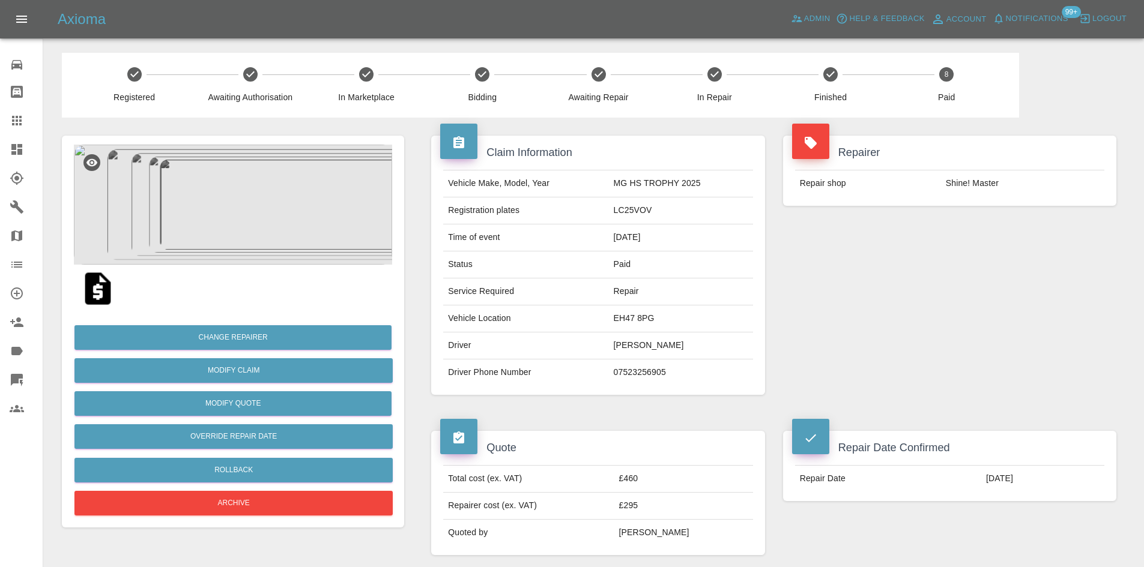
click at [18, 124] on icon at bounding box center [17, 121] width 10 height 10
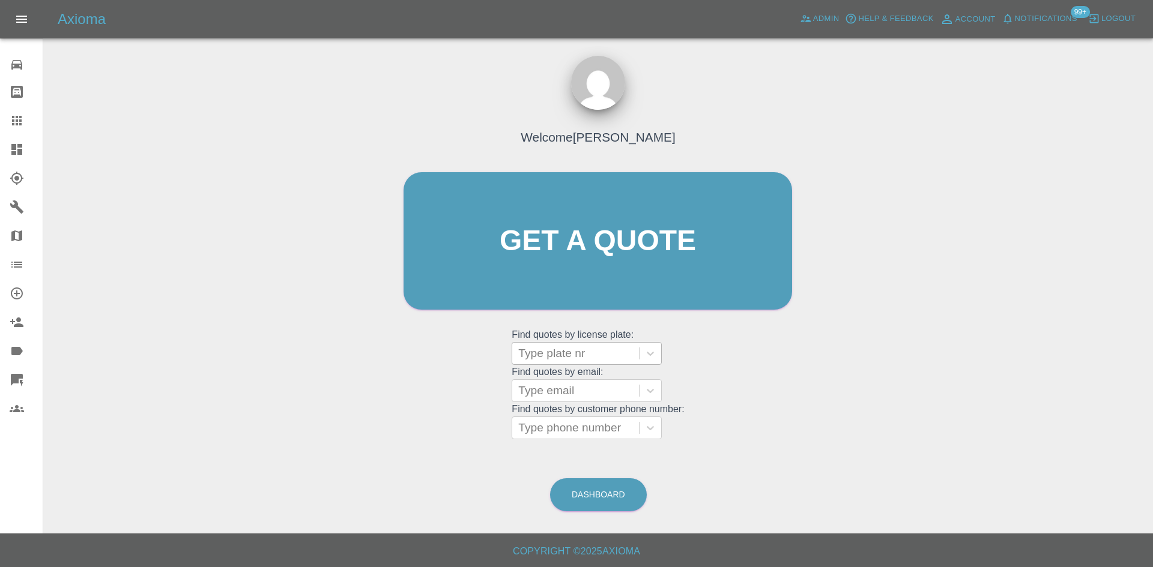
click at [556, 351] on div at bounding box center [575, 353] width 115 height 17
paste input "EG02Cal"
type input "EG02Cal"
click at [591, 376] on div "EG02CAL, Paid" at bounding box center [586, 384] width 150 height 24
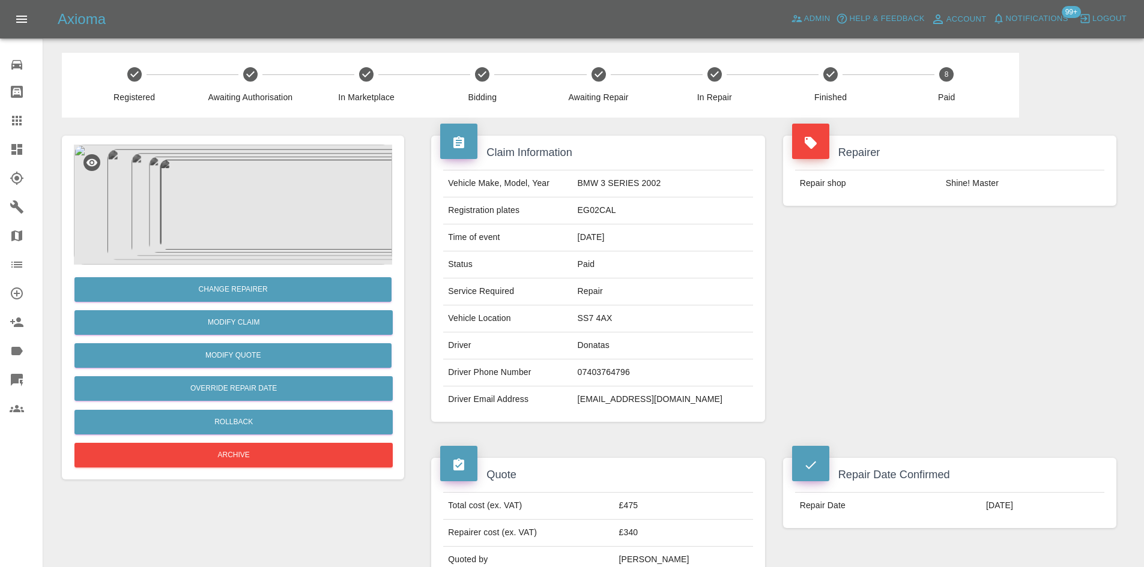
click at [289, 199] on img at bounding box center [233, 205] width 318 height 120
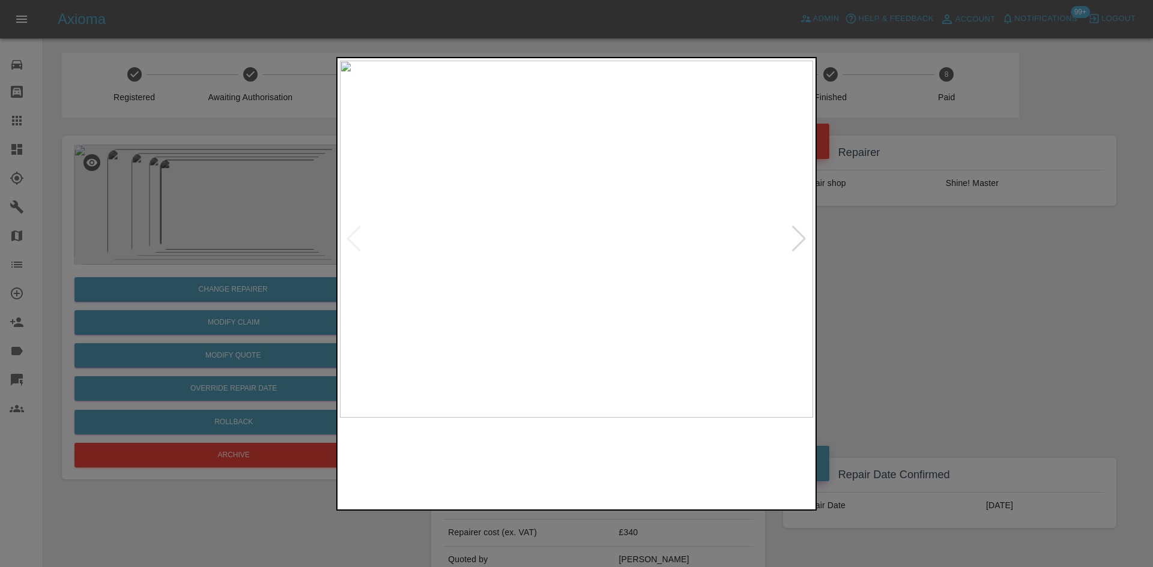
click at [797, 235] on div at bounding box center [799, 239] width 16 height 26
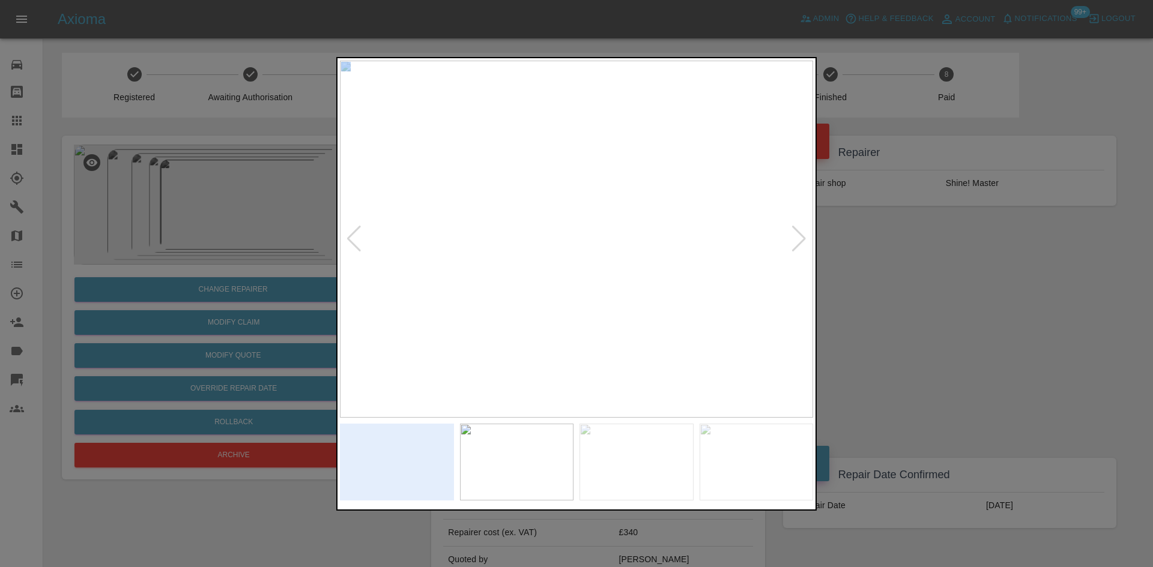
click at [797, 235] on div at bounding box center [799, 239] width 16 height 26
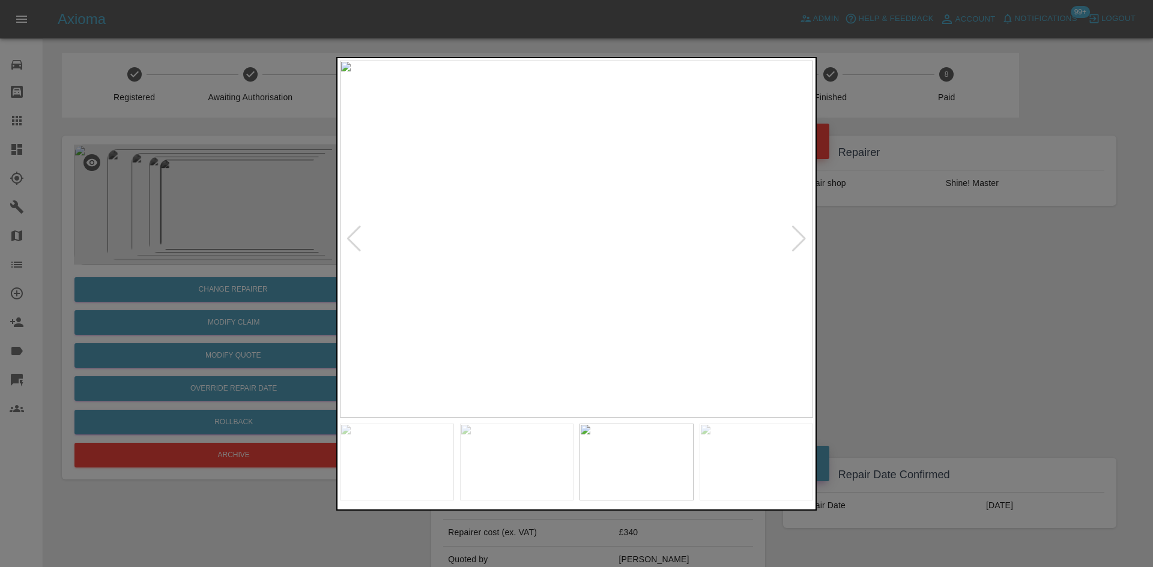
click at [797, 235] on div at bounding box center [799, 239] width 16 height 26
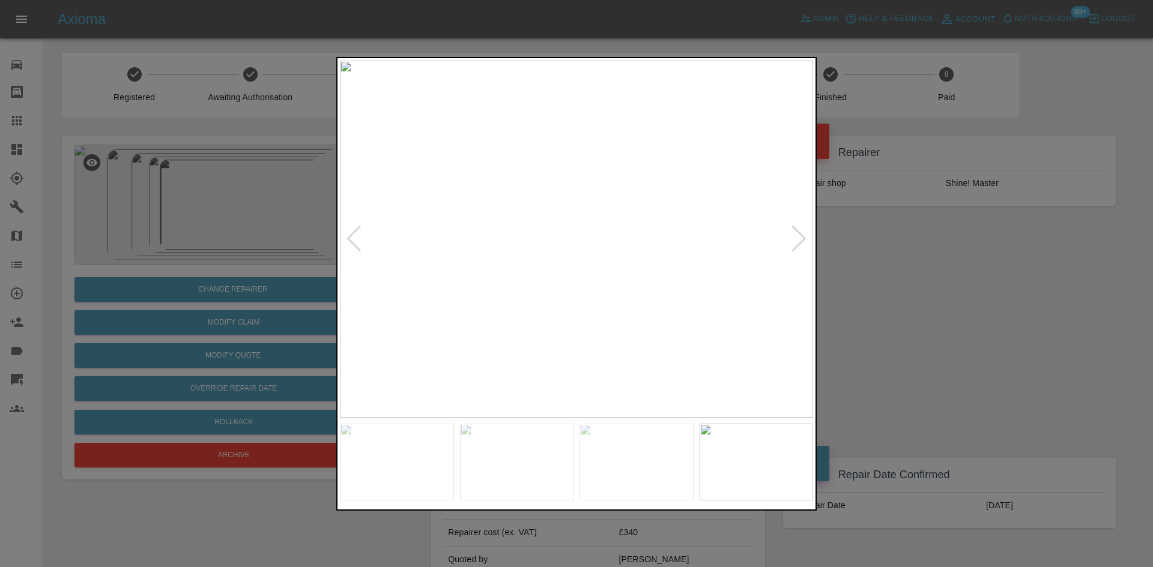
click at [881, 261] on div at bounding box center [576, 283] width 1153 height 567
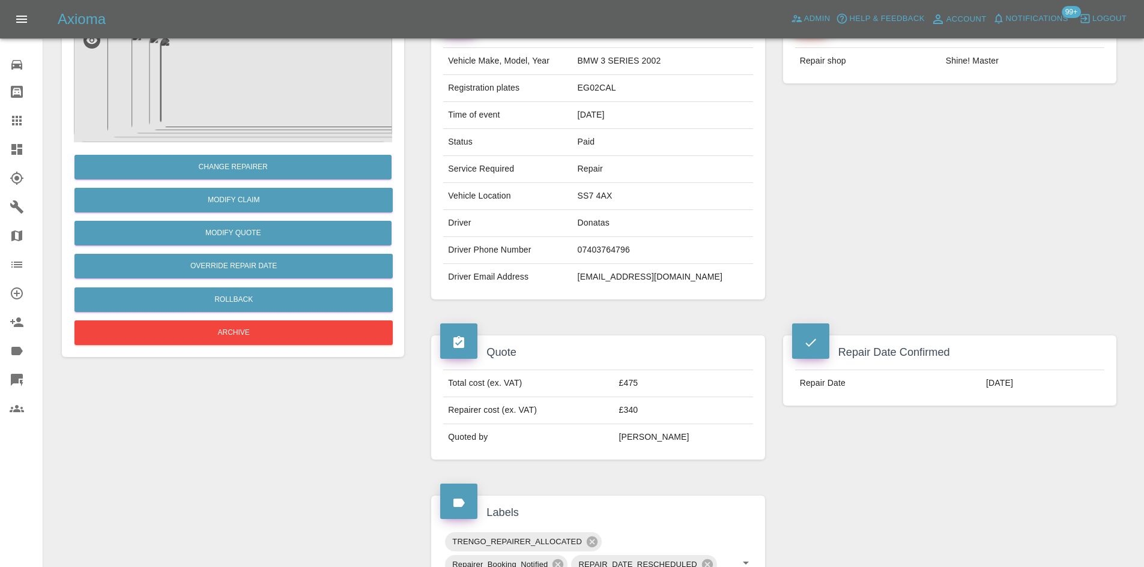
scroll to position [120, 0]
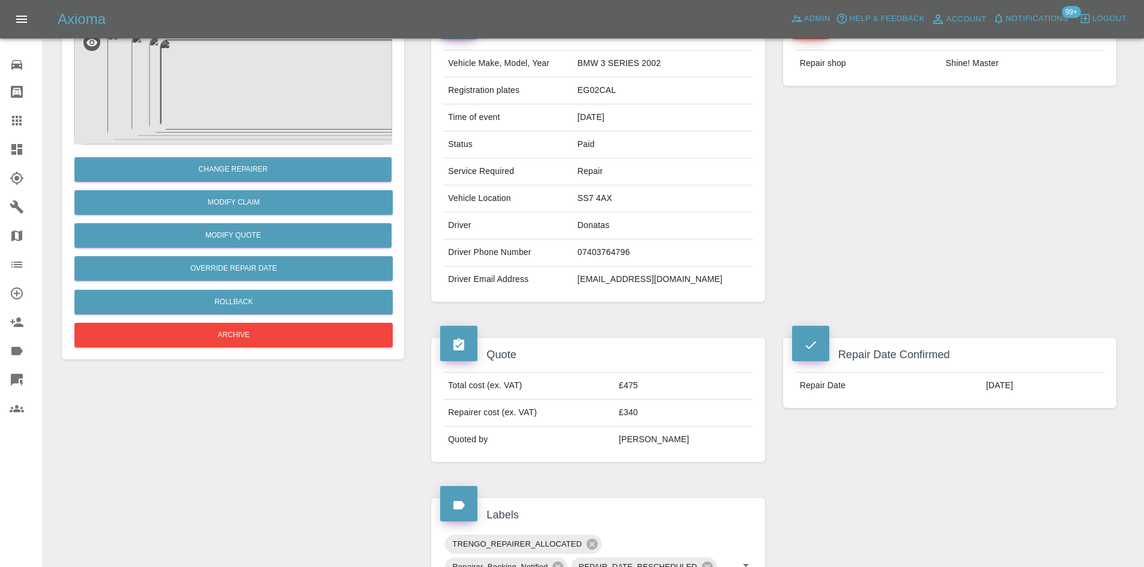
click at [2, 154] on link "Dashboard" at bounding box center [21, 149] width 43 height 29
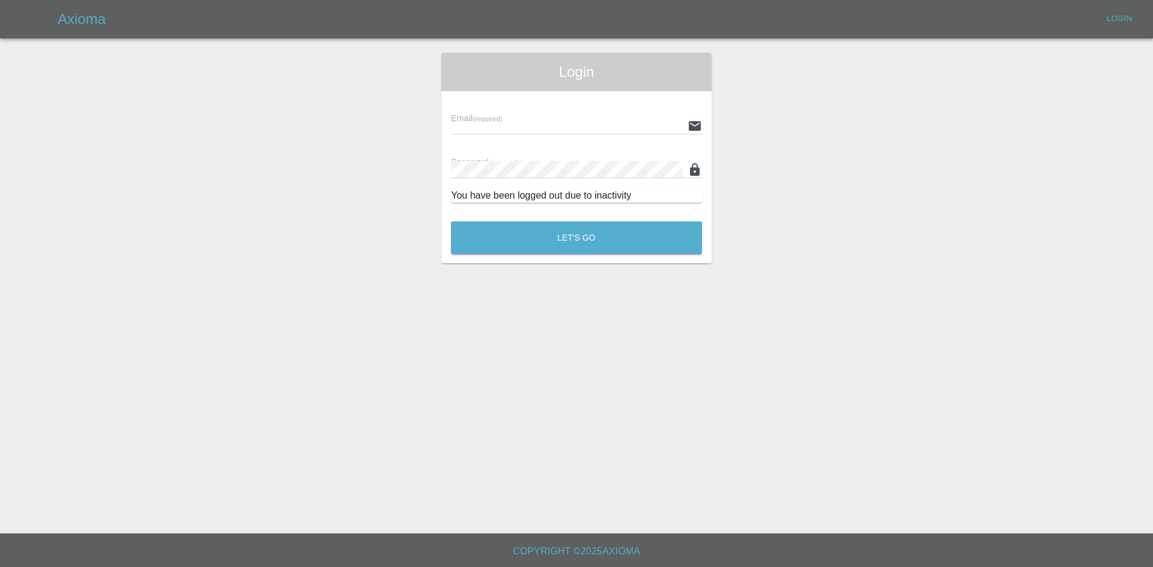
type input "[PERSON_NAME][EMAIL_ADDRESS][PERSON_NAME][DOMAIN_NAME]"
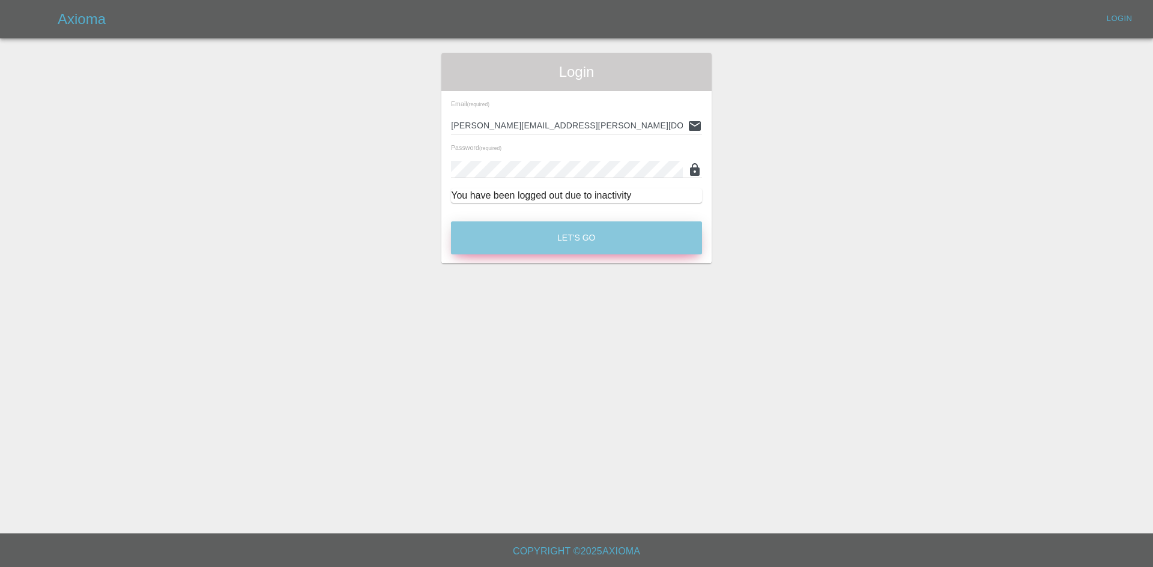
click at [531, 225] on button "Let's Go" at bounding box center [576, 238] width 251 height 33
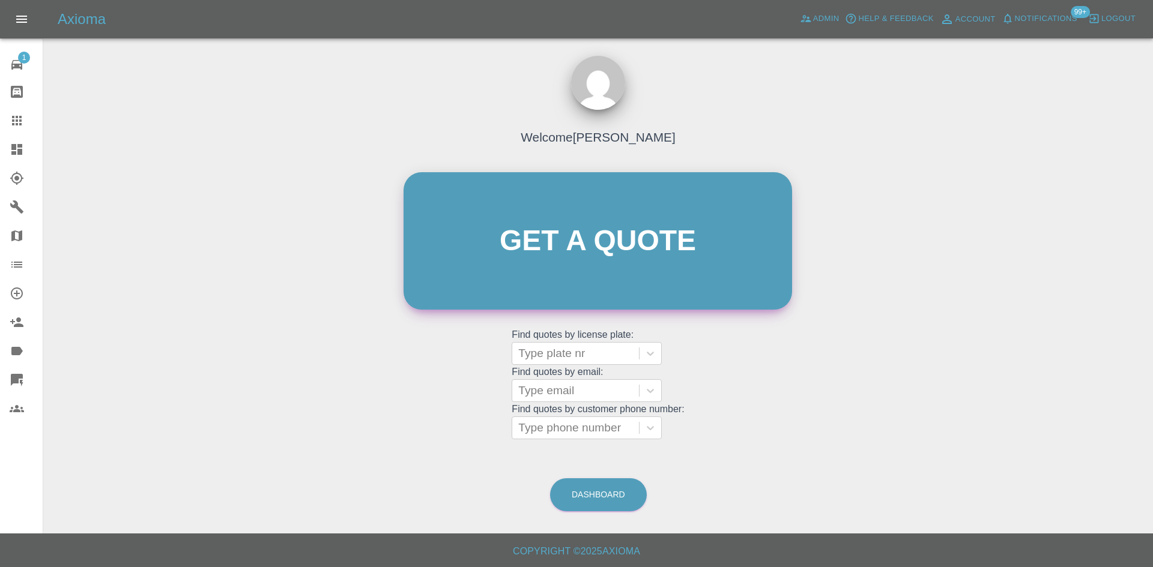
click at [653, 260] on link "Get a quote" at bounding box center [597, 240] width 388 height 137
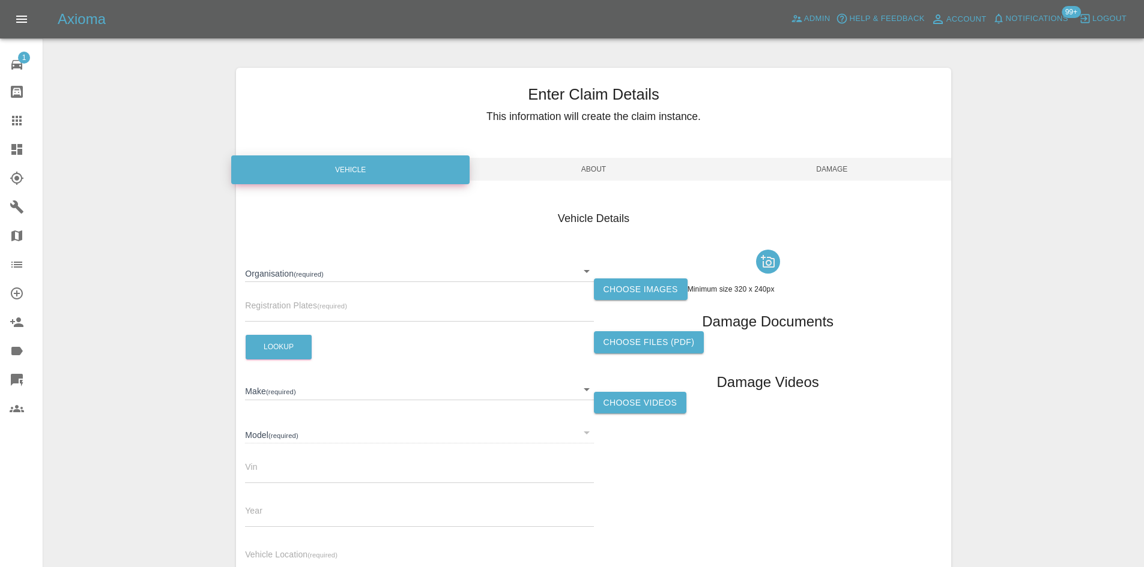
click at [363, 257] on div "Organisation (required) ​" at bounding box center [419, 266] width 348 height 31
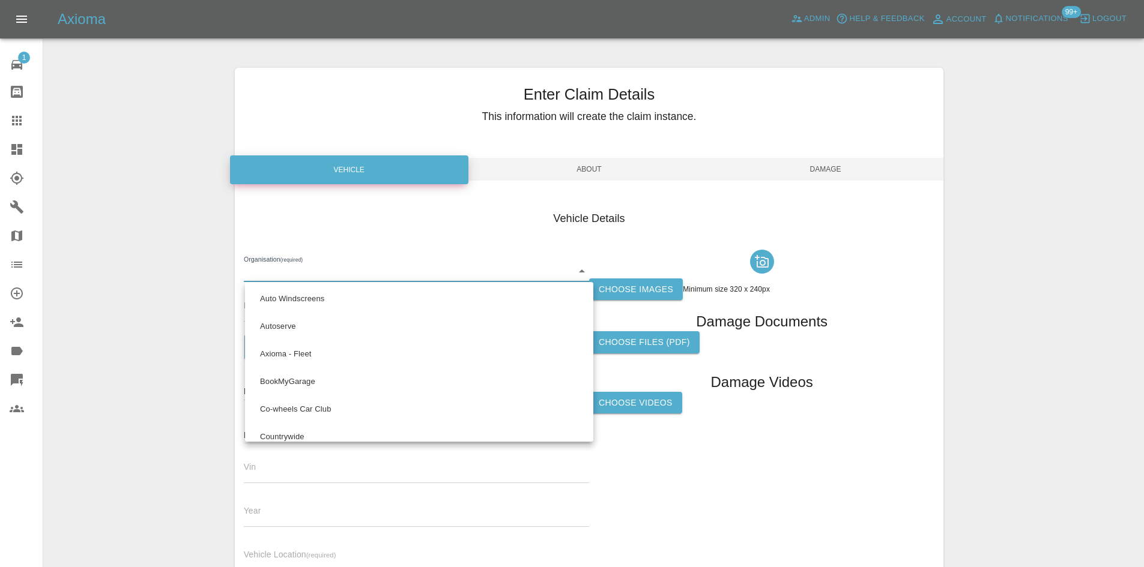
click at [361, 266] on body "Axioma Admin Help & Feedback Account Notifications 99+ Logout 1 Repair home Bod…" at bounding box center [572, 343] width 1144 height 687
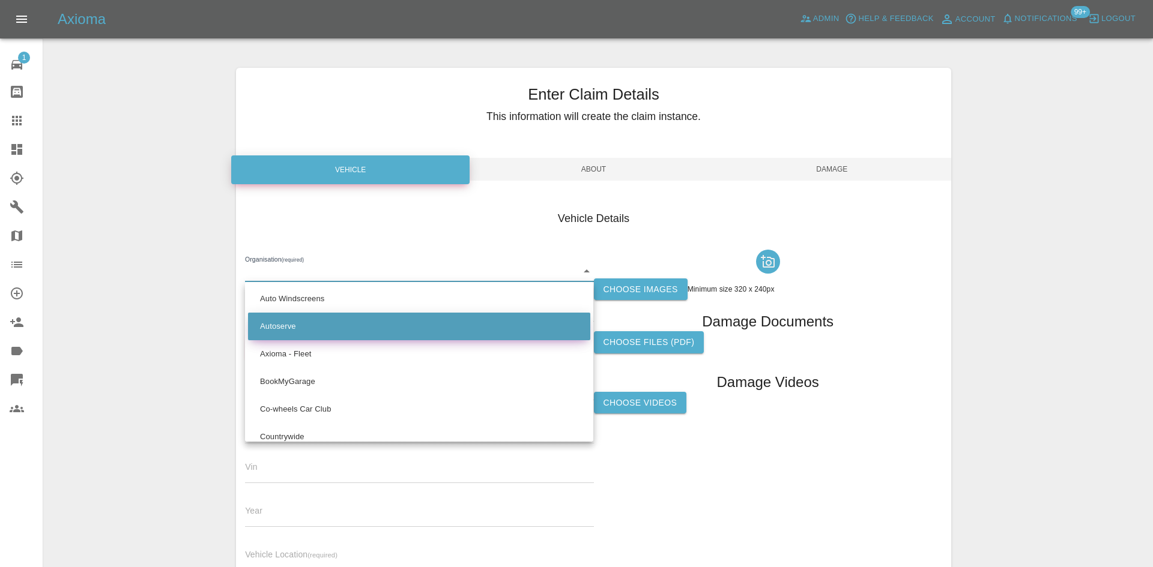
click at [332, 331] on li "Autoserve" at bounding box center [419, 327] width 342 height 28
type input "68b192af64389dd82bf7f9fd"
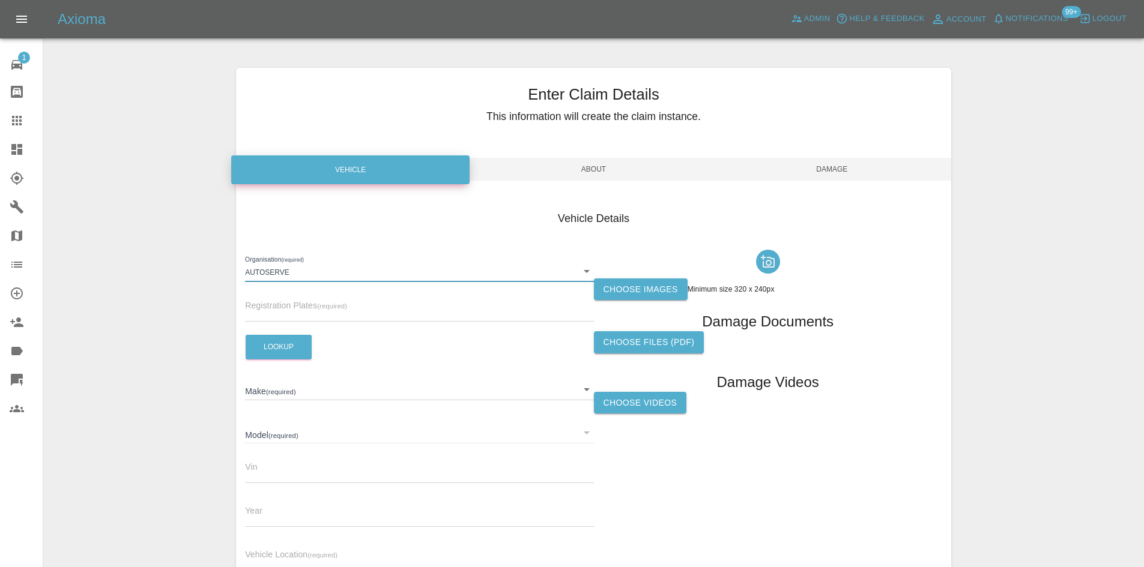
click at [298, 317] on input "text" at bounding box center [419, 312] width 348 height 17
paste input "MJ72FWD"
type input "MJ72FWD"
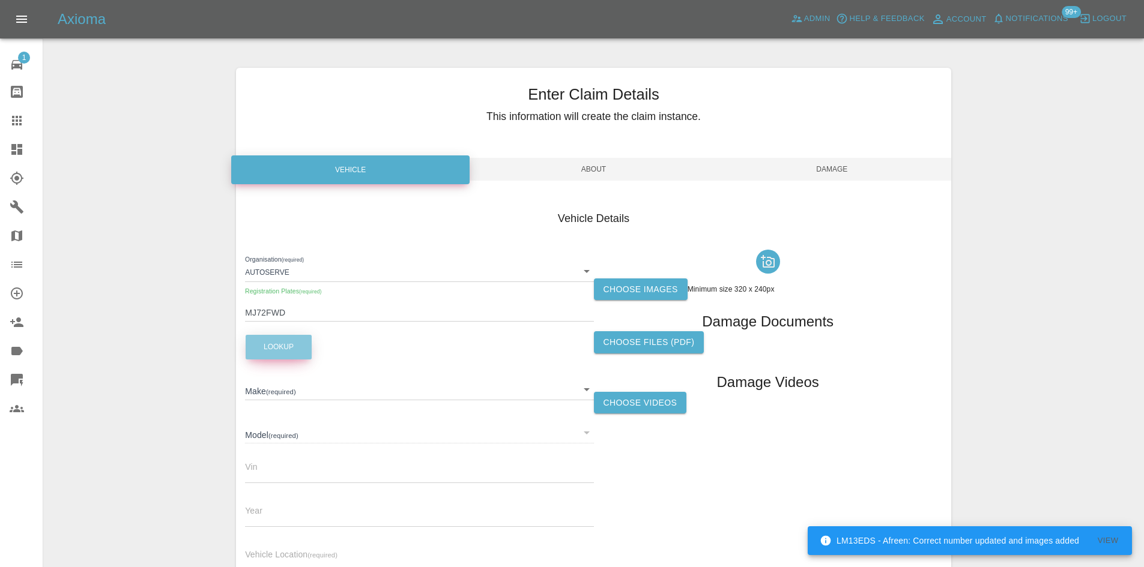
click at [279, 355] on button "Lookup" at bounding box center [279, 347] width 66 height 25
type input "VOLKSWAGEN"
type input "ID 5 PRO STYLE"
type input "[VEHICLE_IDENTIFICATION_NUMBER]"
type input "2022"
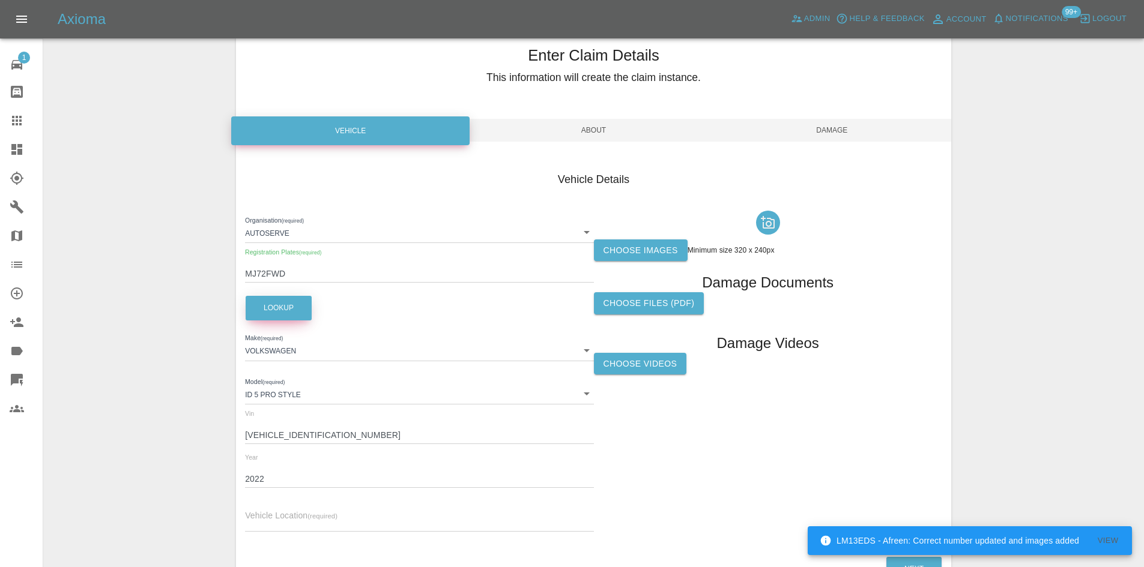
scroll to position [60, 0]
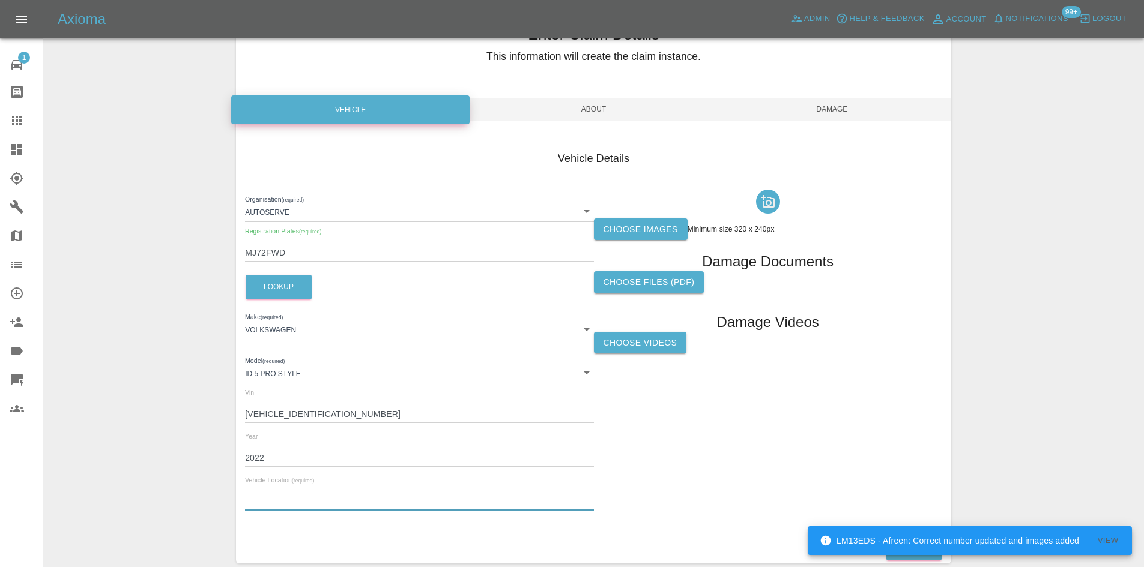
click at [276, 497] on input "text" at bounding box center [419, 501] width 348 height 17
paste input "CF833ED"
click at [266, 503] on input "CF833ED" at bounding box center [419, 501] width 348 height 17
type input "CF83 3ED"
click at [655, 242] on div "Choose images Minimum size 320 x 240px Damage Documents Choose files (pdf) Dama…" at bounding box center [768, 353] width 348 height 336
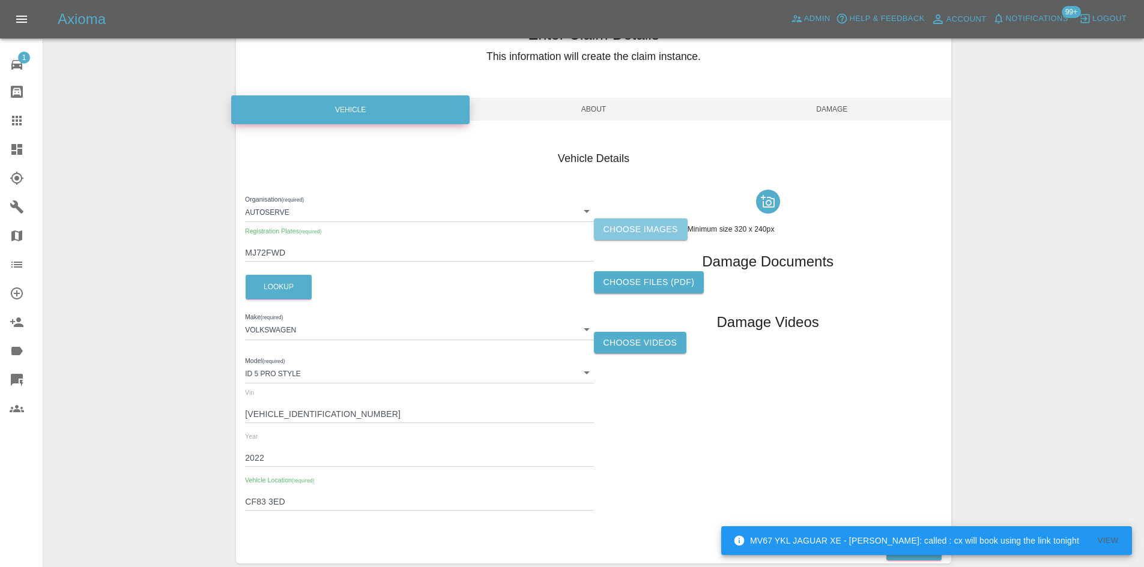
click at [657, 235] on label "Choose images" at bounding box center [641, 230] width 94 height 22
click at [0, 0] on input "Choose images" at bounding box center [0, 0] width 0 height 0
click at [590, 107] on span "About" at bounding box center [593, 109] width 238 height 23
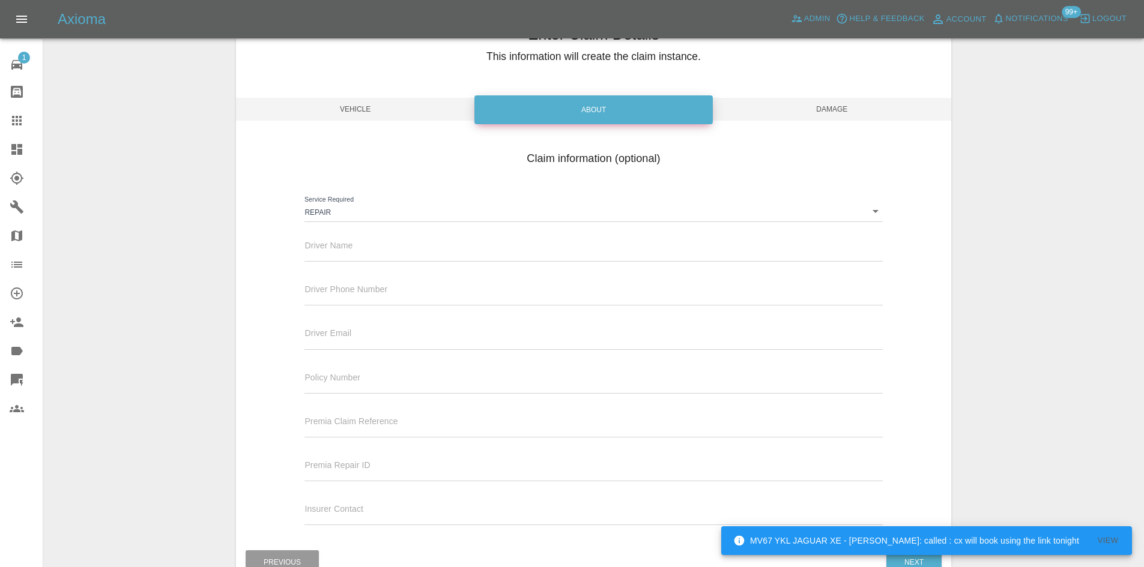
click at [355, 255] on input "text" at bounding box center [592, 252] width 577 height 17
paste input "[PERSON_NAME]"
type input "[PERSON_NAME]"
click at [866, 100] on span "Damage" at bounding box center [832, 109] width 238 height 23
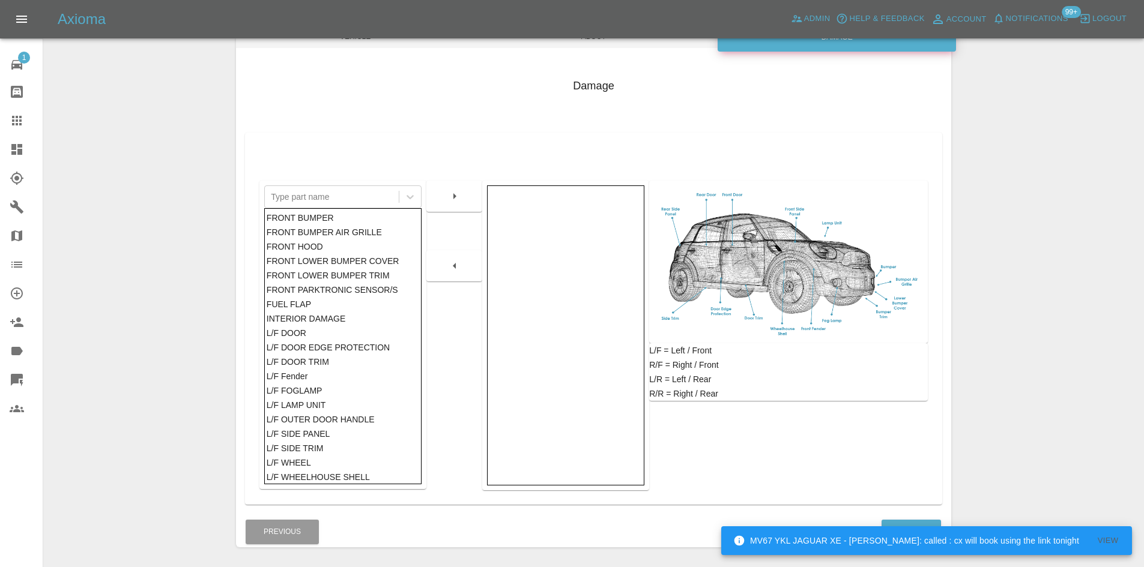
scroll to position [176, 0]
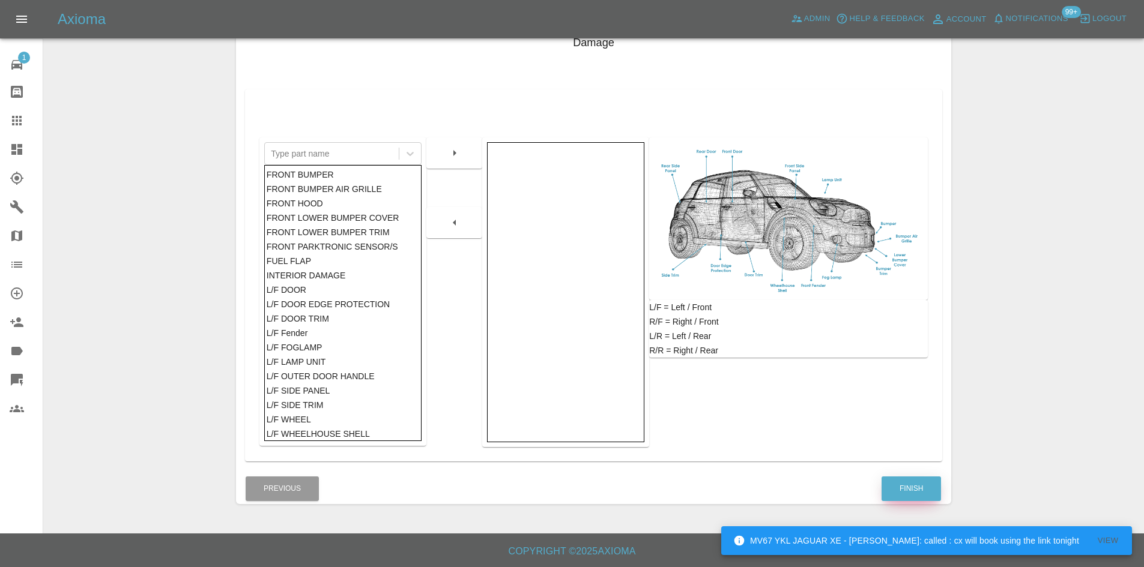
click at [906, 481] on button "Finish" at bounding box center [910, 489] width 59 height 25
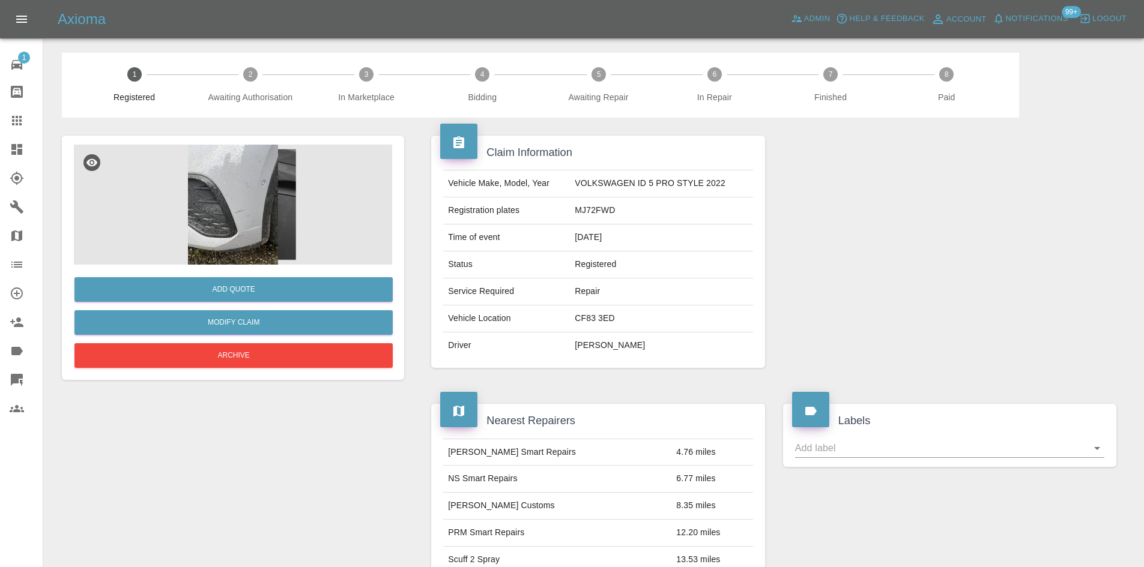
click at [220, 268] on div "Add Quote Modify Claim Archive" at bounding box center [233, 318] width 318 height 106
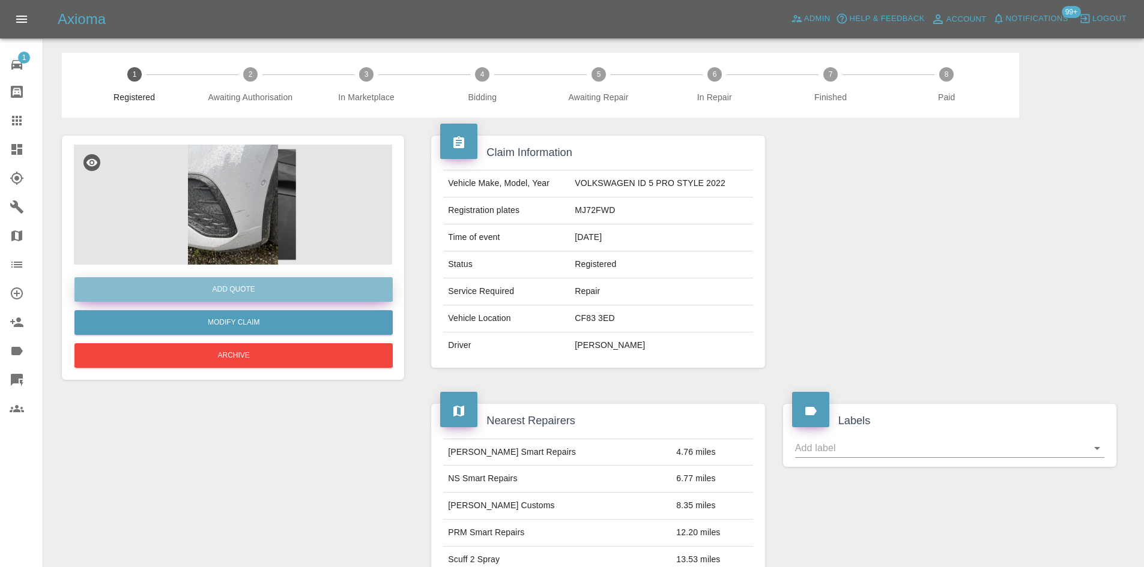
click at [219, 279] on button "Add Quote" at bounding box center [233, 289] width 318 height 25
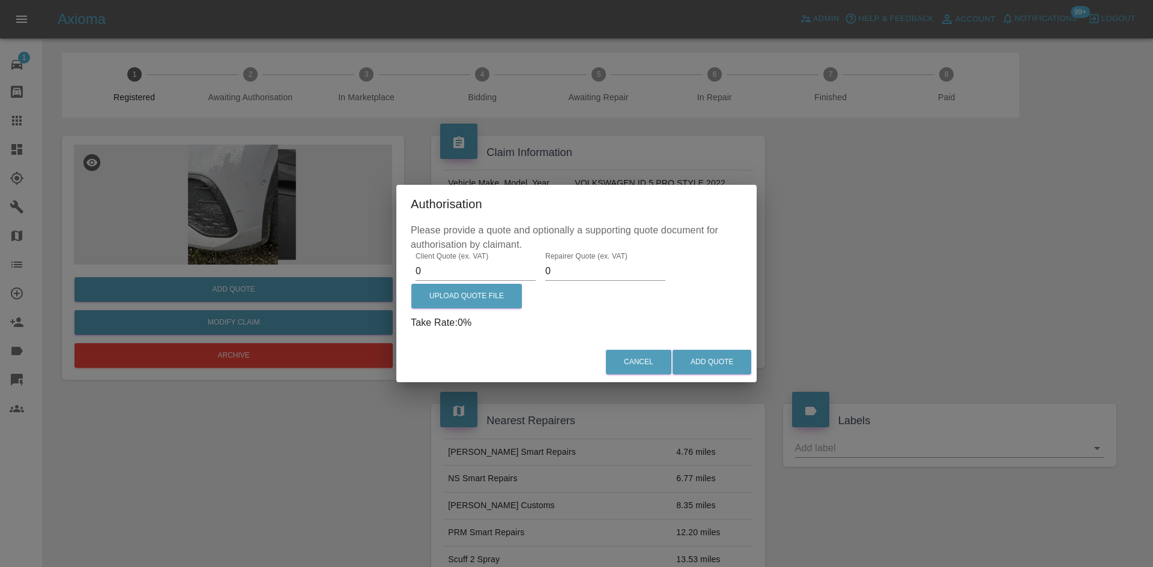
click at [444, 252] on label "Client Quote (ex. VAT)" at bounding box center [451, 256] width 73 height 10
click at [444, 262] on input "0" at bounding box center [475, 271] width 120 height 19
click at [443, 258] on label "Client Quote (ex. VAT)" at bounding box center [451, 256] width 73 height 10
click at [443, 262] on input "0" at bounding box center [475, 271] width 120 height 19
click at [441, 259] on label "Client Quote (ex. VAT)" at bounding box center [451, 256] width 73 height 10
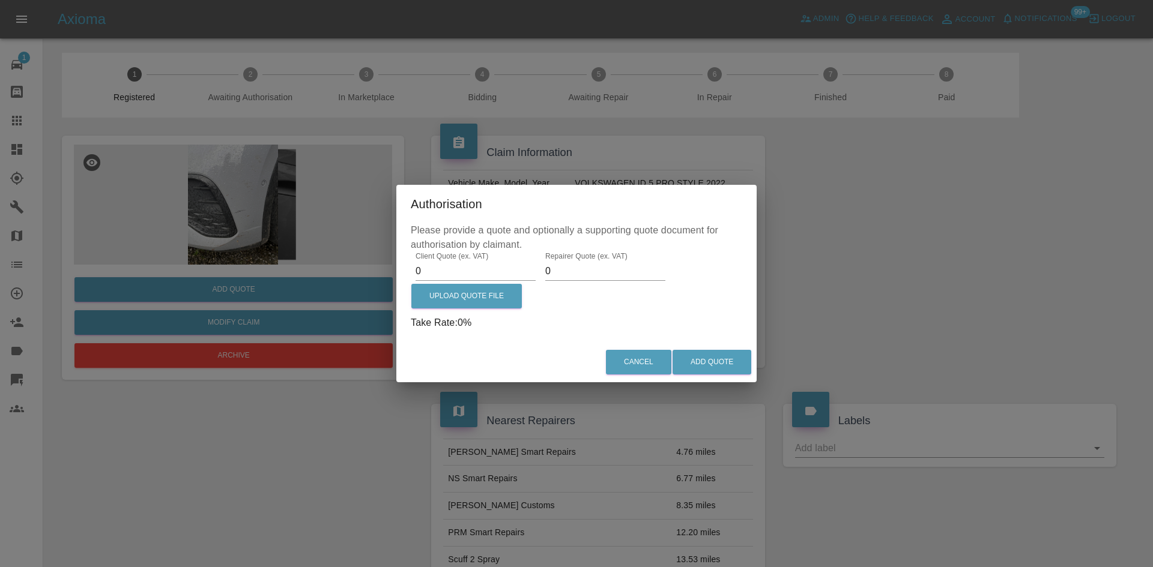
click at [441, 262] on input "0" at bounding box center [475, 271] width 120 height 19
click at [441, 259] on label "Client Quote (ex. VAT)" at bounding box center [451, 256] width 73 height 10
click at [441, 262] on input "0" at bounding box center [475, 271] width 120 height 19
click at [438, 267] on input "0" at bounding box center [475, 271] width 120 height 19
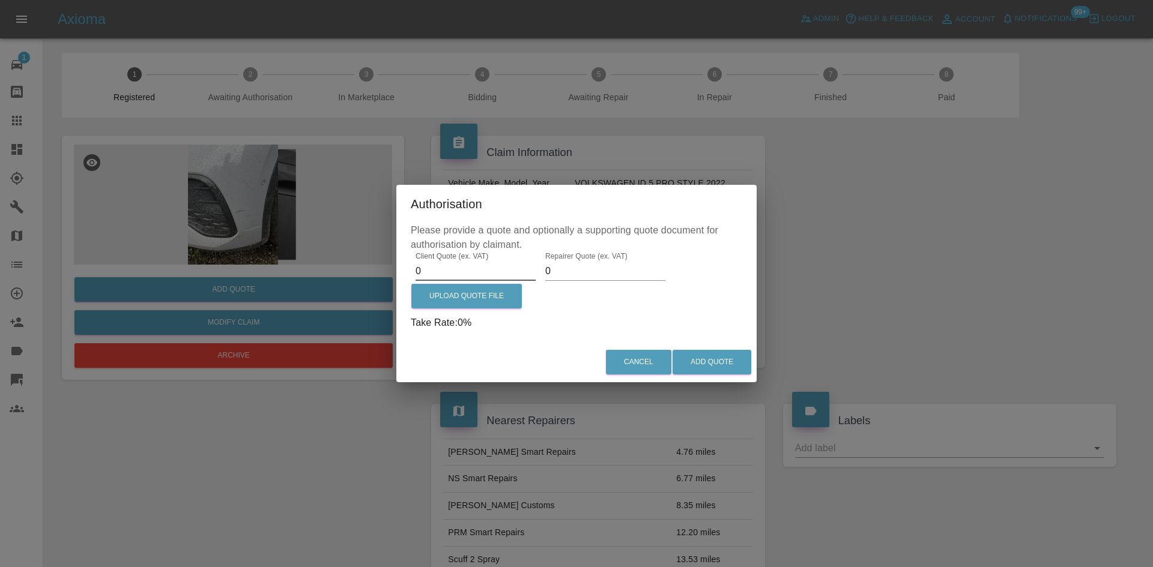
click at [438, 267] on input "0" at bounding box center [475, 271] width 120 height 19
type input "625"
click at [601, 271] on input "0" at bounding box center [605, 271] width 120 height 19
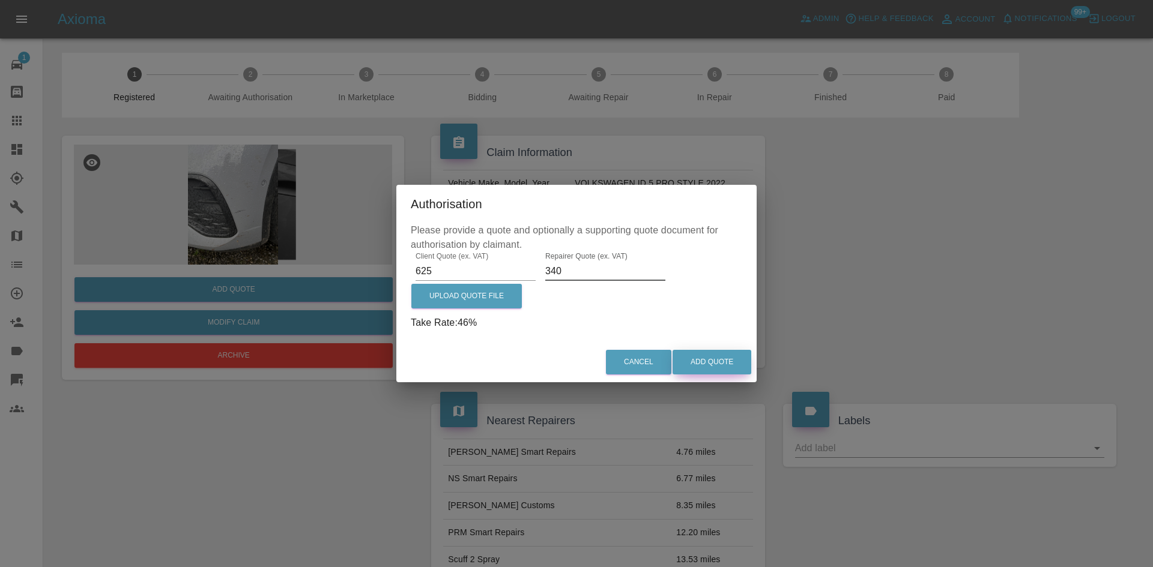
type input "340"
click at [709, 352] on button "Add Quote" at bounding box center [711, 362] width 79 height 25
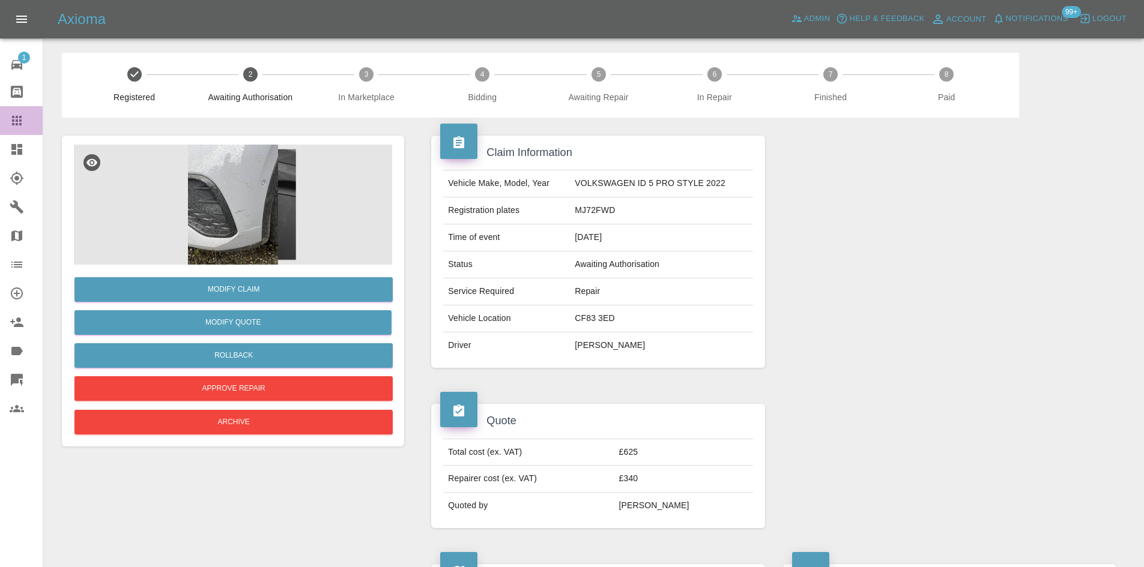
click at [20, 114] on icon at bounding box center [17, 120] width 14 height 14
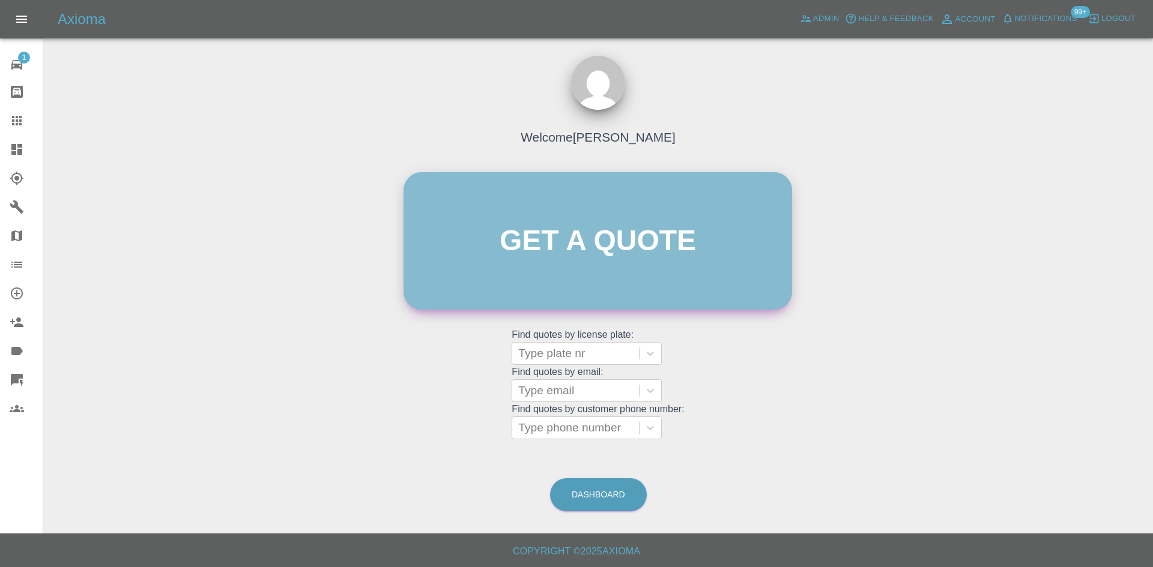
click at [628, 230] on link "Get a quote" at bounding box center [597, 240] width 388 height 137
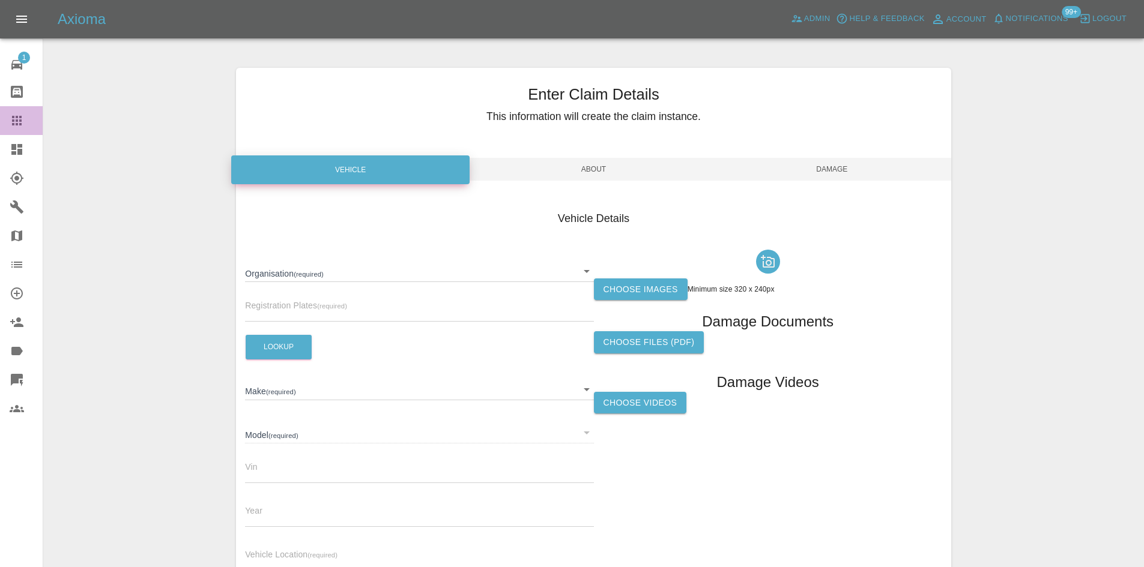
click at [23, 120] on icon at bounding box center [17, 120] width 14 height 14
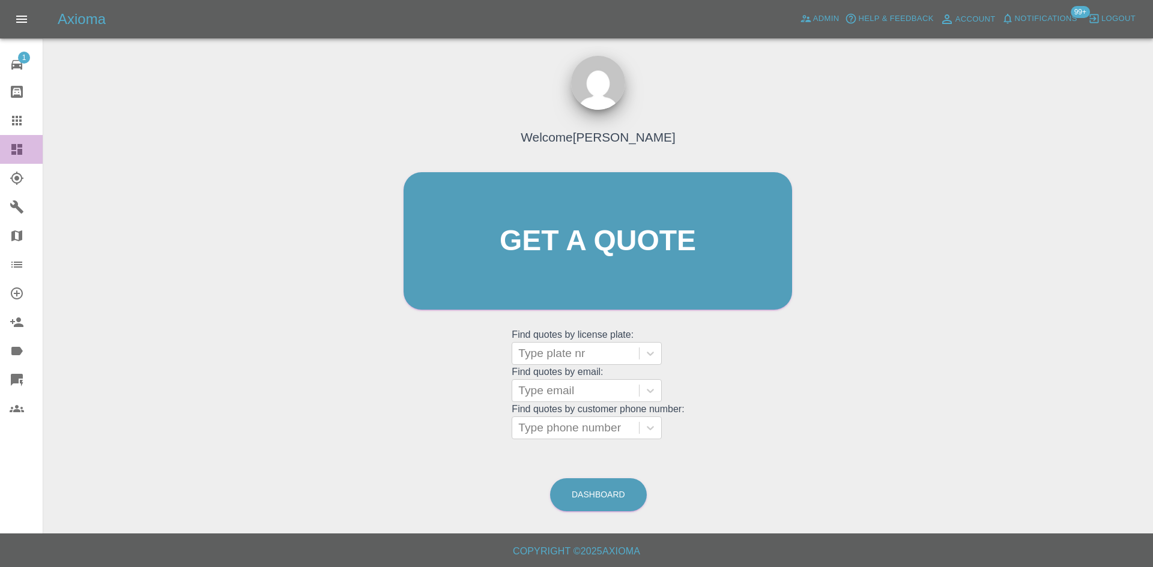
click at [13, 154] on icon at bounding box center [16, 149] width 11 height 11
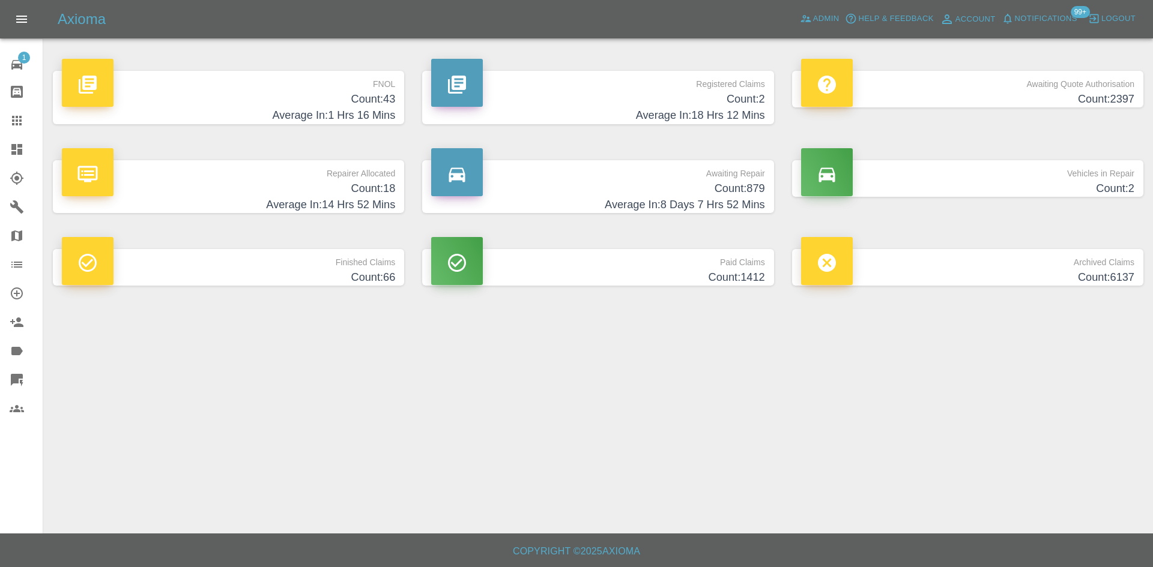
click at [8, 141] on link "Dashboard" at bounding box center [21, 149] width 43 height 29
click at [2, 131] on link "Claims" at bounding box center [21, 120] width 43 height 29
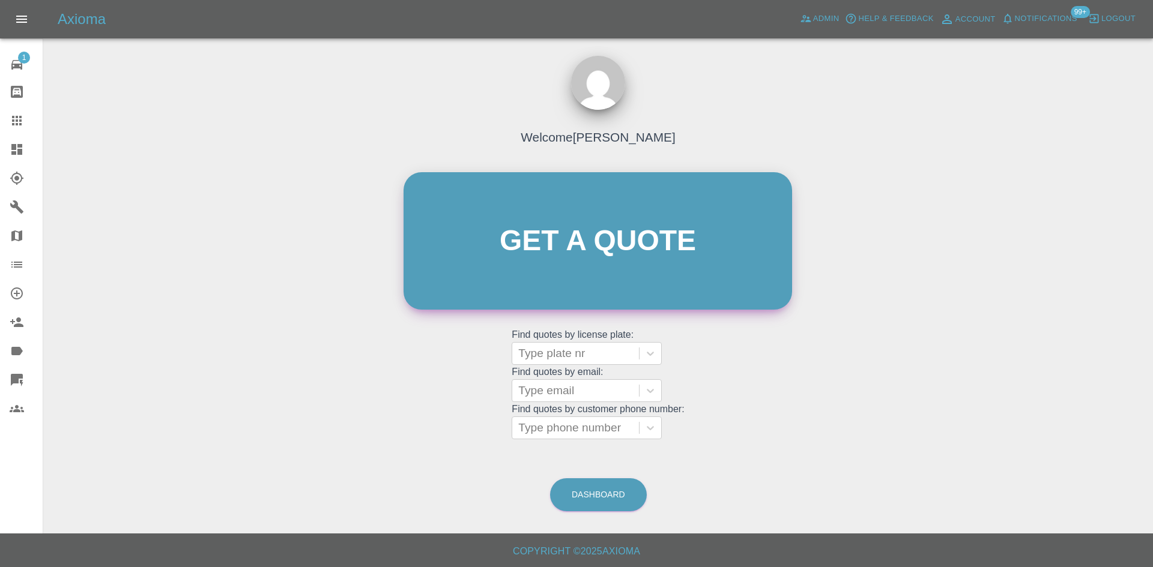
click at [613, 261] on link "Get a quote" at bounding box center [597, 240] width 388 height 137
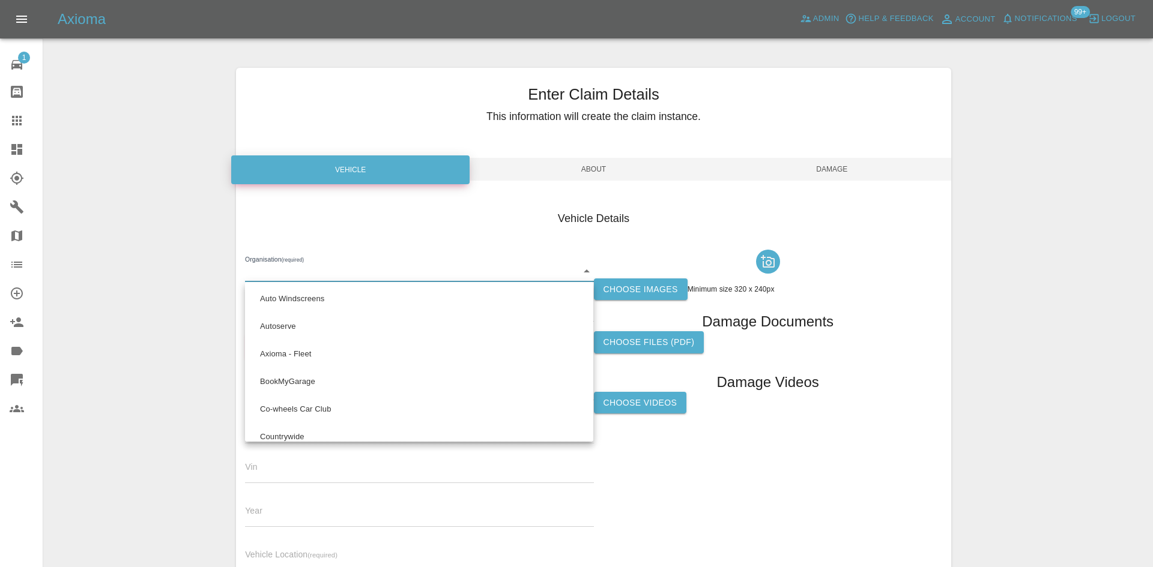
click at [275, 269] on body "Axioma Admin Help & Feedback Account Notifications 99+ Logout 1 Repair home Bod…" at bounding box center [576, 343] width 1153 height 687
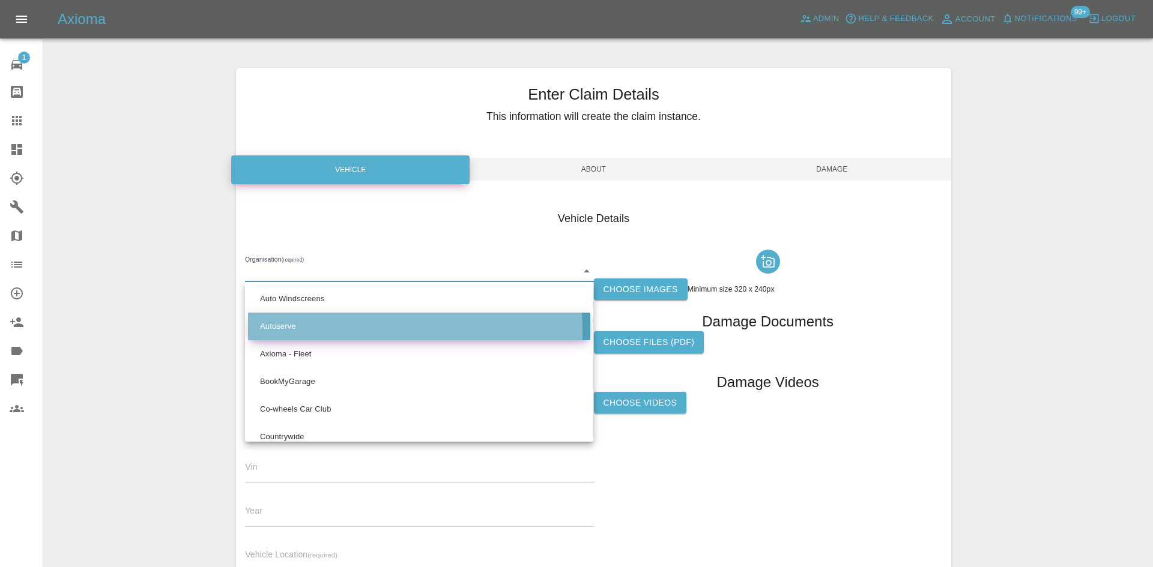
click at [303, 331] on li "Autoserve" at bounding box center [419, 327] width 342 height 28
type input "68b192af64389dd82bf7f9fd"
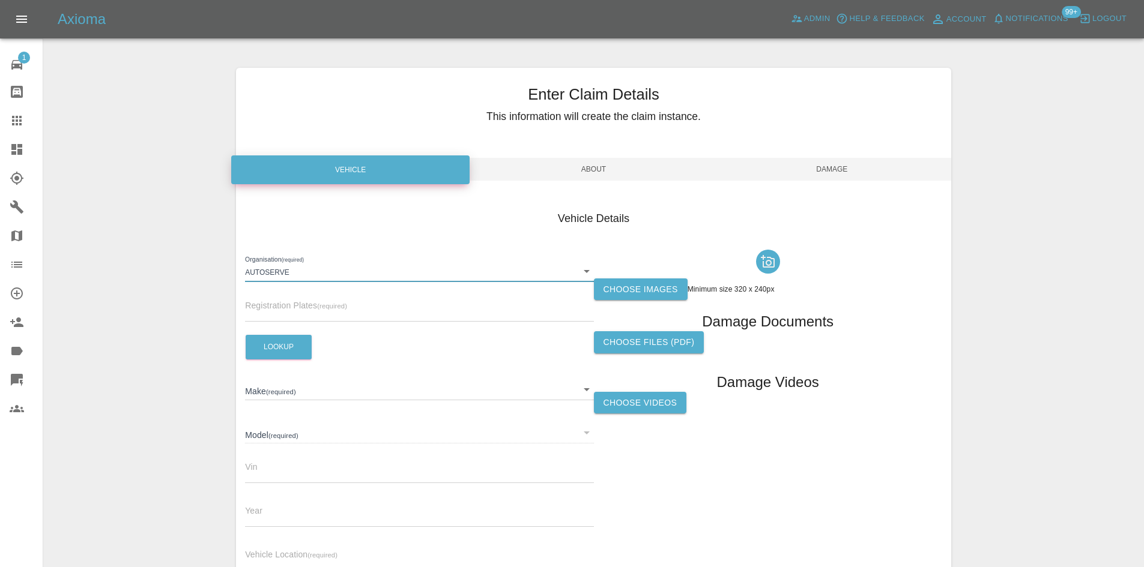
click at [294, 312] on input "text" at bounding box center [419, 312] width 348 height 17
paste input "mk72 ued"
type input "mk72 ued"
click at [273, 340] on button "Lookup" at bounding box center [279, 347] width 66 height 25
type input "VOLKSWAGEN"
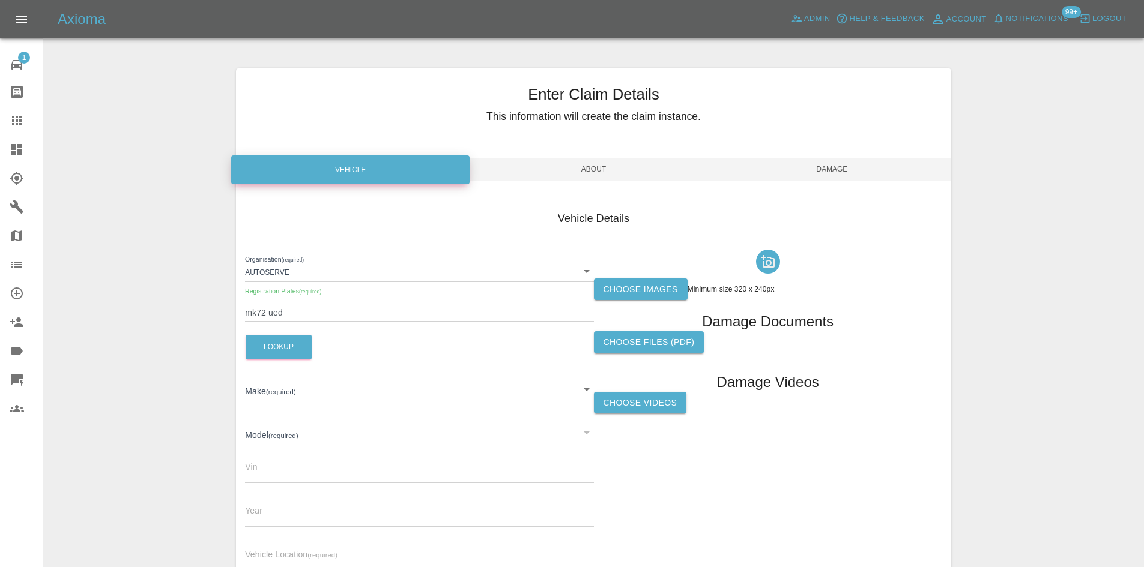
type input "GOLF LIFE TSI 130"
type input "[VEHICLE_IDENTIFICATION_NUMBER]"
type input "2022"
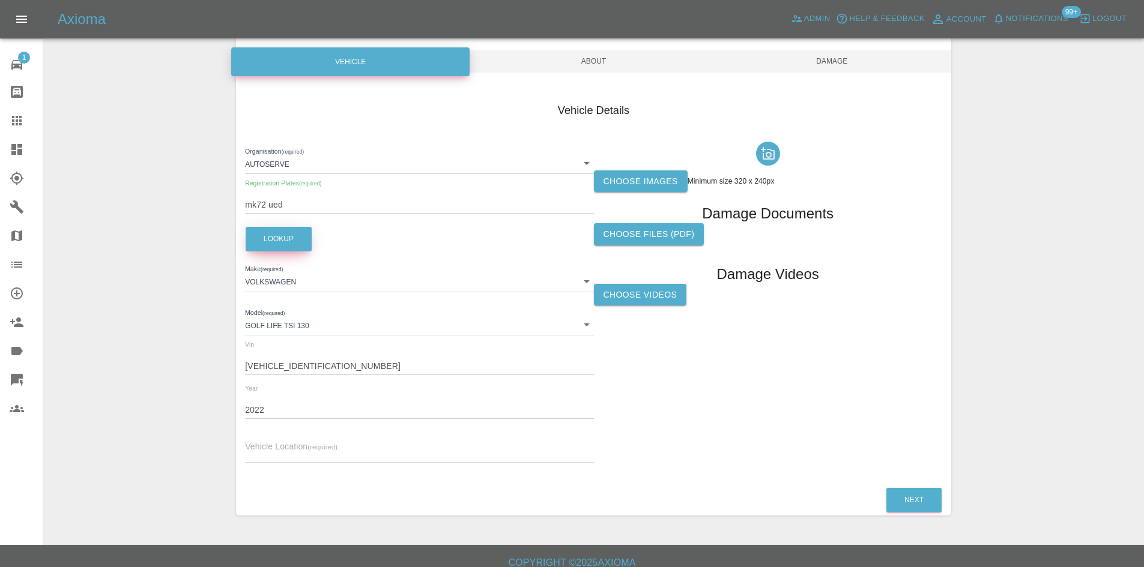
scroll to position [119, 0]
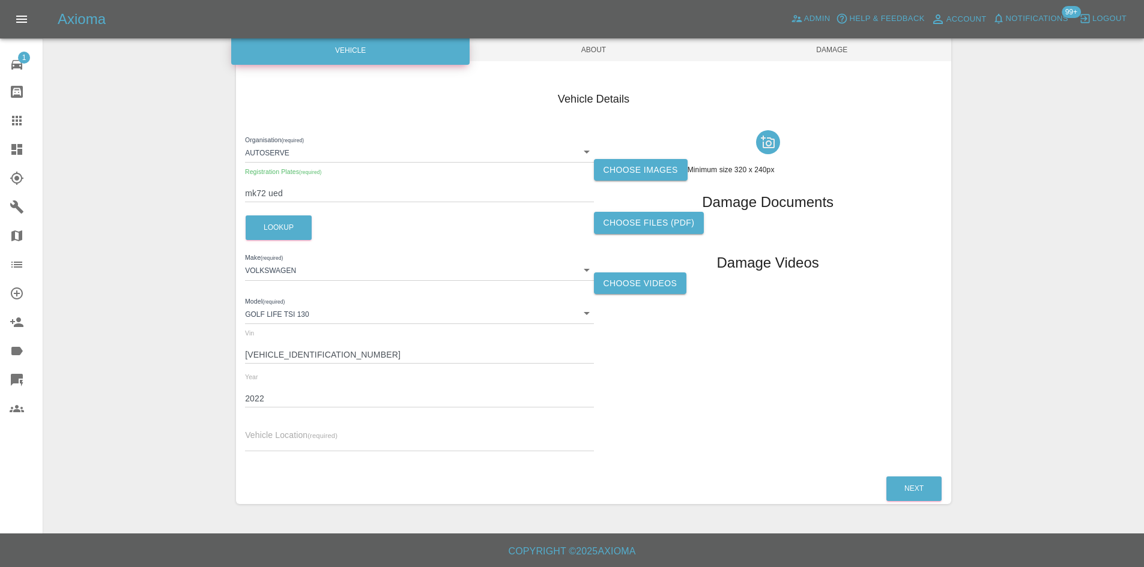
click at [284, 438] on input "text" at bounding box center [419, 442] width 348 height 17
paste input "wf5 9er"
type input "wf5 9er"
click at [583, 53] on span "About" at bounding box center [593, 49] width 238 height 23
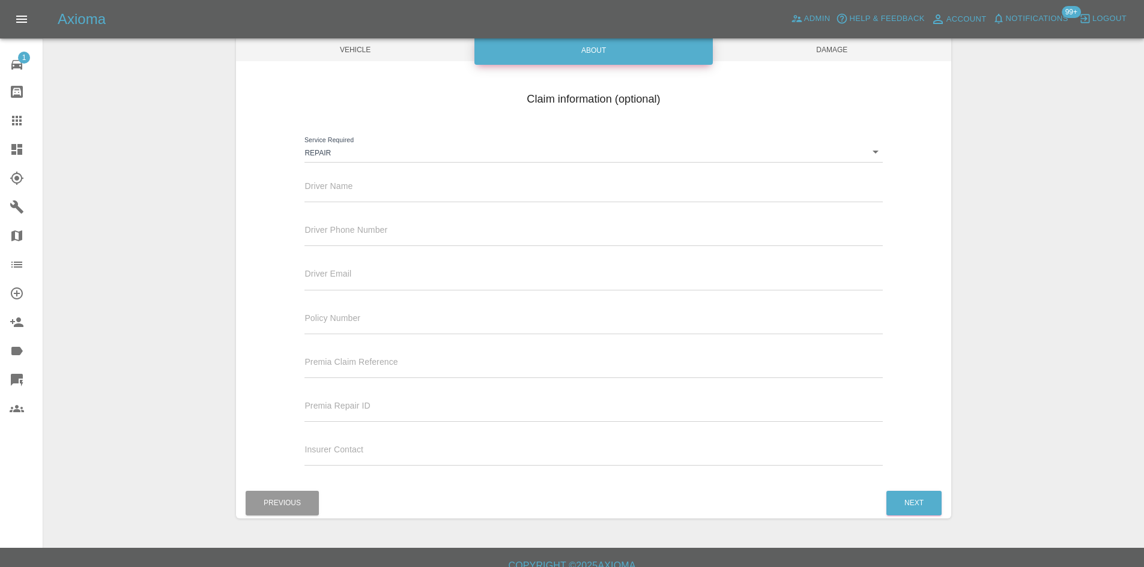
click at [367, 191] on input "text" at bounding box center [592, 193] width 577 height 17
paste input "[PERSON_NAME]"
type input "[PERSON_NAME]"
click at [828, 56] on span "Damage" at bounding box center [832, 49] width 238 height 23
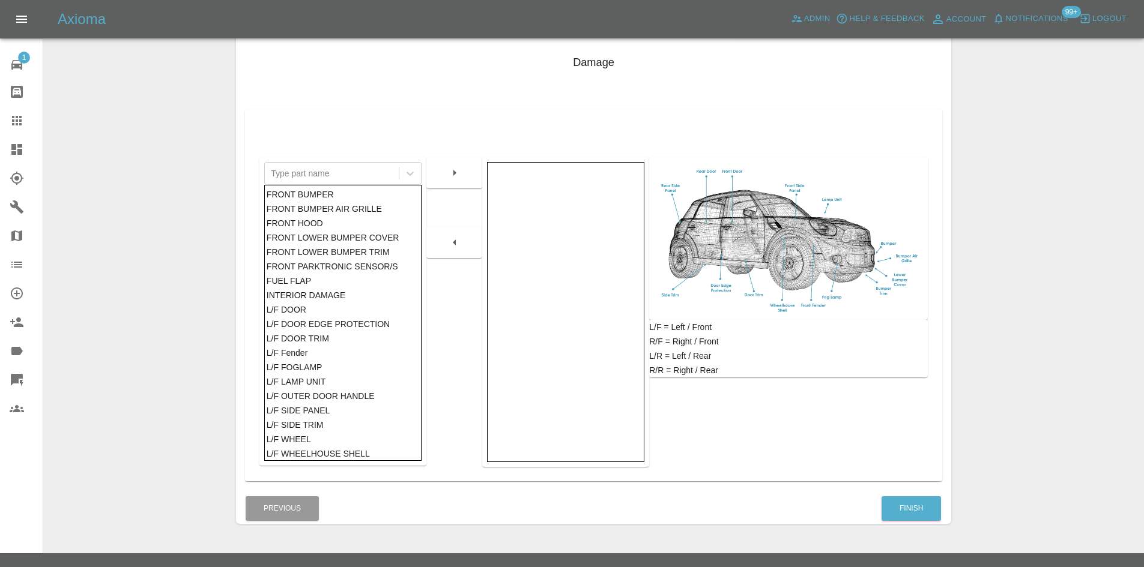
scroll to position [176, 0]
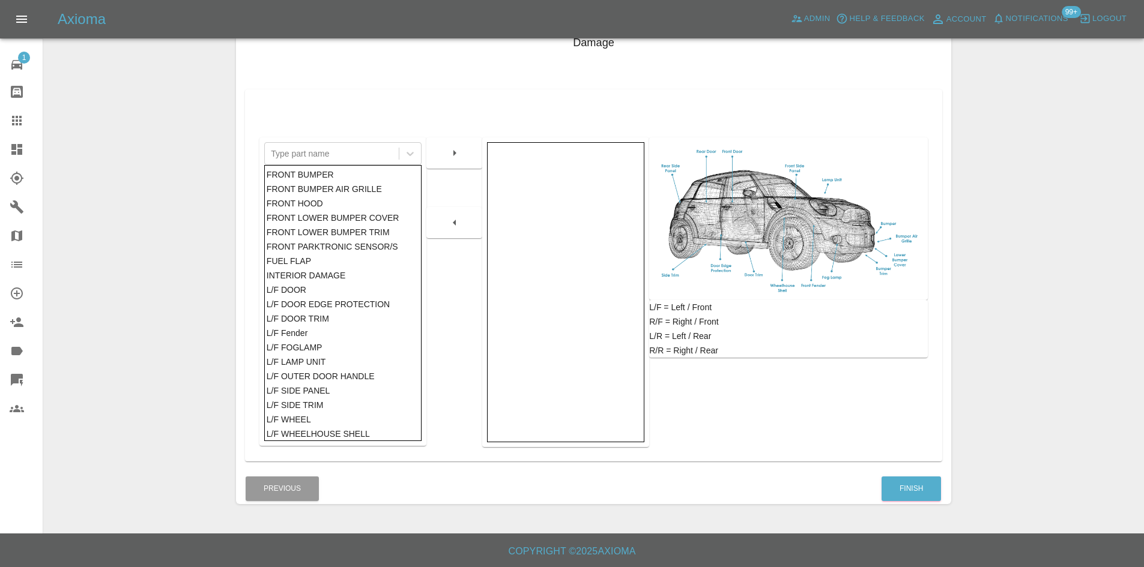
click at [911, 502] on div "Finish" at bounding box center [911, 489] width 61 height 31
click at [908, 498] on button "Finish" at bounding box center [910, 489] width 59 height 25
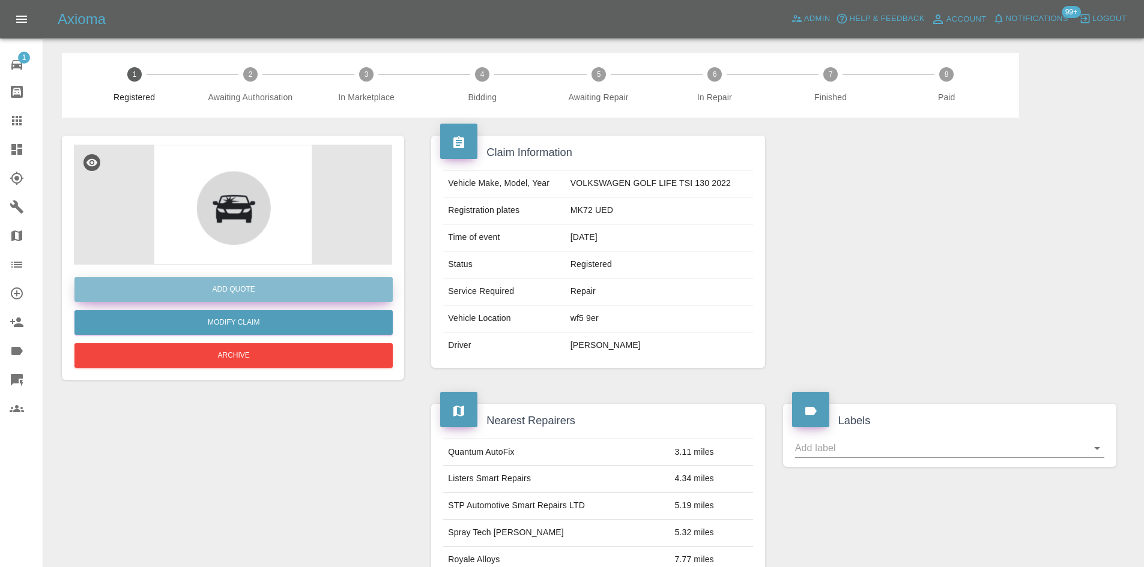
click at [286, 289] on button "Add Quote" at bounding box center [233, 289] width 318 height 25
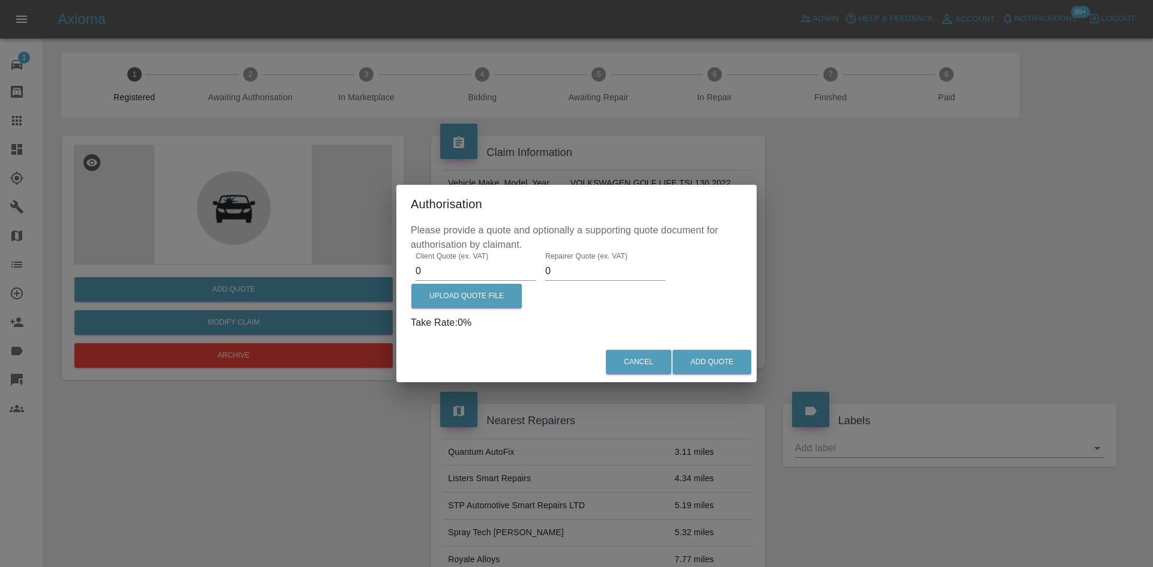
drag, startPoint x: 398, startPoint y: 267, endPoint x: 405, endPoint y: 270, distance: 7.8
click at [399, 267] on div "Please provide a quote and optionally a supporting quote document for authorisa…" at bounding box center [576, 282] width 360 height 119
click at [450, 268] on input "0" at bounding box center [475, 271] width 120 height 19
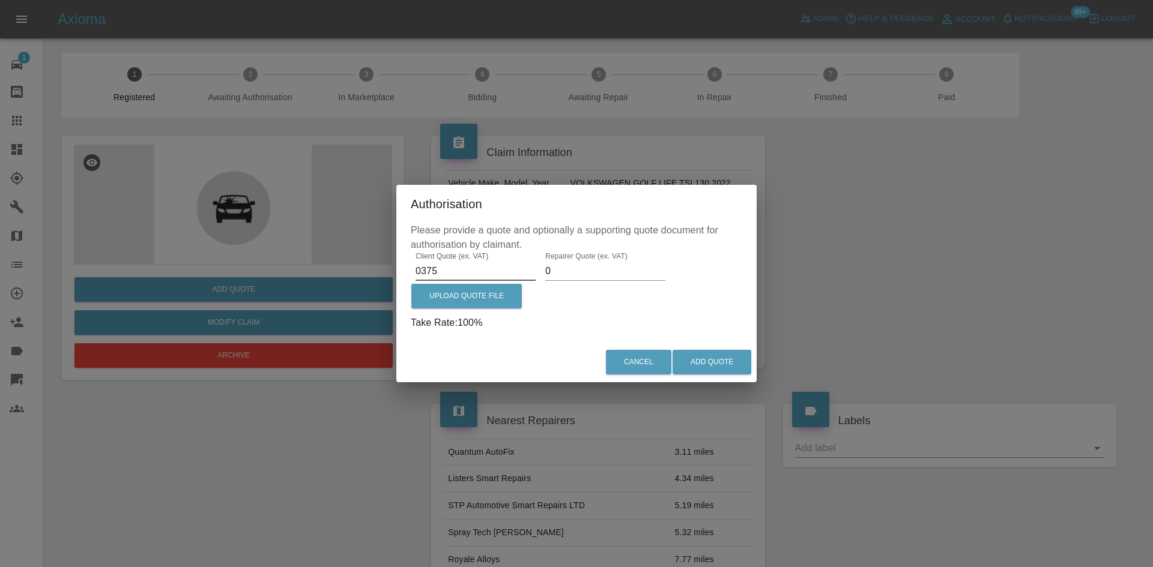
type input "0375"
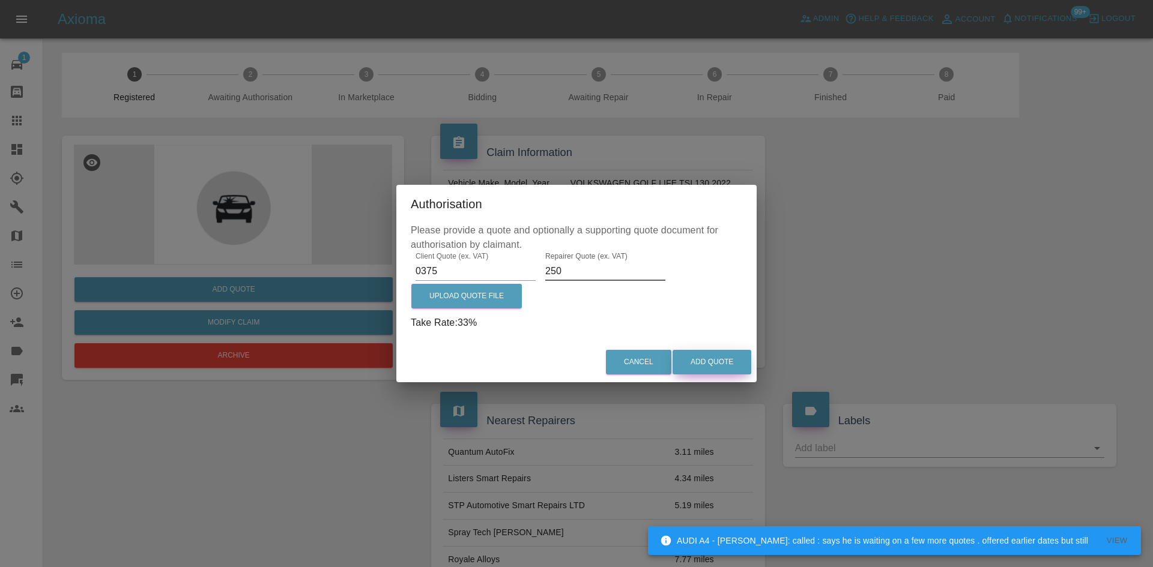
type input "250"
click at [733, 361] on button "Add Quote" at bounding box center [711, 362] width 79 height 25
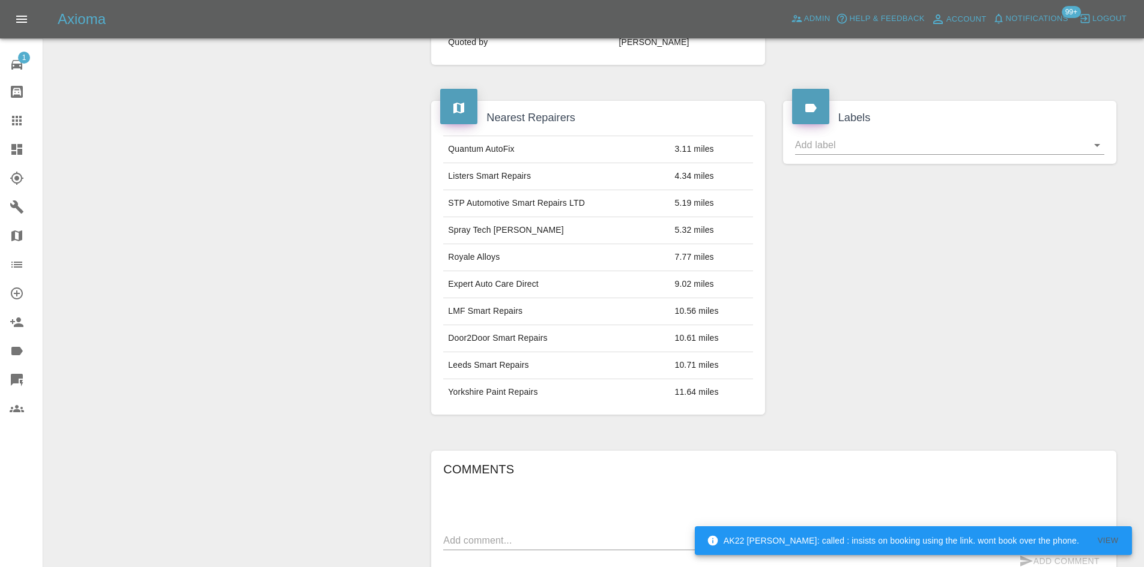
scroll to position [382, 0]
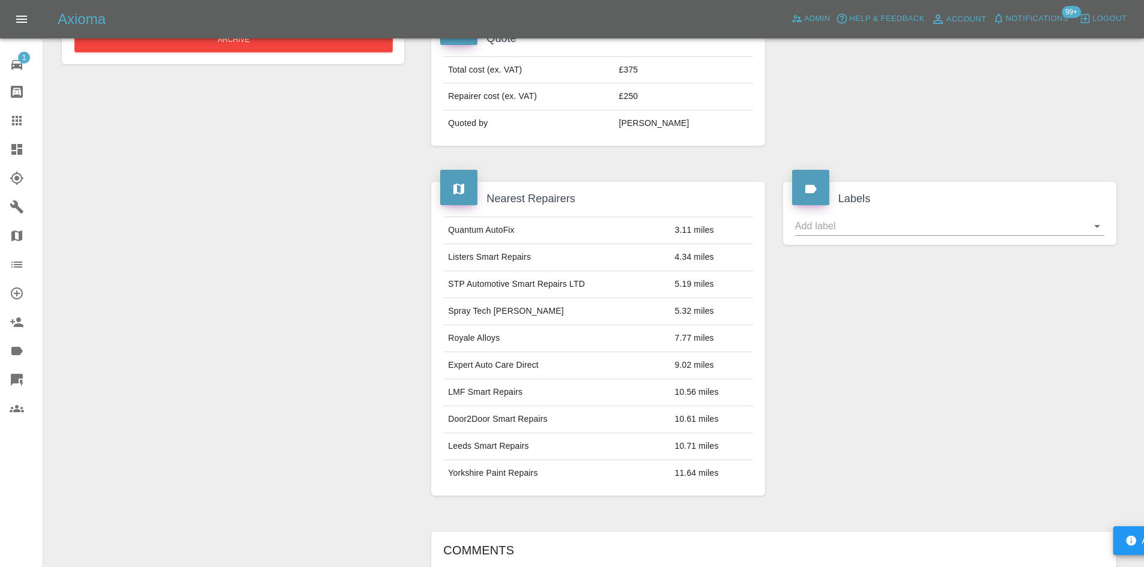
click at [1020, 26] on button "Notifications" at bounding box center [1030, 19] width 82 height 19
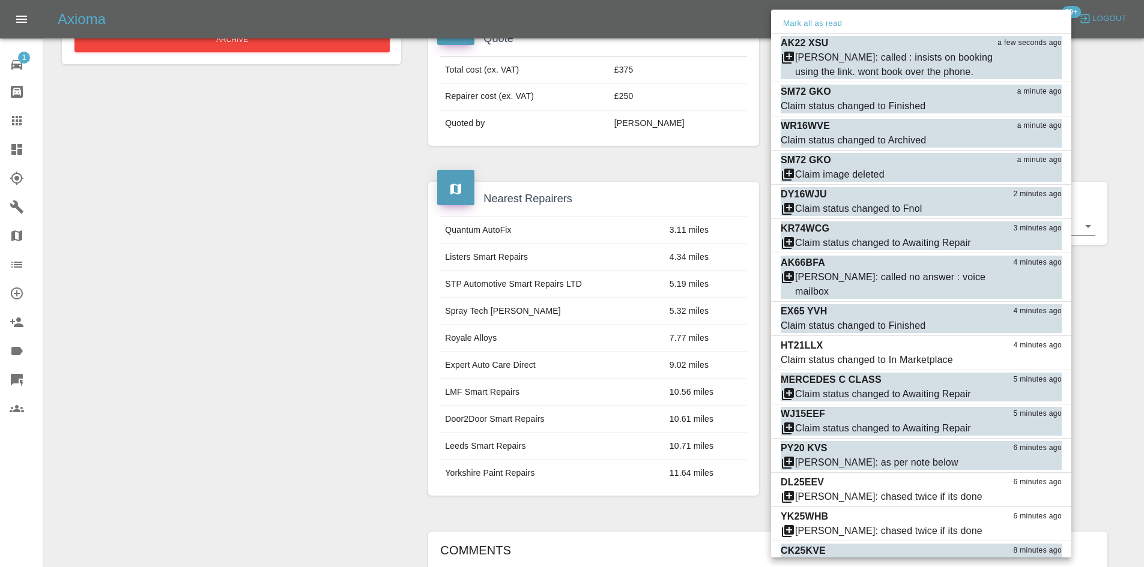
scroll to position [322, 0]
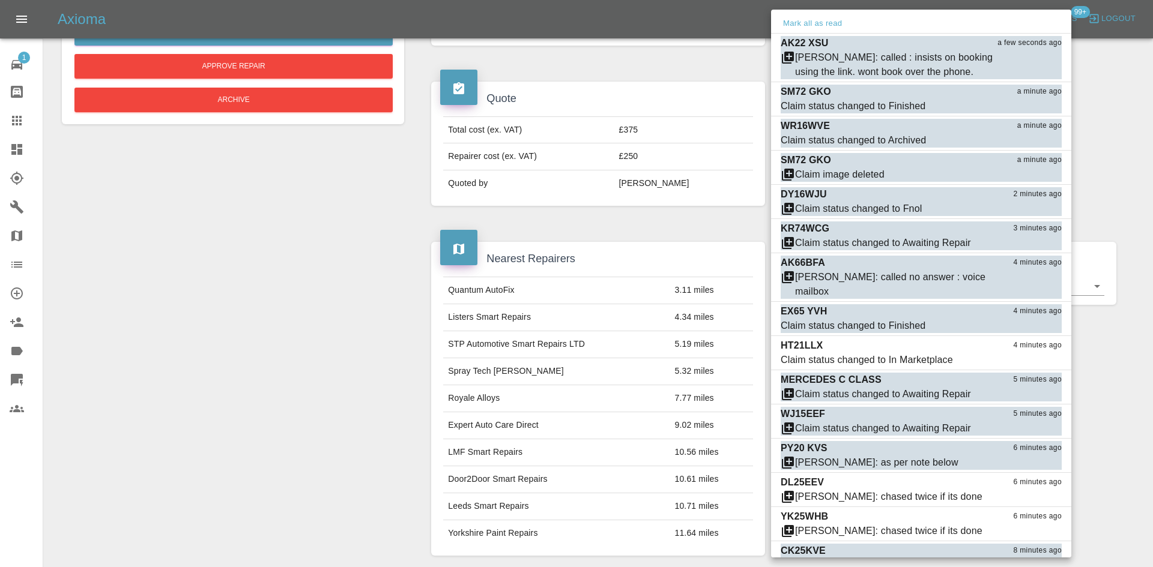
click at [146, 297] on div at bounding box center [576, 283] width 1153 height 567
